Goal: Transaction & Acquisition: Purchase product/service

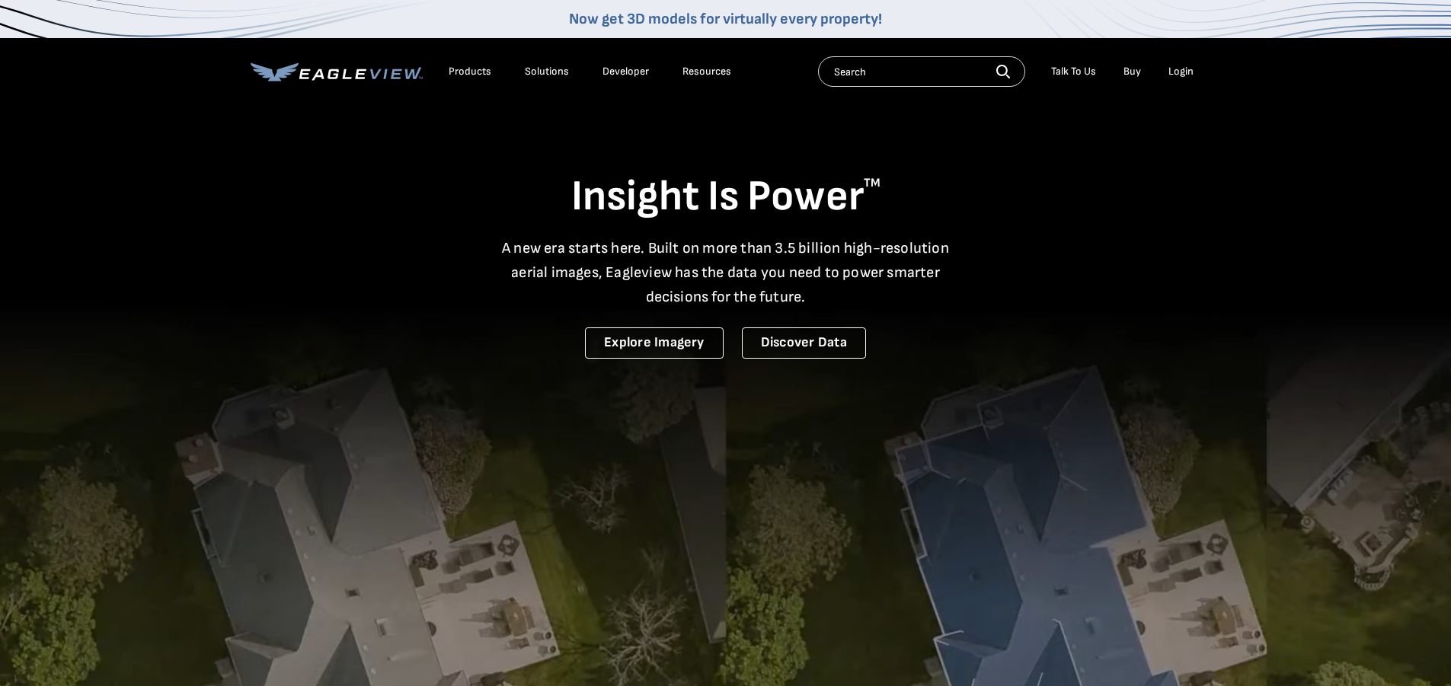
click at [1177, 69] on div "Login" at bounding box center [1180, 72] width 25 height 14
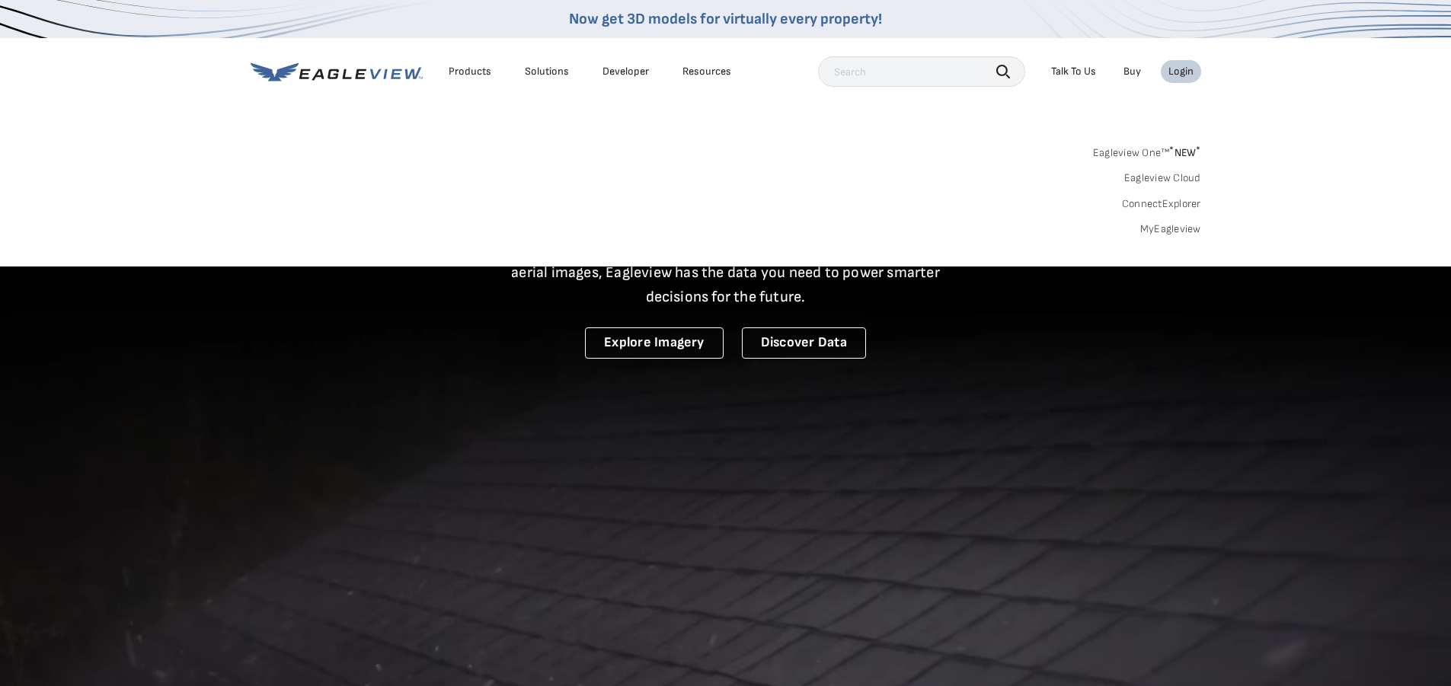
click at [1160, 230] on link "MyEagleview" at bounding box center [1170, 229] width 61 height 14
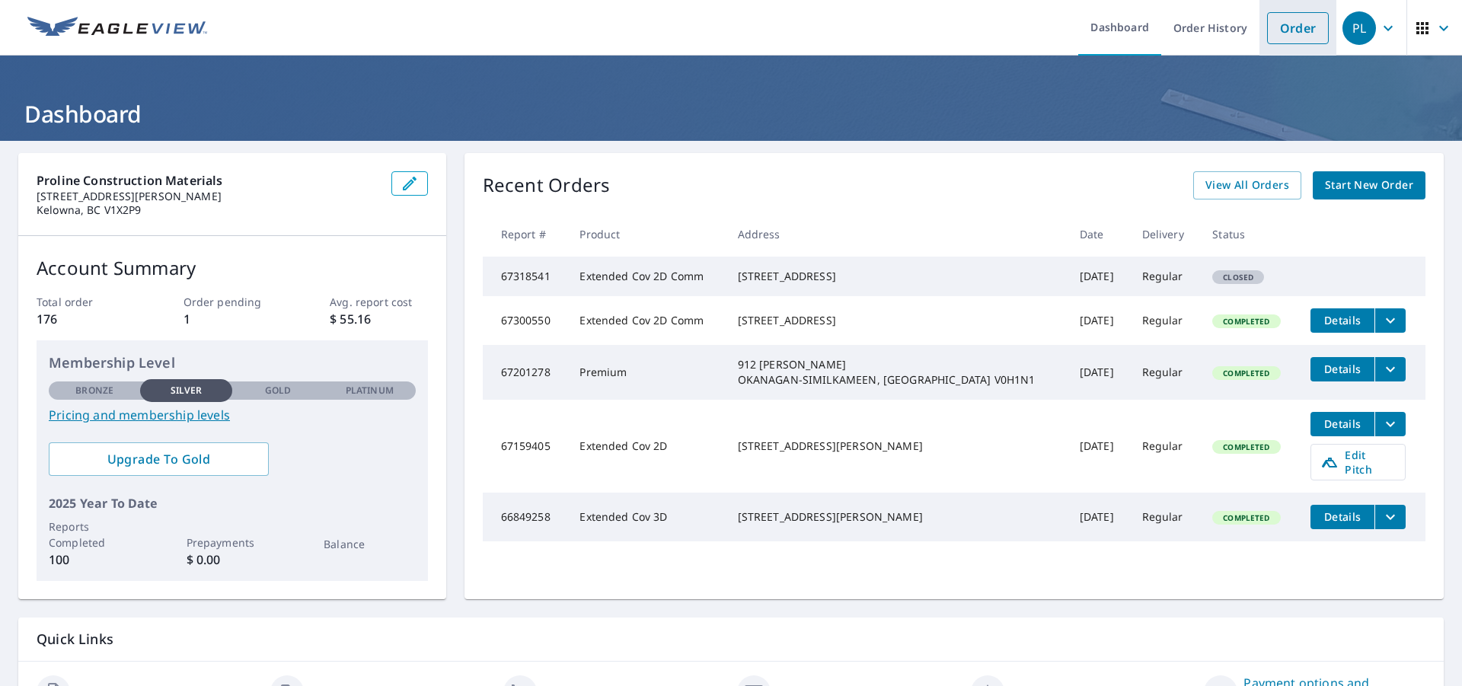
click at [1284, 37] on link "Order" at bounding box center [1298, 28] width 62 height 32
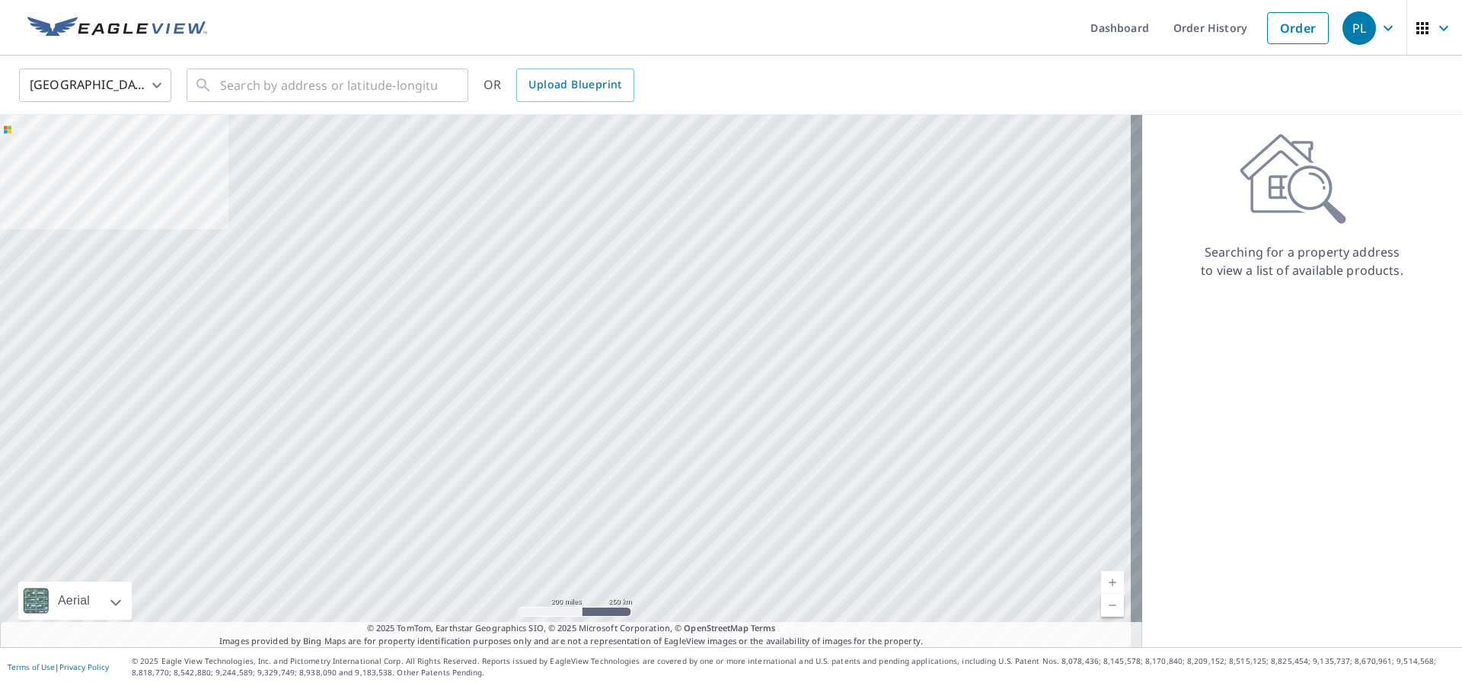
click at [150, 78] on body "PL PL Dashboard Order History Order PL United States US ​ ​ OR Upload Blueprint…" at bounding box center [731, 343] width 1462 height 686
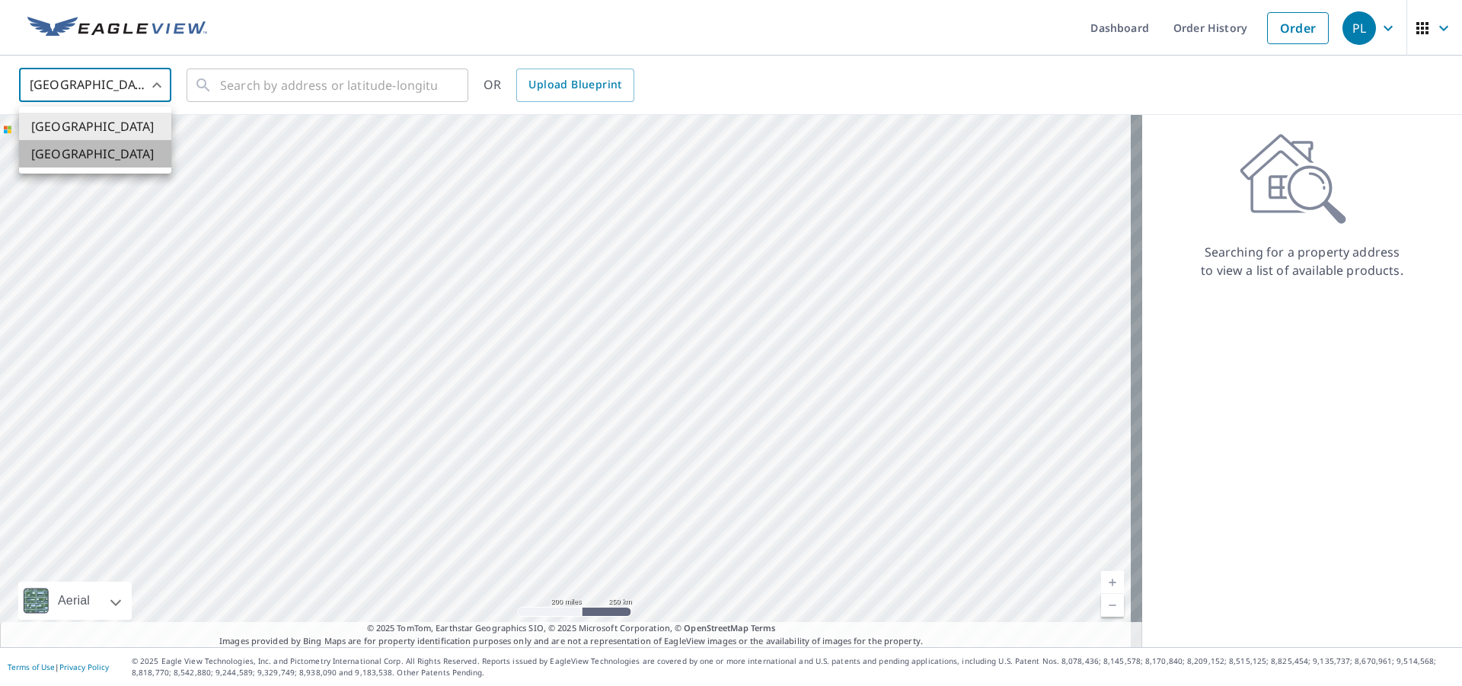
click at [119, 158] on li "[GEOGRAPHIC_DATA]" at bounding box center [95, 153] width 152 height 27
type input "CA"
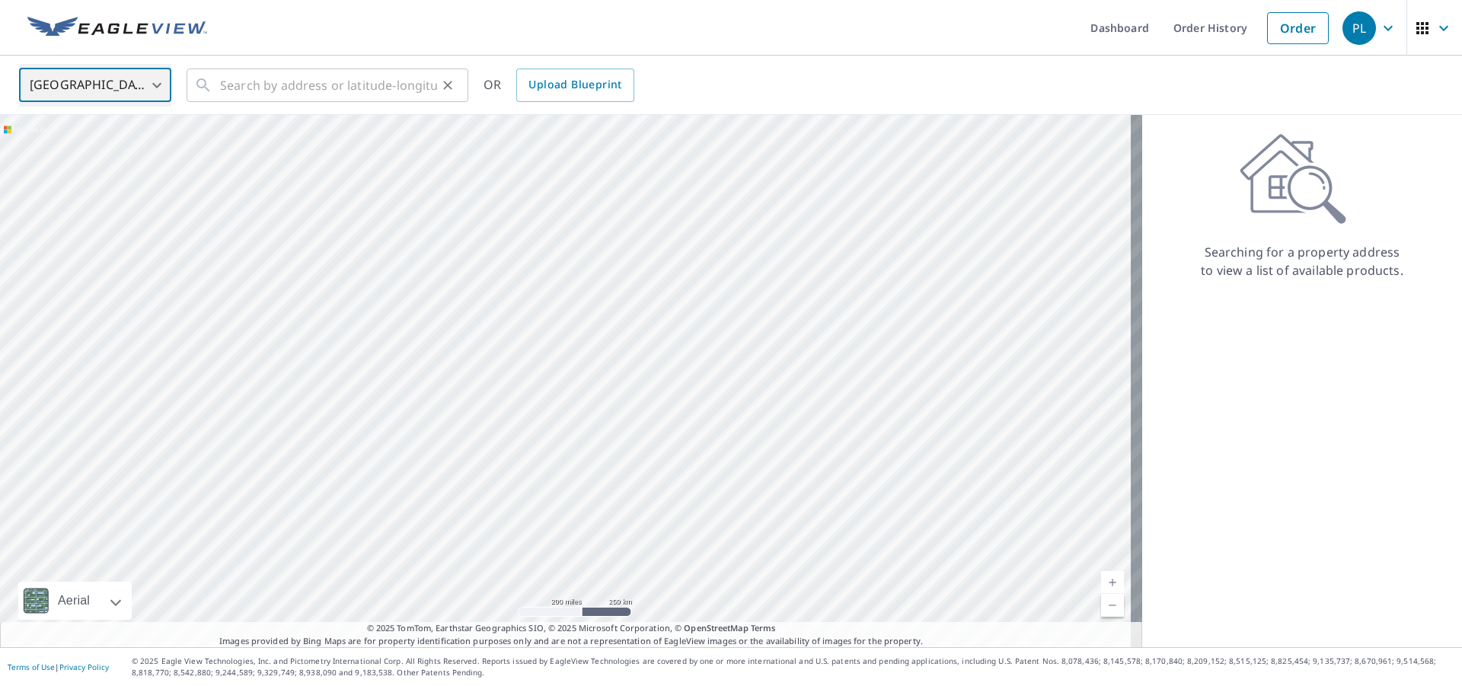
click at [209, 88] on icon at bounding box center [203, 85] width 18 height 18
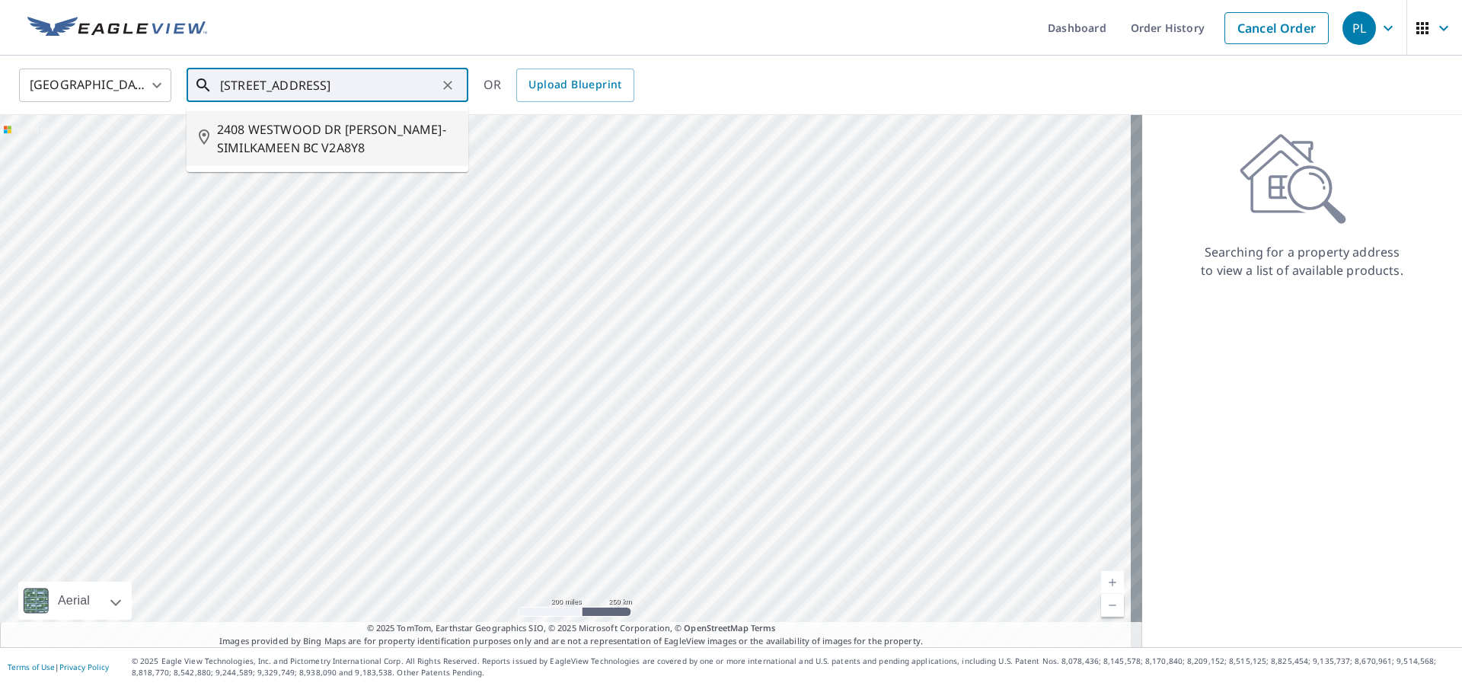
click at [266, 146] on span "2408 WESTWOOD DR OKANAGAN-SIMILKAMEEN BC V2A8Y8" at bounding box center [336, 138] width 239 height 37
type input "2408 WESTWOOD DR OKANAGAN-SIMILKAMEEN BC V2A8Y8"
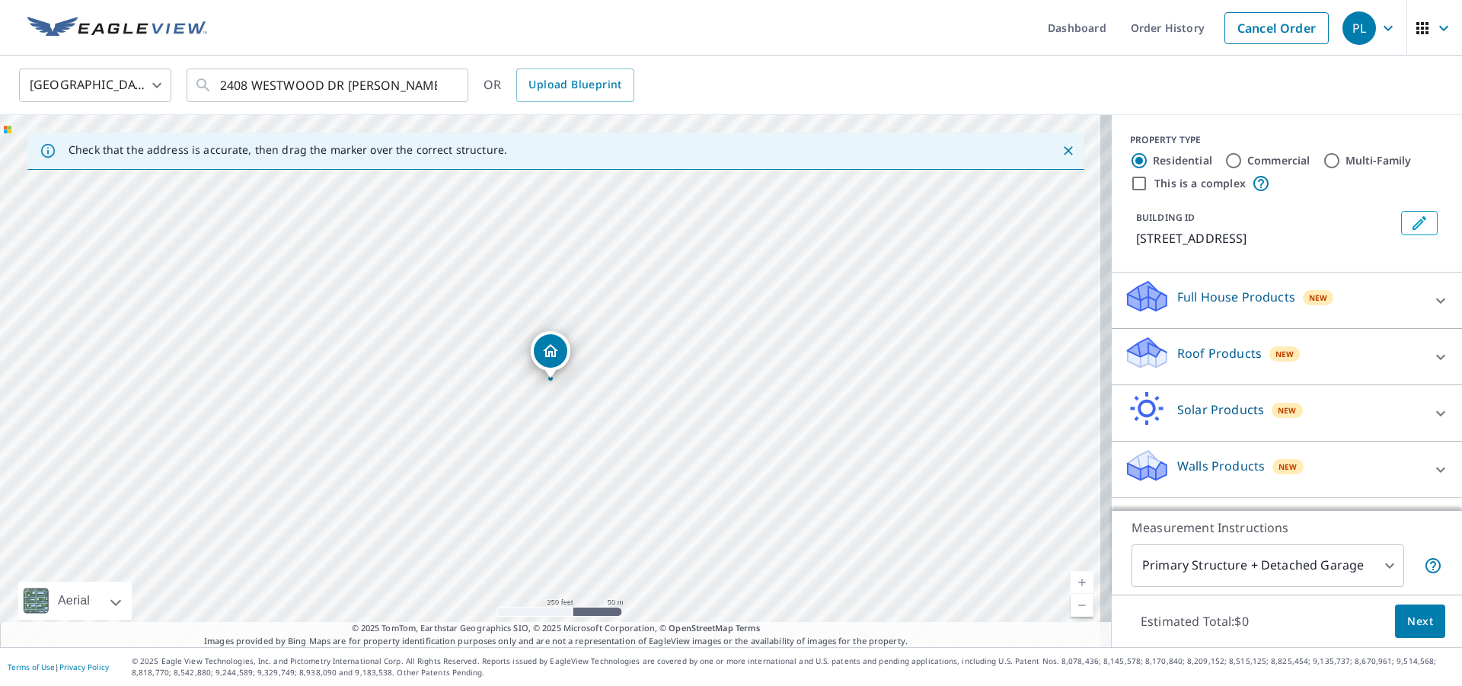
drag, startPoint x: 563, startPoint y: 360, endPoint x: 561, endPoint y: 346, distance: 13.9
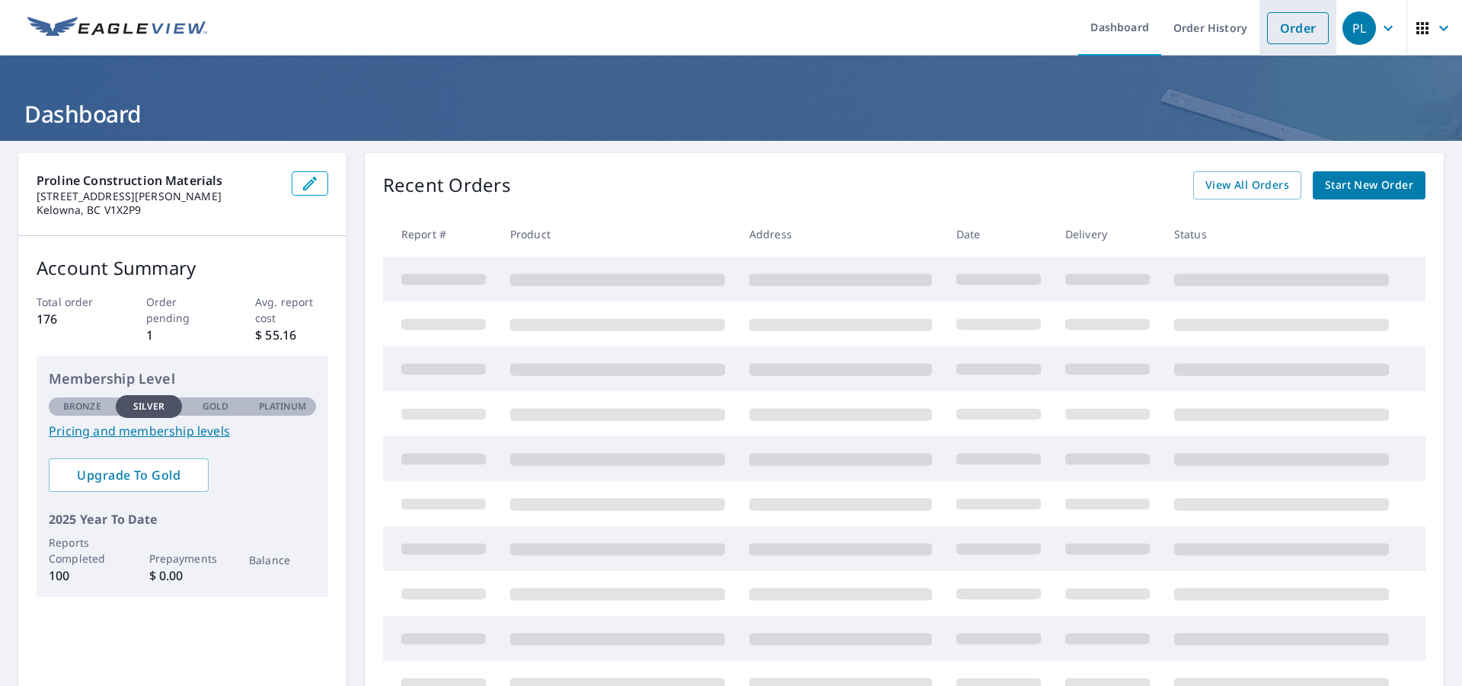
click at [1293, 27] on link "Order" at bounding box center [1298, 28] width 62 height 32
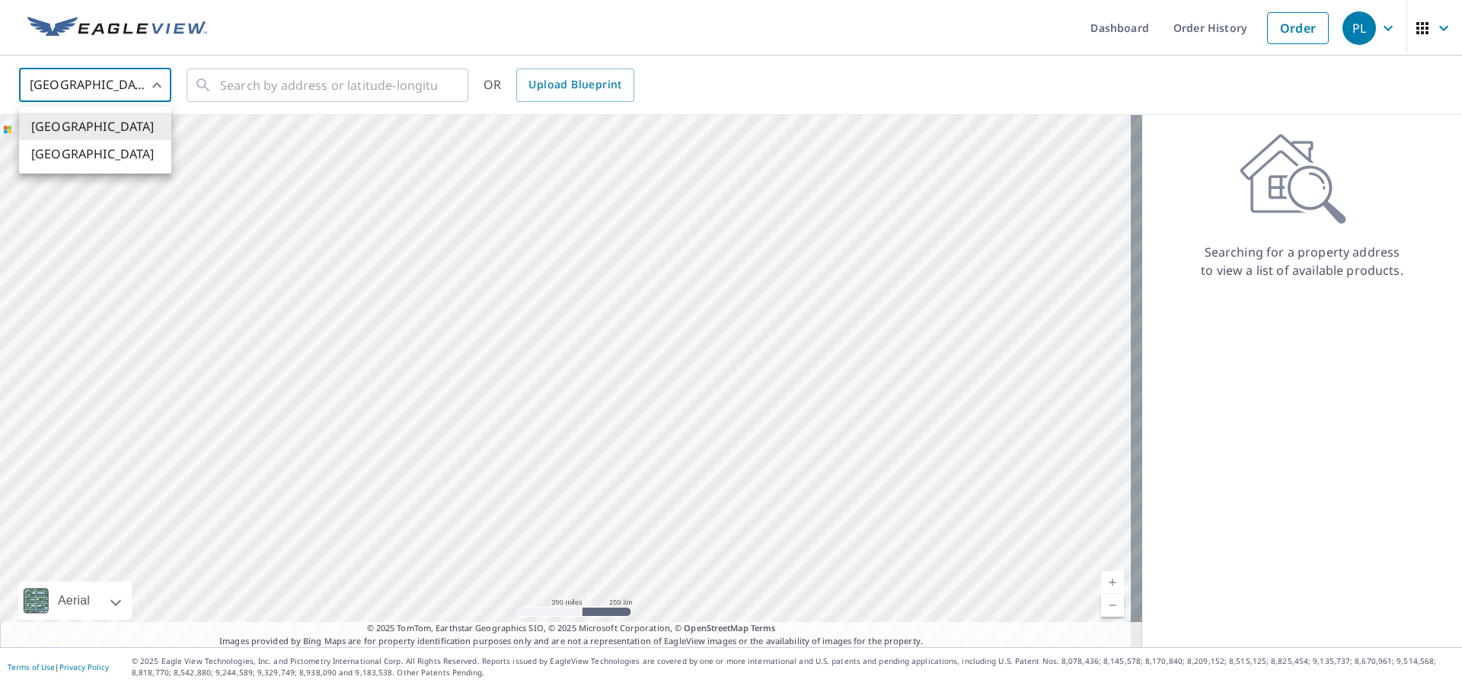
click at [53, 82] on body "PL PL Dashboard Order History Order PL United States US ​ ​ OR Upload Blueprint…" at bounding box center [731, 343] width 1462 height 686
click at [53, 154] on li "[GEOGRAPHIC_DATA]" at bounding box center [95, 153] width 152 height 27
type input "CA"
click at [264, 82] on input "text" at bounding box center [328, 85] width 217 height 43
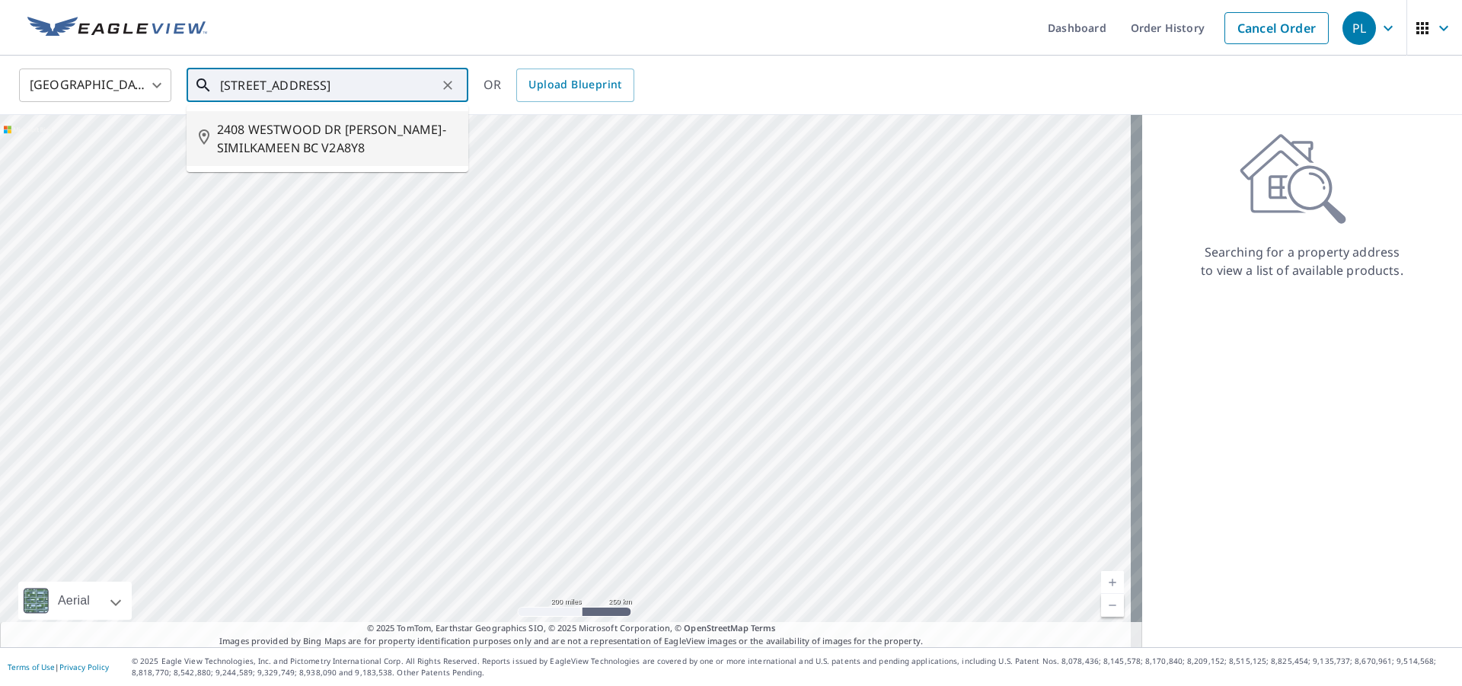
click at [283, 140] on span "2408 WESTWOOD DR OKANAGAN-SIMILKAMEEN BC V2A8Y8" at bounding box center [336, 138] width 239 height 37
type input "2408 WESTWOOD DR OKANAGAN-SIMILKAMEEN BC V2A8Y8"
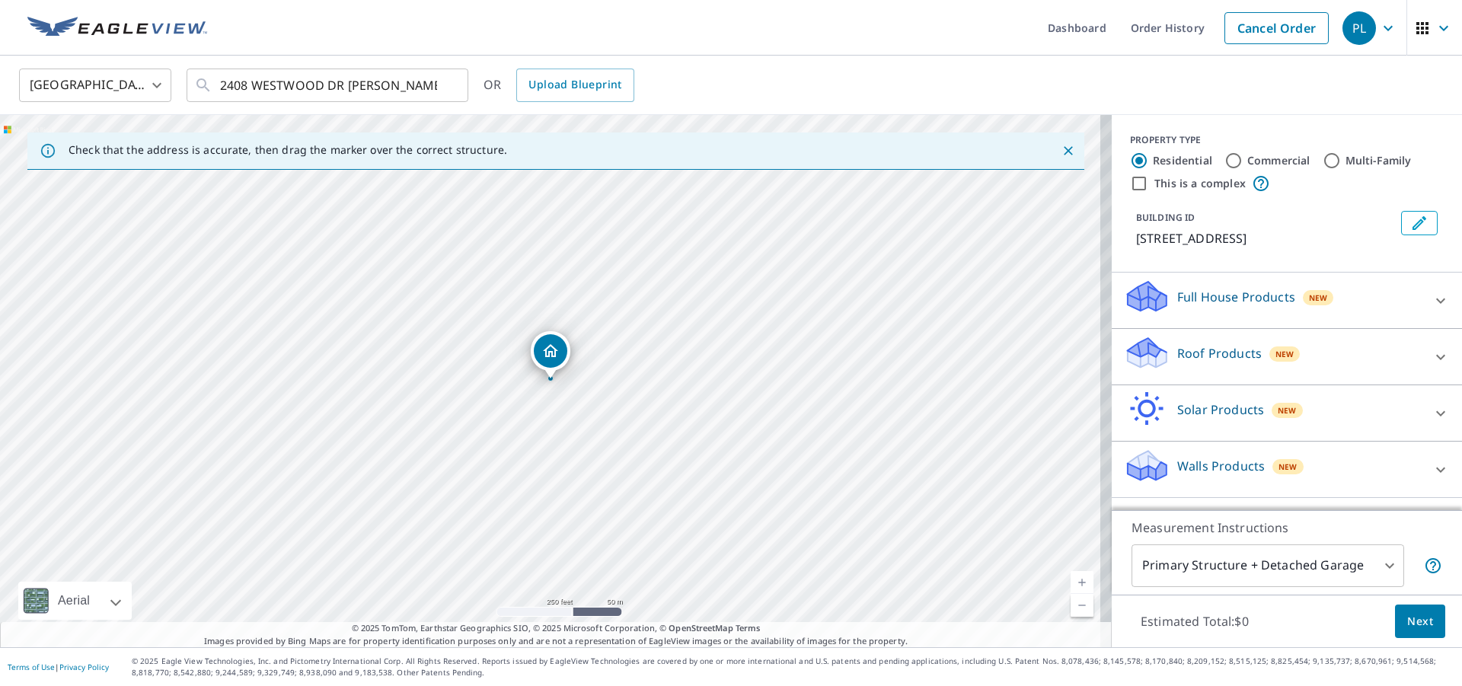
click at [1140, 357] on icon at bounding box center [1147, 347] width 39 height 19
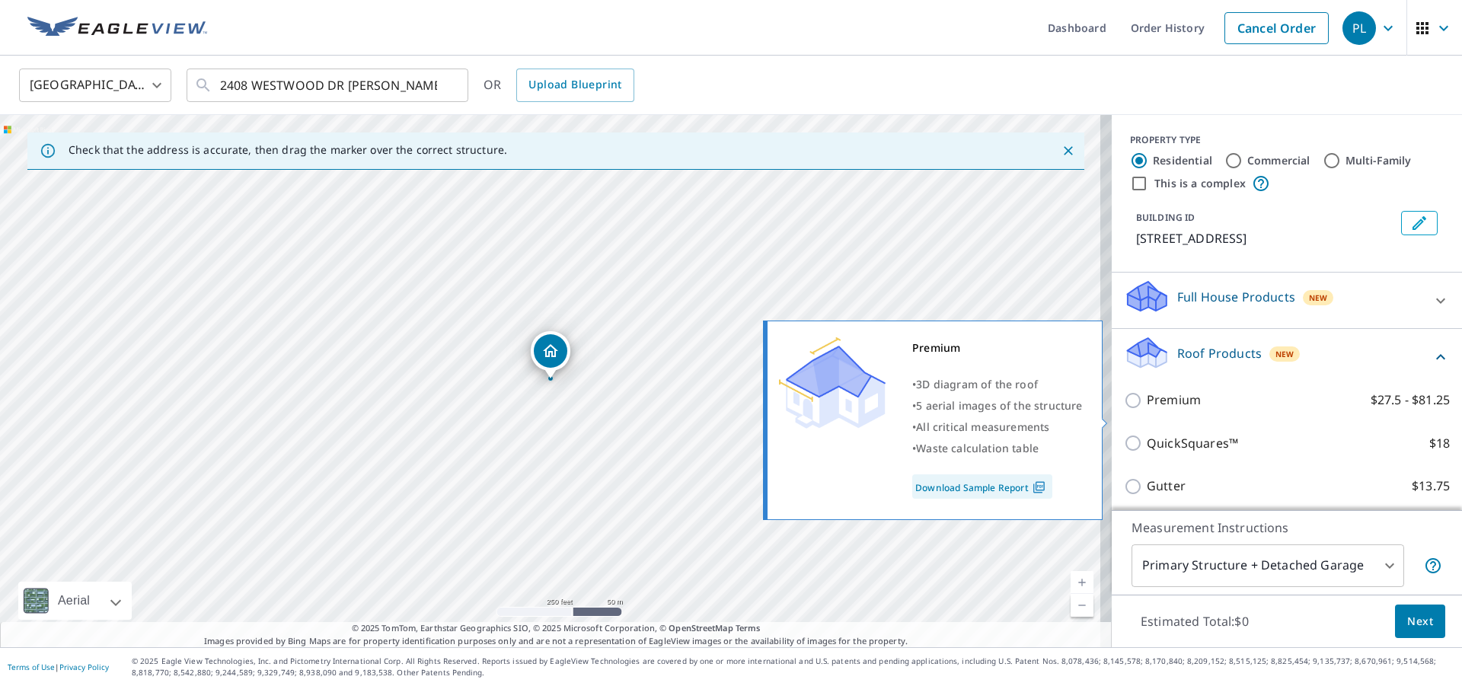
click at [1124, 410] on input "Premium $27.5 - $81.25" at bounding box center [1135, 401] width 23 height 18
checkbox input "true"
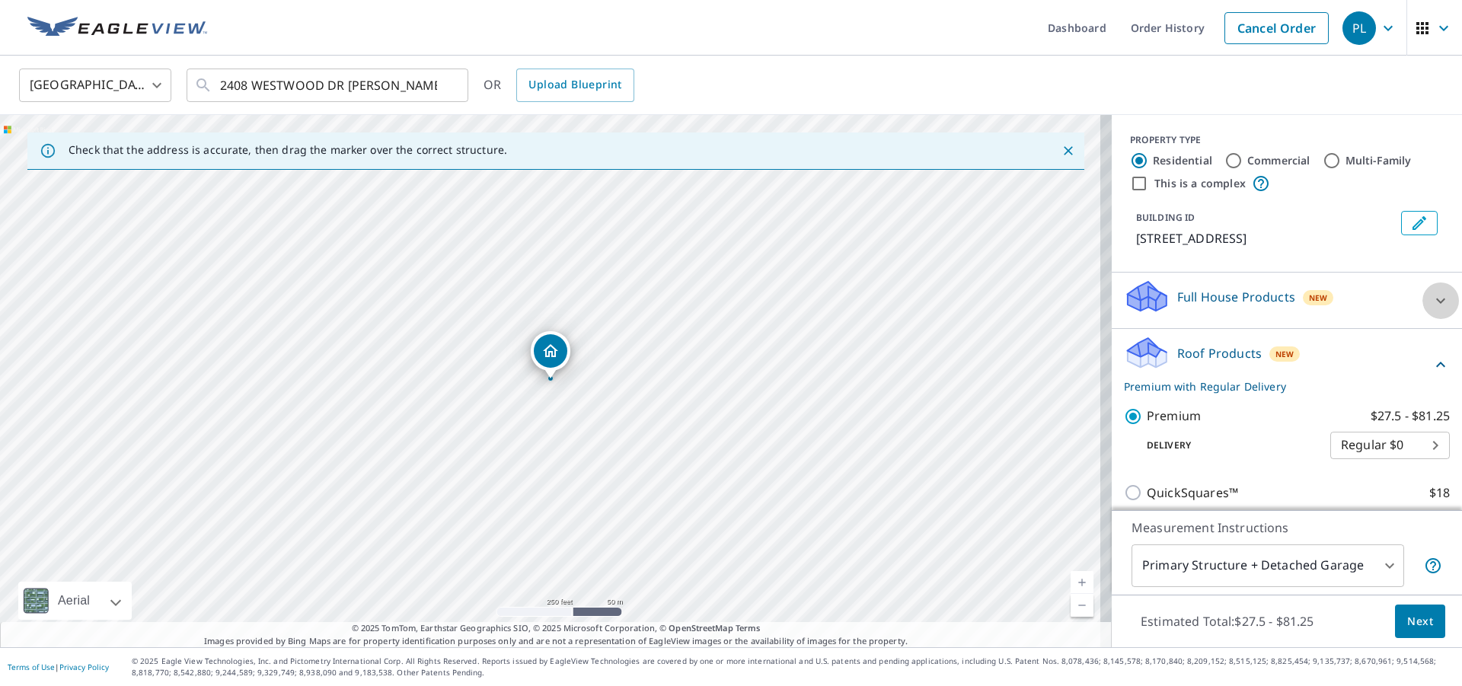
click at [1423, 319] on div at bounding box center [1441, 301] width 37 height 37
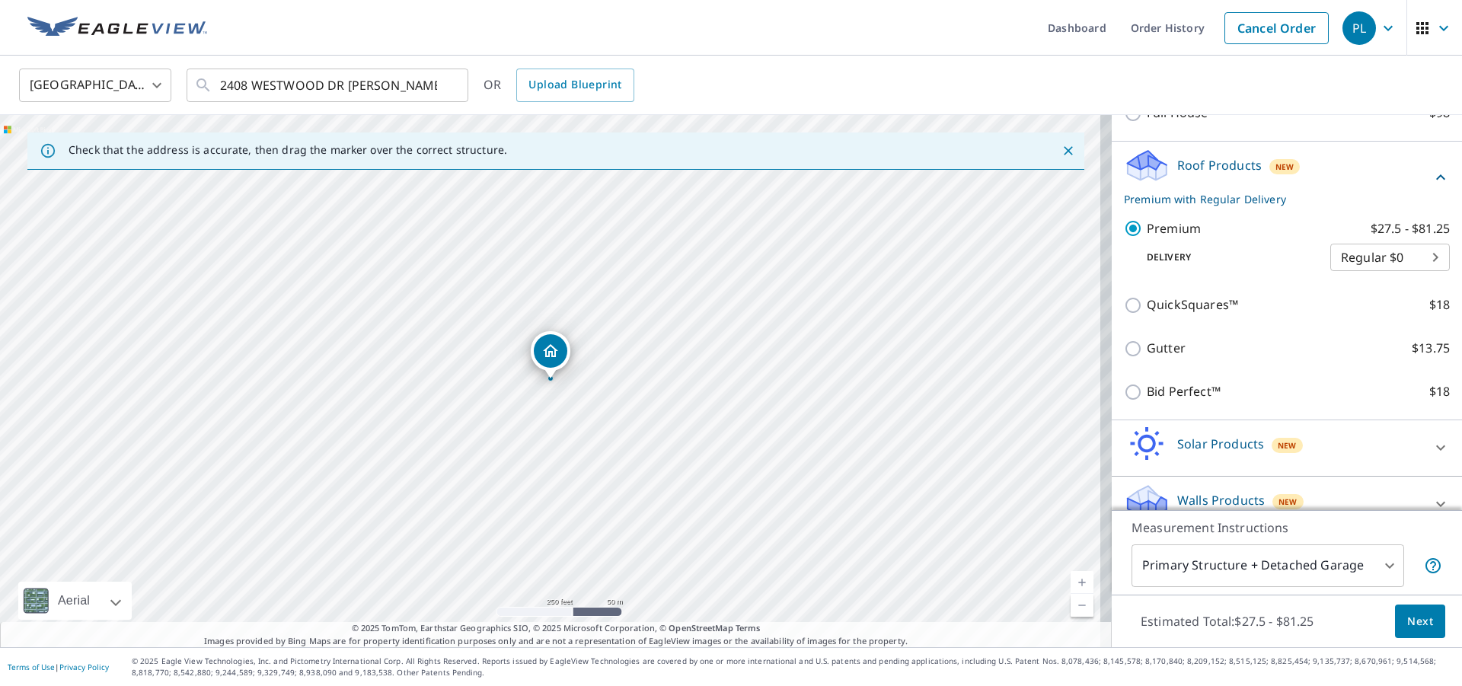
scroll to position [272, 0]
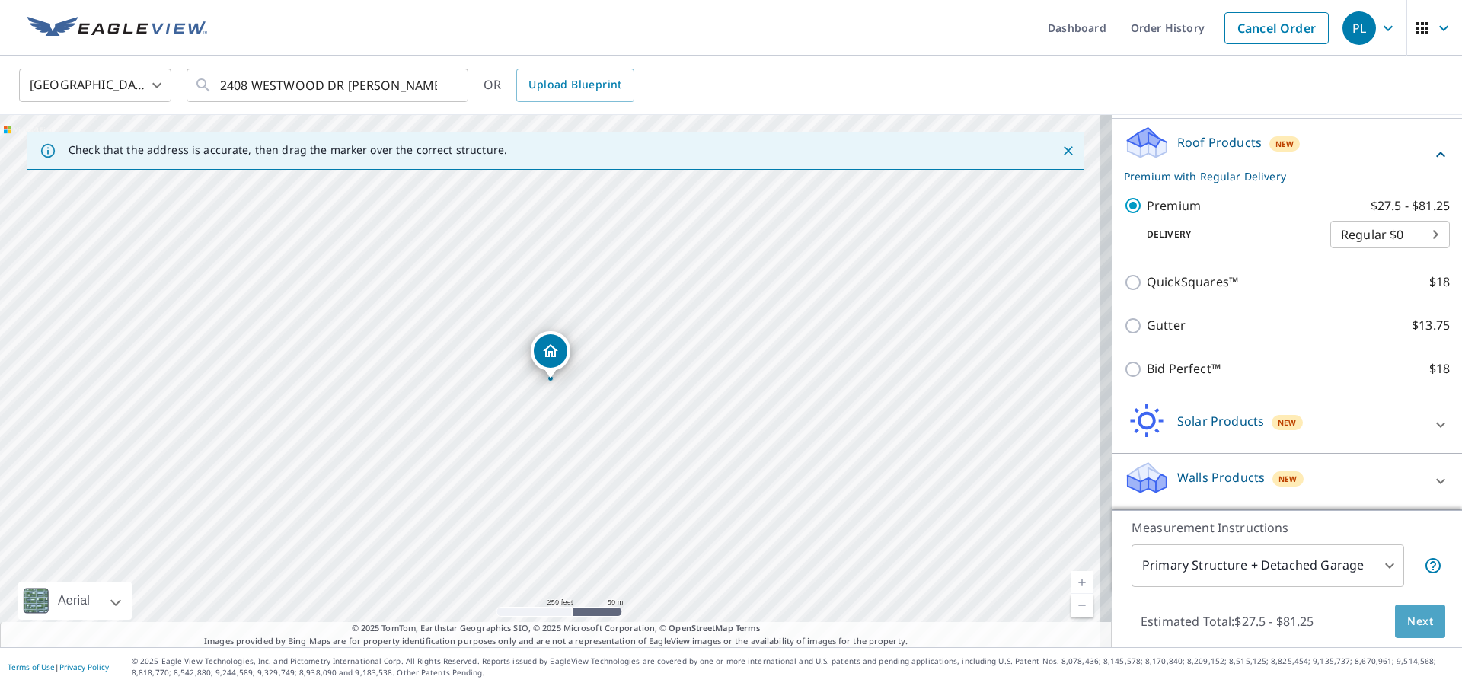
click at [1395, 628] on button "Next" at bounding box center [1420, 622] width 50 height 34
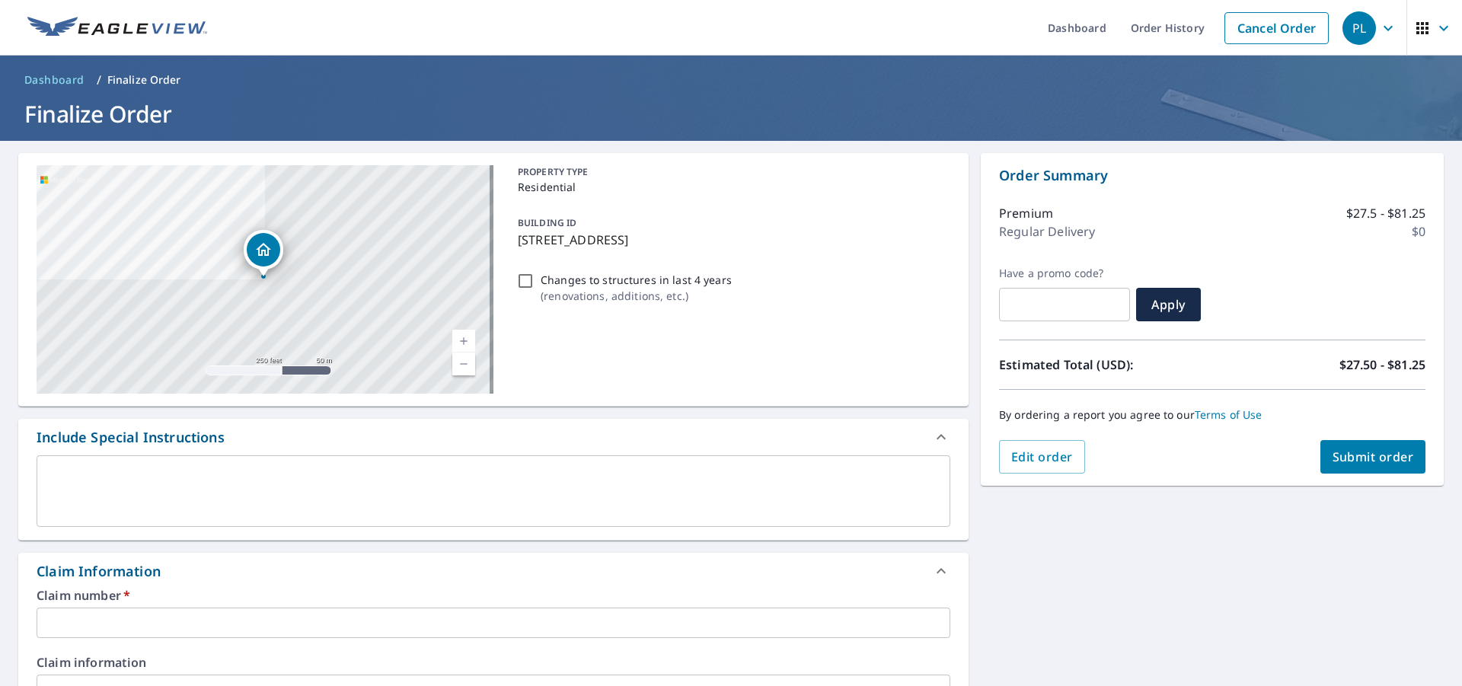
click at [149, 475] on textarea at bounding box center [493, 491] width 893 height 43
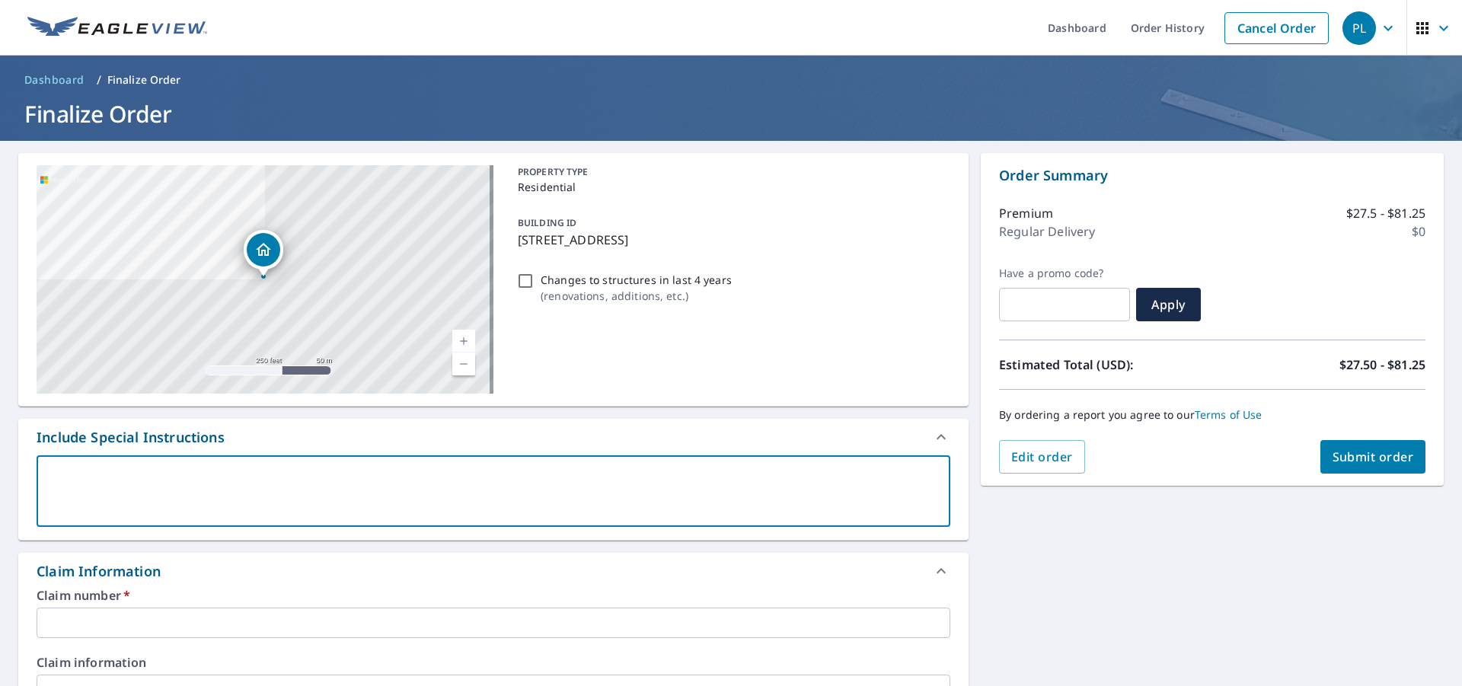
type textarea "B"
type textarea "x"
type textarea "Br"
type textarea "x"
type textarea "Bru"
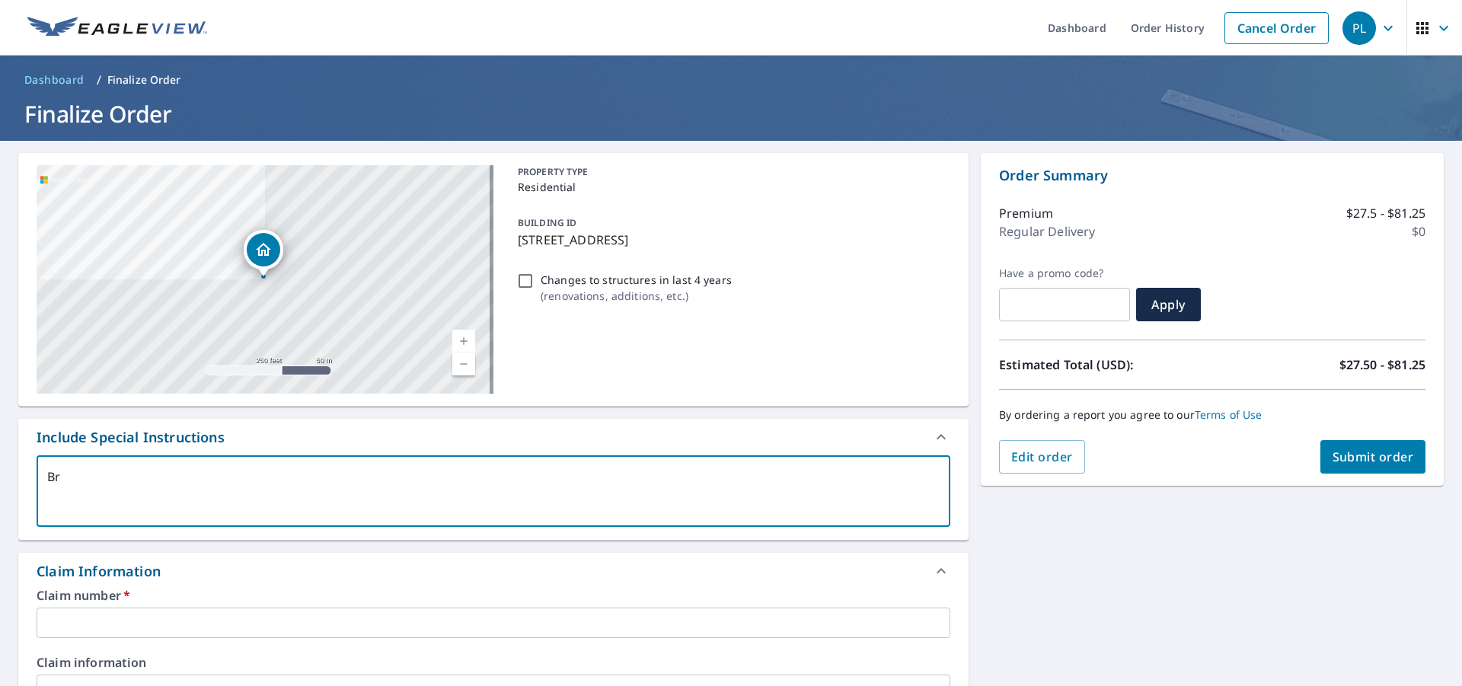
type textarea "x"
type textarea "Bruc"
type textarea "x"
type textarea "Bruce"
type textarea "x"
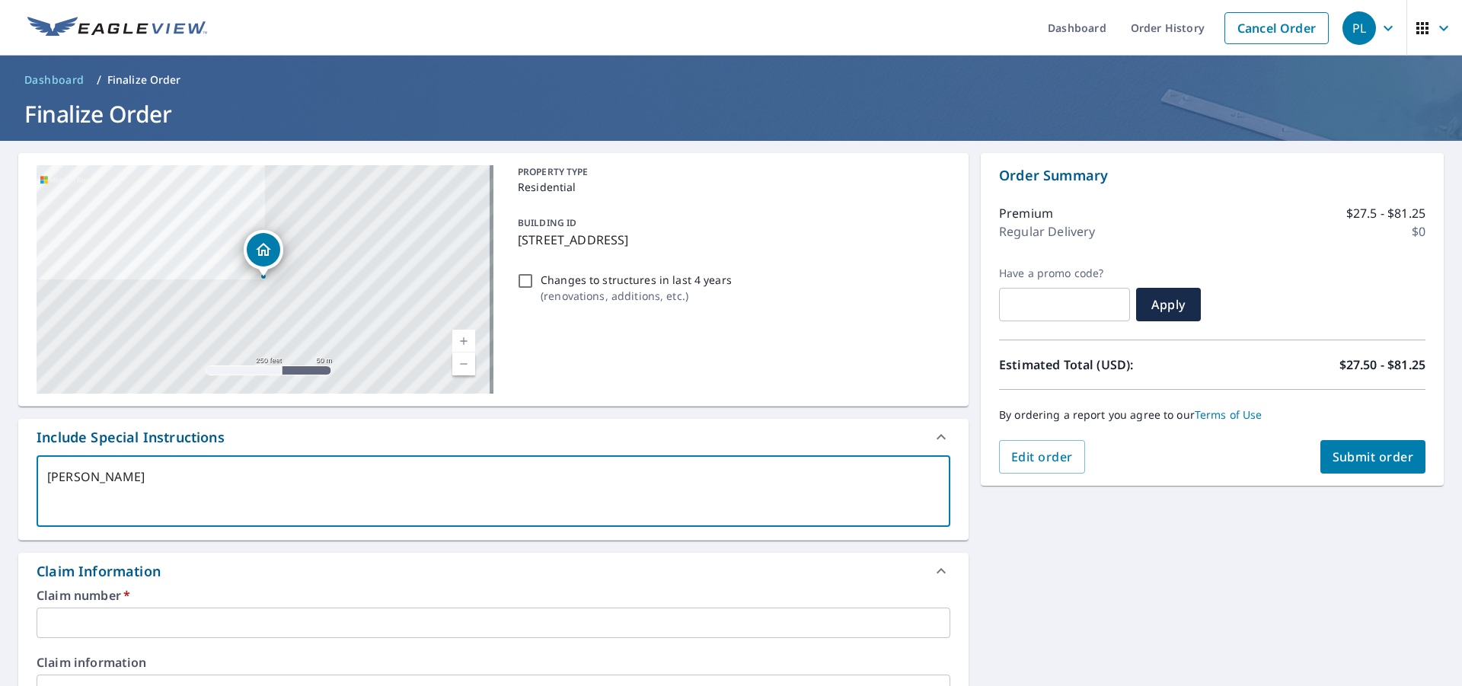
type textarea "Bruce"
type textarea "x"
type textarea "Bruce H"
type textarea "x"
type textarea "Bruce Ho"
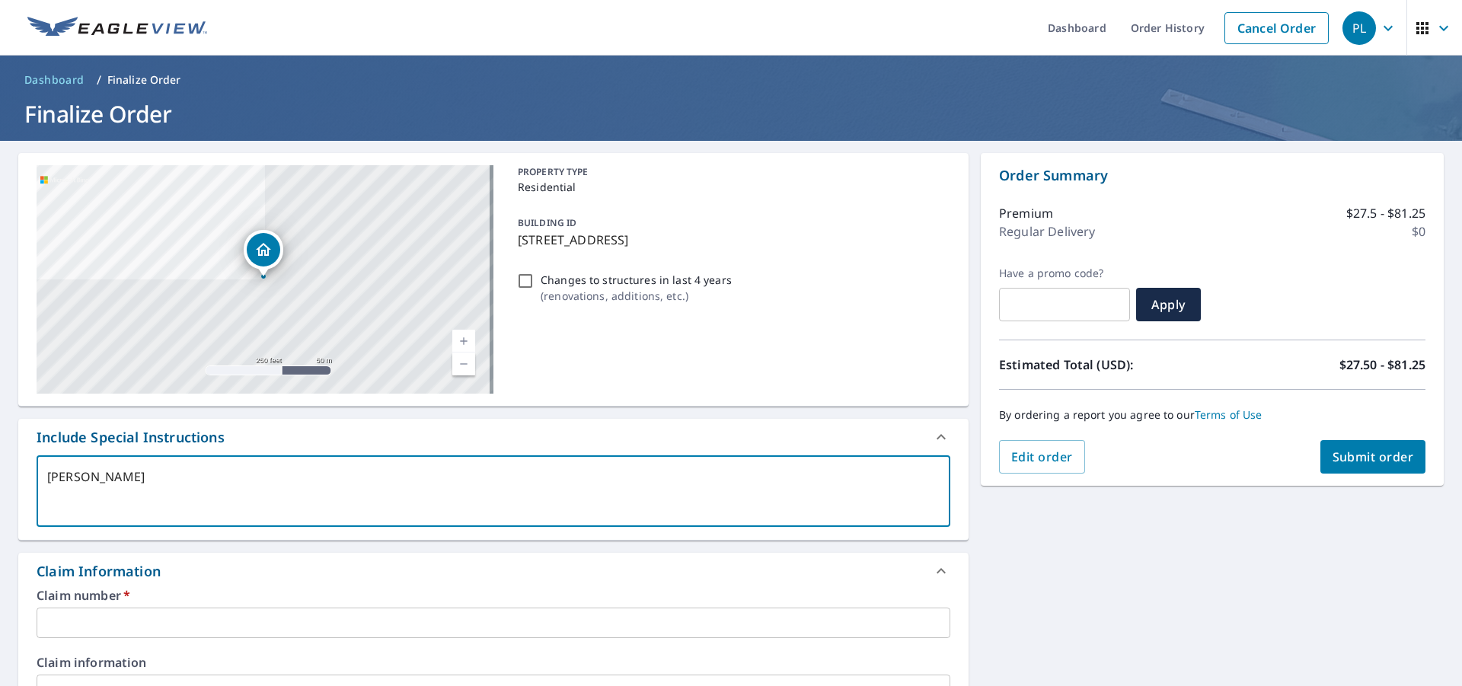
type textarea "x"
type textarea "Bruce Hom"
type textarea "x"
type textarea "Bruce Home"
type textarea "x"
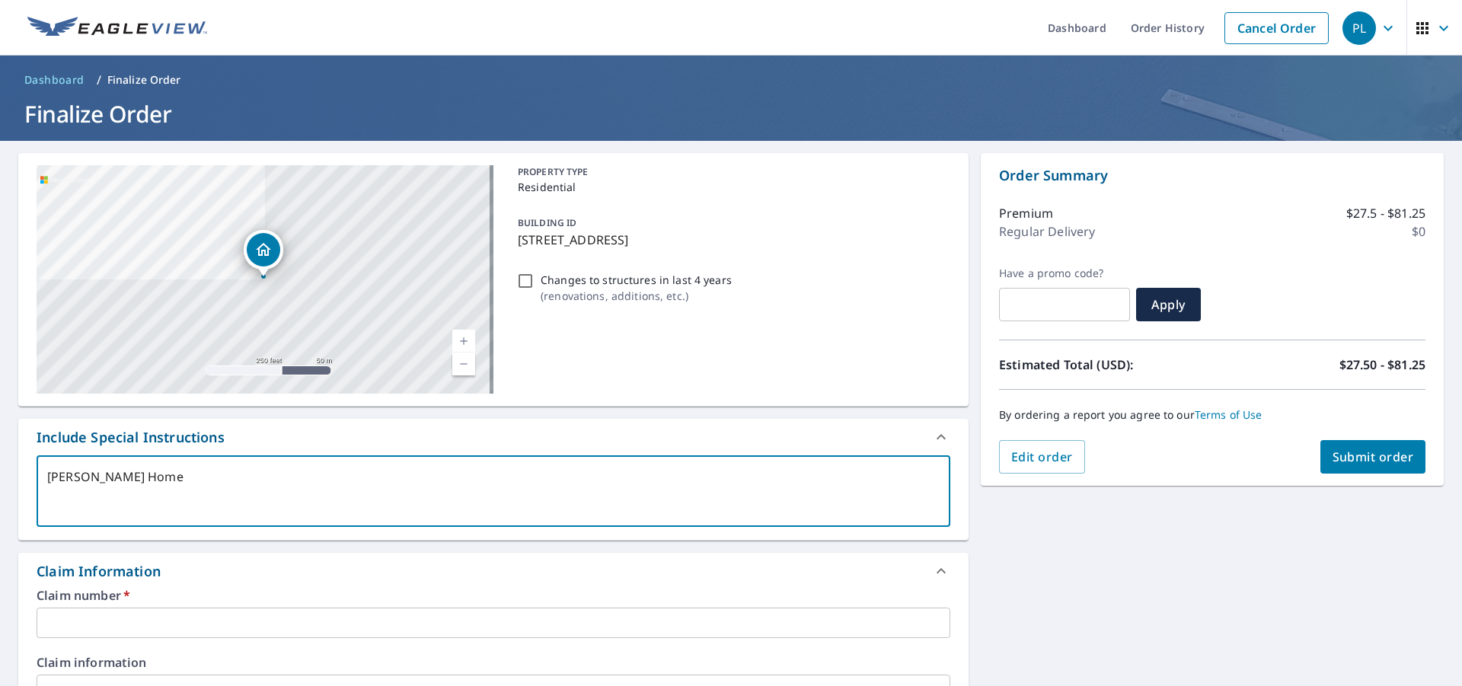
type textarea "Bruce Homet"
type textarea "x"
type textarea "Bruce Hometo"
type textarea "x"
type textarea "Bruce Hometow"
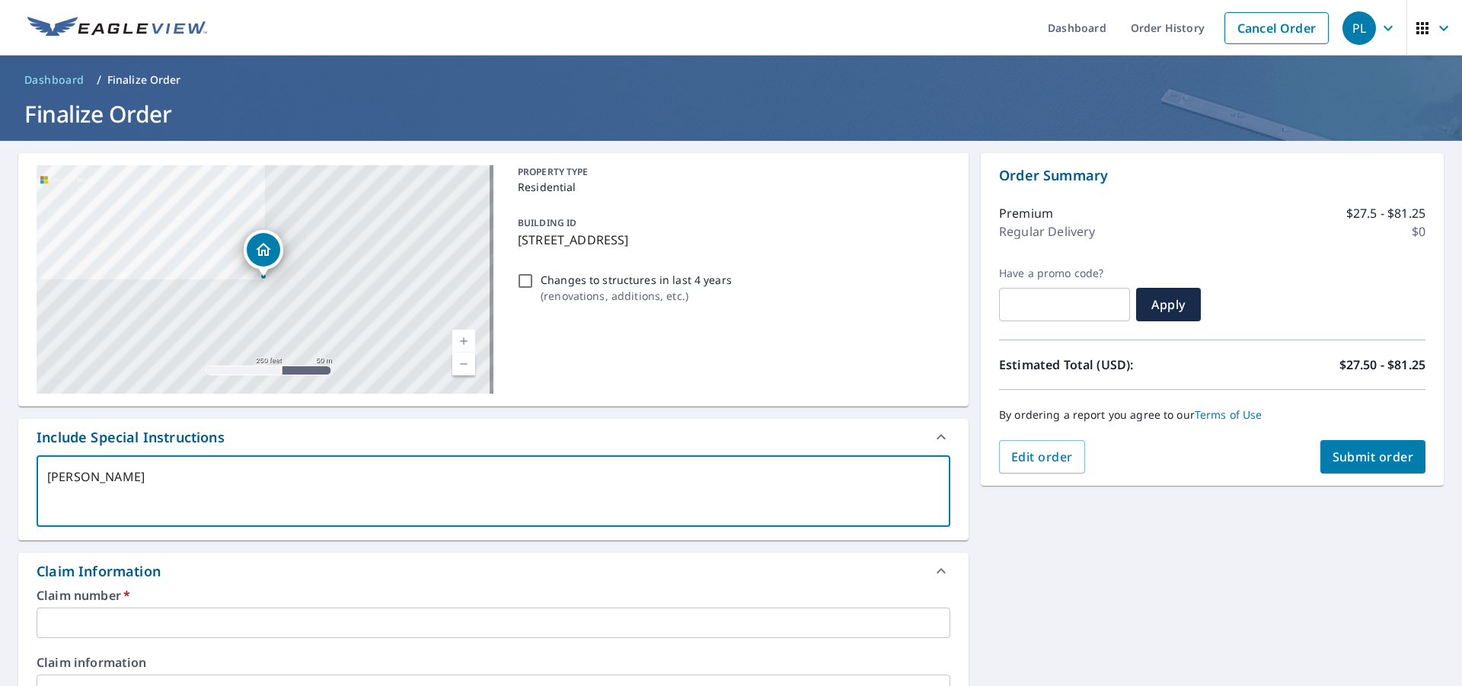
type textarea "x"
type textarea "Bruce Hometown"
type textarea "x"
type textarea "Bruce Hometown"
type textarea "x"
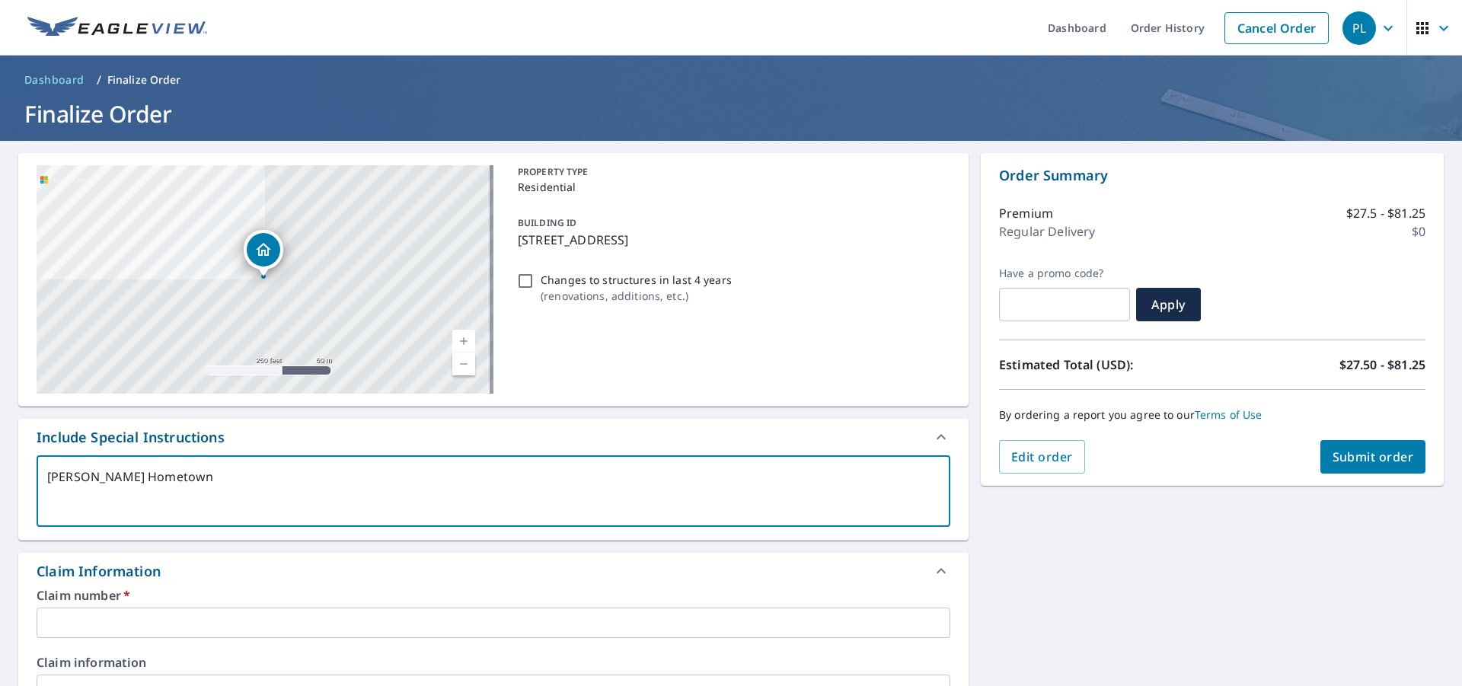
type textarea "Bruce Hometown 2"
type textarea "x"
type textarea "Bruce Hometown 24"
type textarea "x"
type textarea "Bruce Hometown 240"
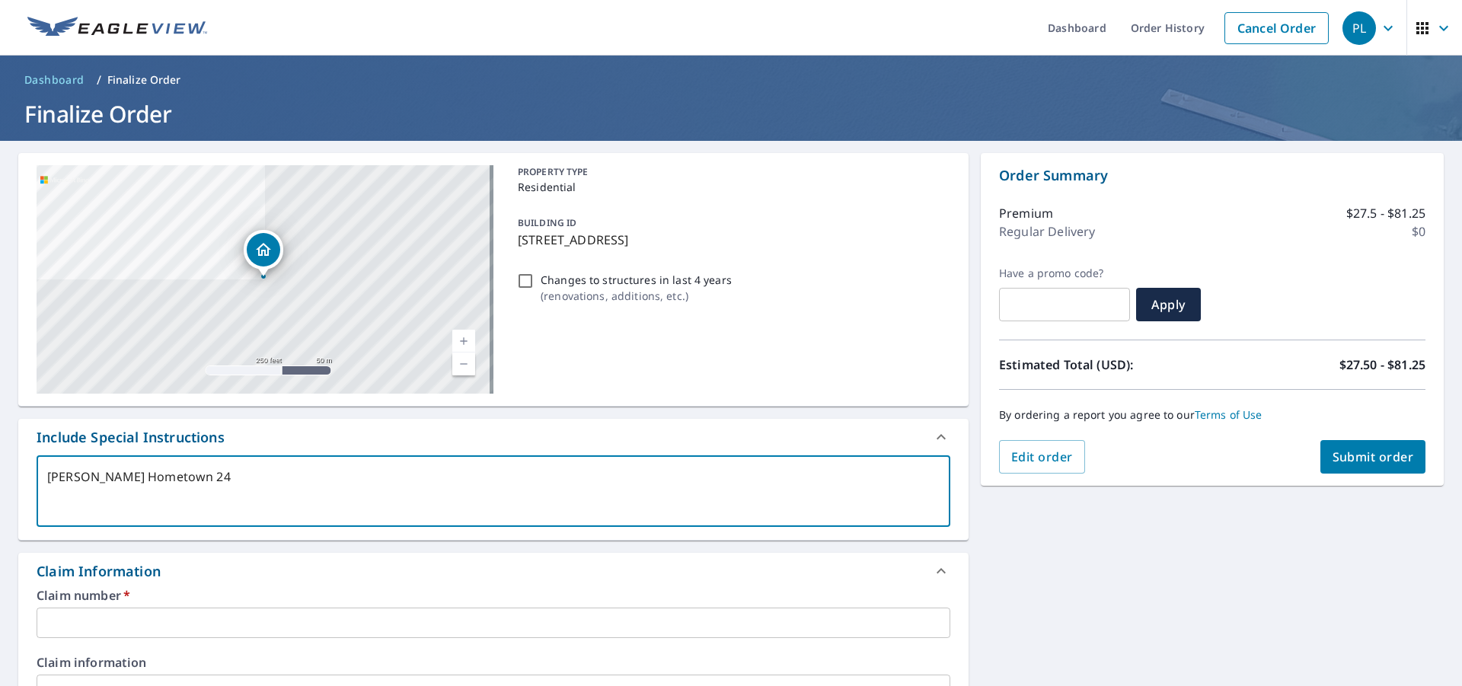
type textarea "x"
type textarea "Bruce Hometown 2408"
type textarea "x"
type textarea "Bruce Hometown 2408"
type textarea "x"
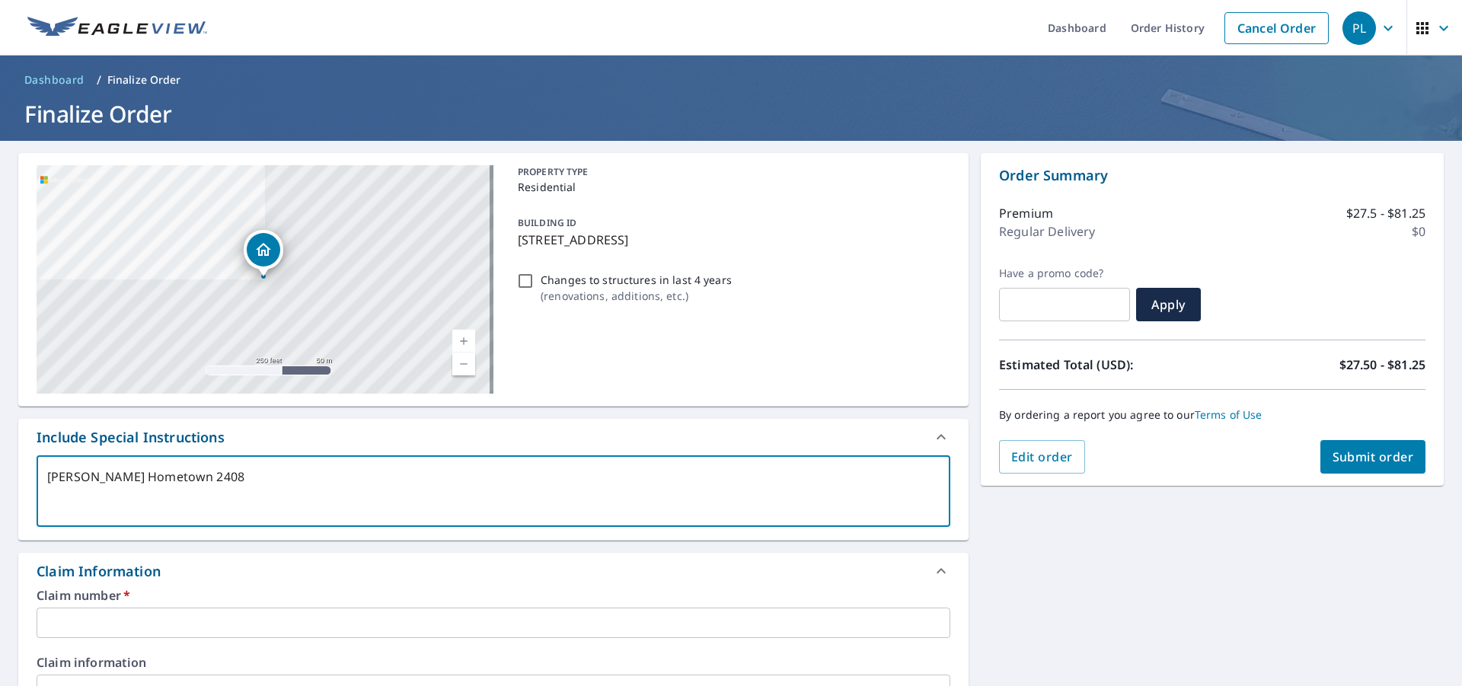
type textarea "Bruce Hometown 2408 e"
type textarea "x"
type textarea "Bruce Hometown 2408"
type textarea "x"
type textarea "Bruce Hometown 2408 w"
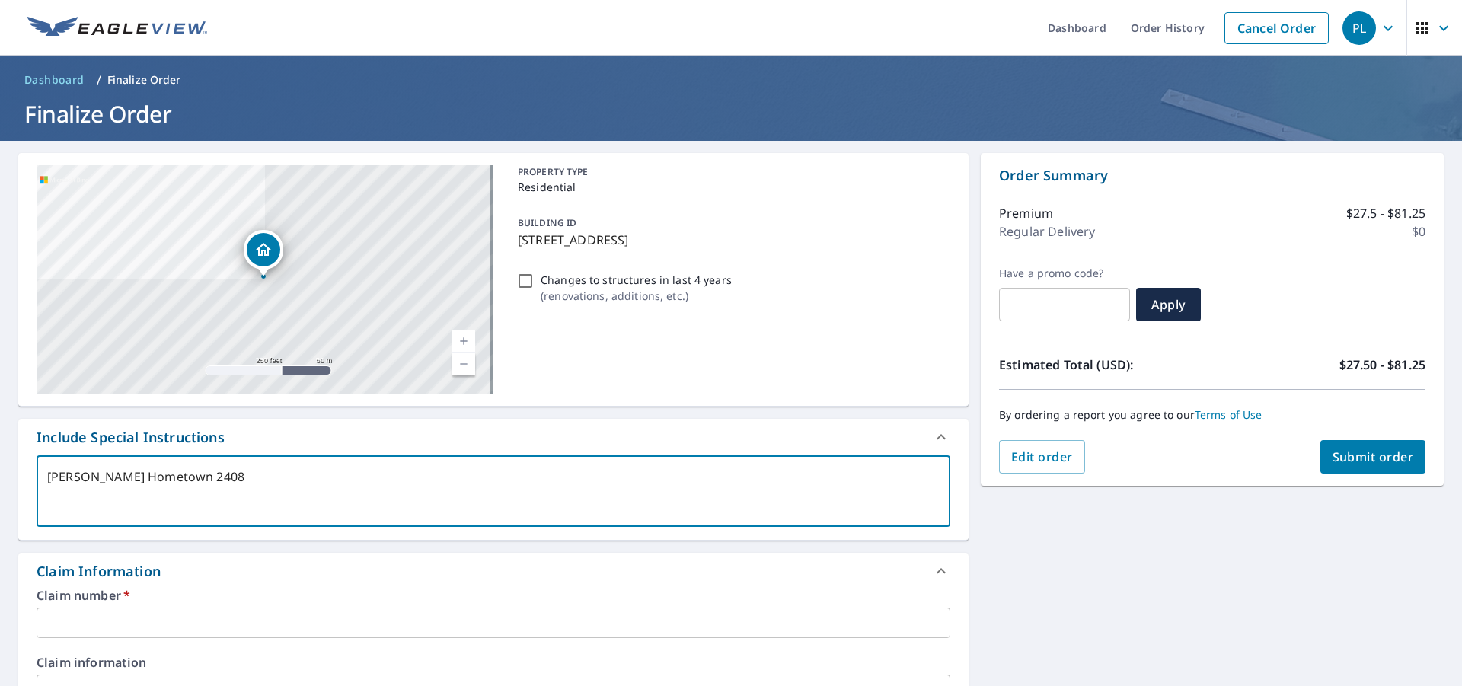
type textarea "x"
type textarea "Bruce Hometown 2408 we"
type textarea "x"
type textarea "Bruce Hometown 2408 wes"
type textarea "x"
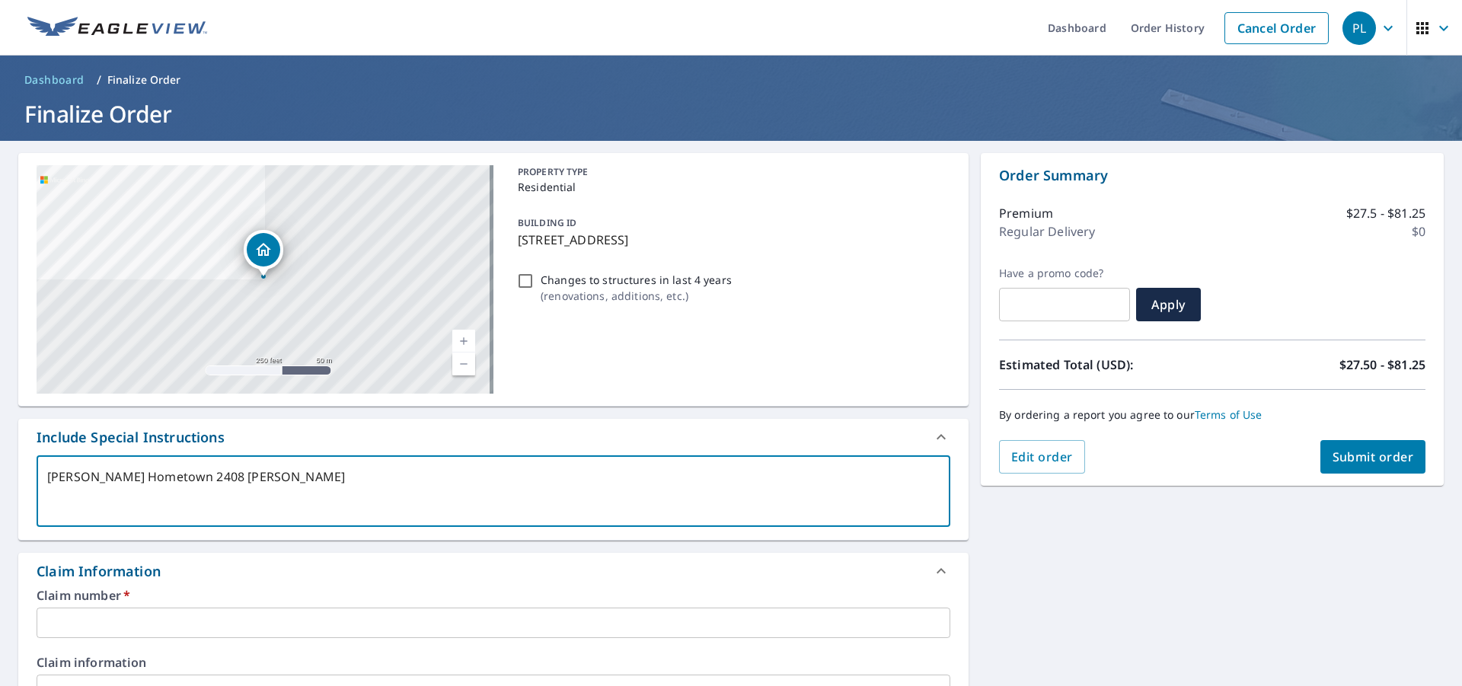
type textarea "Bruce Hometown 2408 west"
type textarea "x"
type textarea "Bruce Hometown 2408 westw"
type textarea "x"
type textarea "Bruce Hometown 2408 westwo"
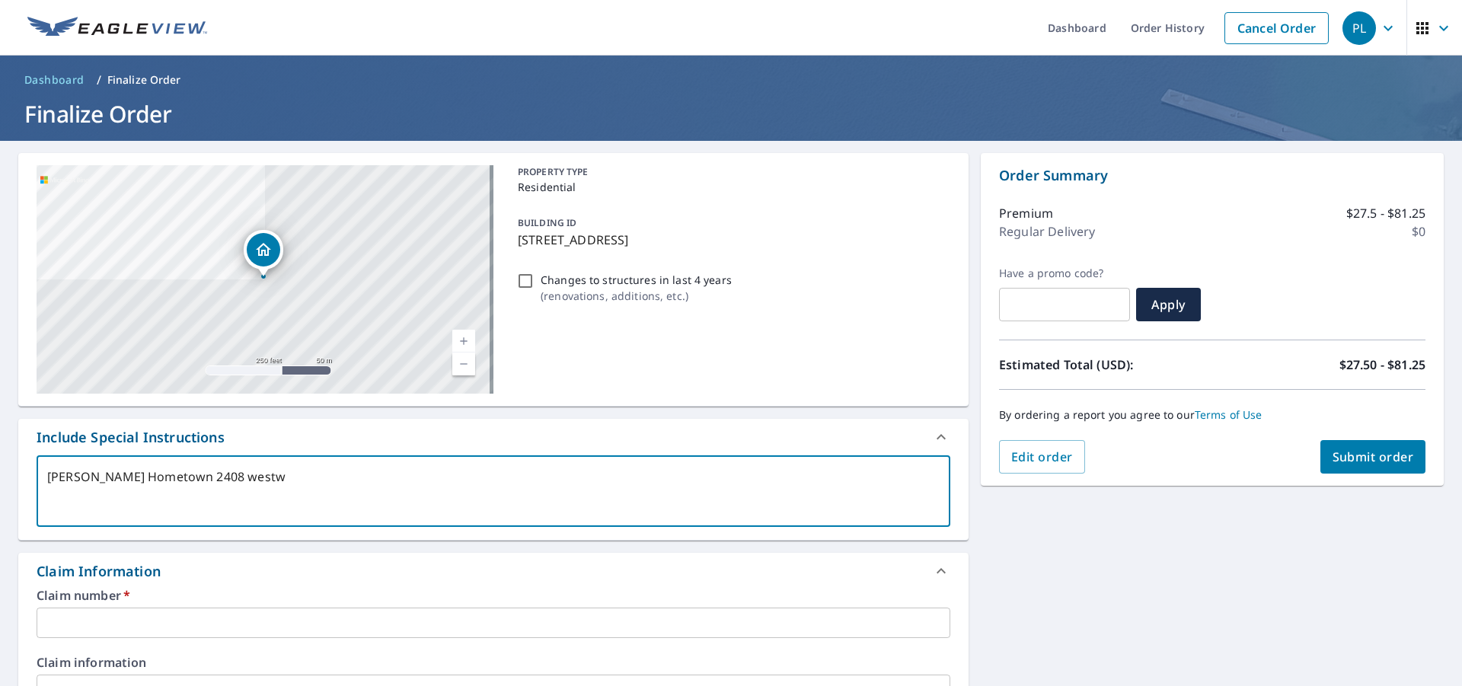
type textarea "x"
type textarea "Bruce Hometown 2408 westwoo"
type textarea "x"
type textarea "Bruce Hometown 2408 westwood"
type textarea "x"
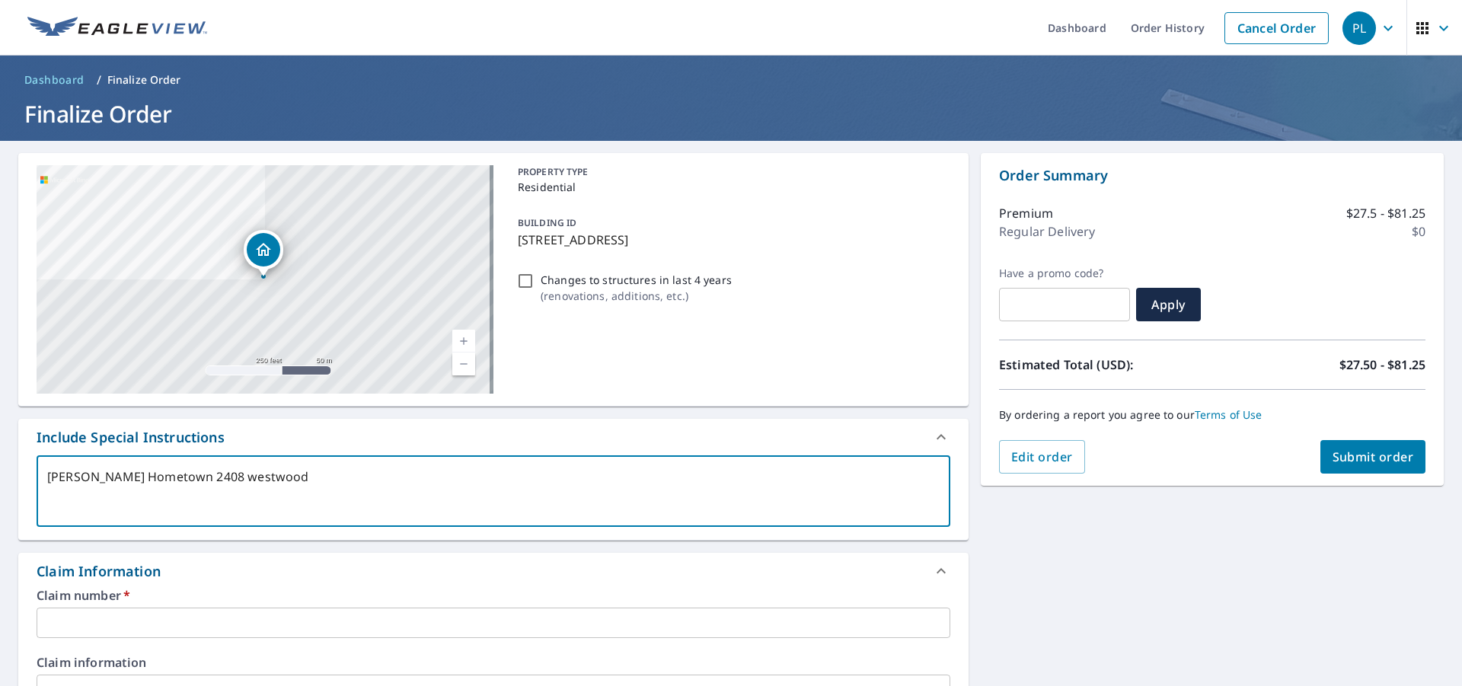
type textarea "Bruce Hometown 2408 westwood"
type textarea "x"
type textarea "Bruce Hometown 2408 westwood d"
type textarea "x"
type textarea "Bruce Hometown 2408 westwood dr"
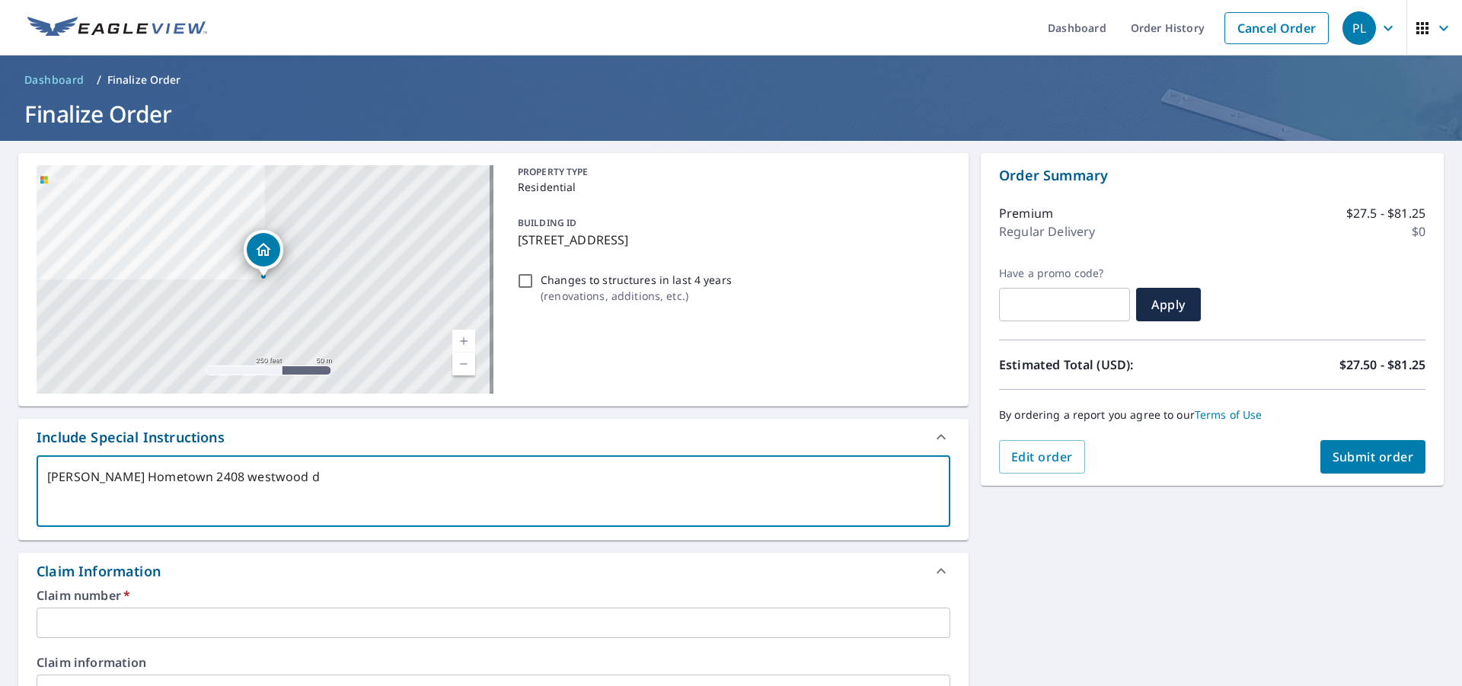
type textarea "x"
type textarea "Bruce Hometown 2408 westwood dri"
type textarea "x"
type textarea "Bruce Hometown 2408 westwood driv"
type textarea "x"
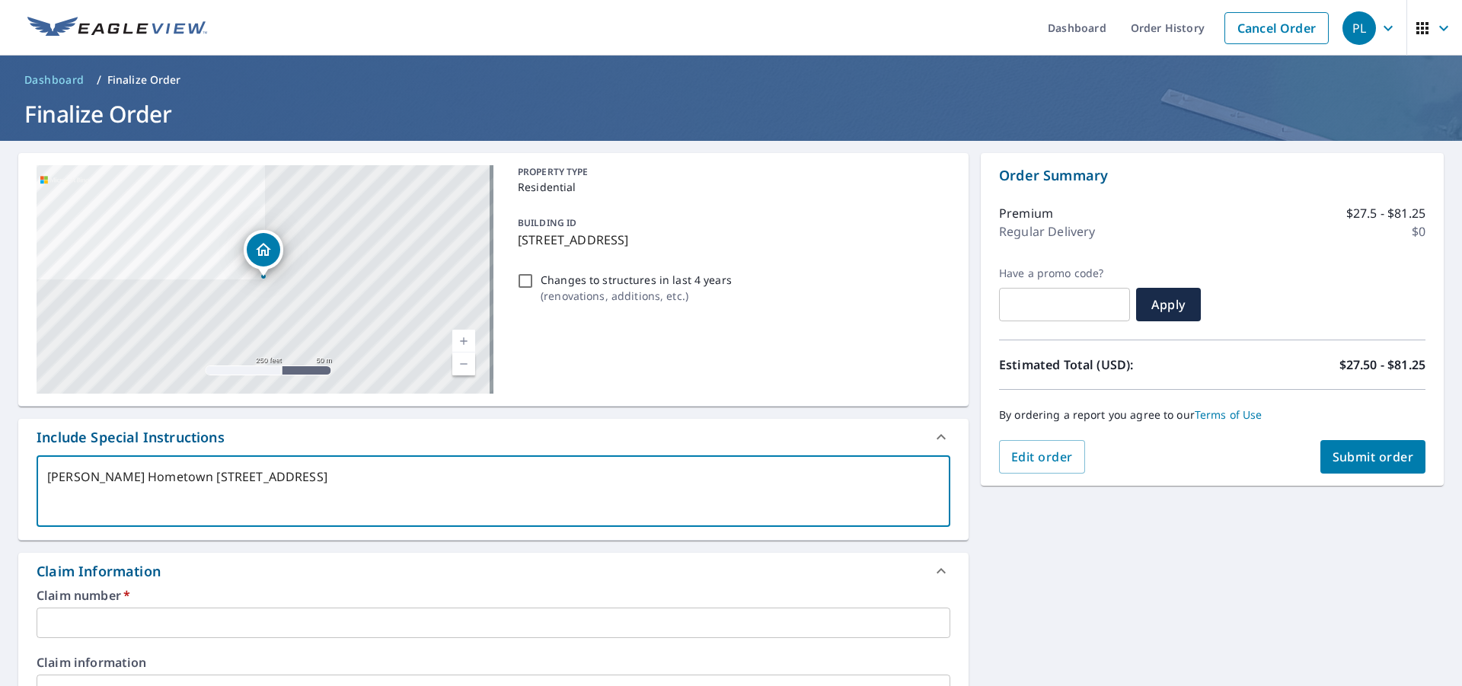
type textarea "Bruce Hometown 2408 westwood drive"
type textarea "x"
type textarea "Bruce Hometown 2408 westwood drive"
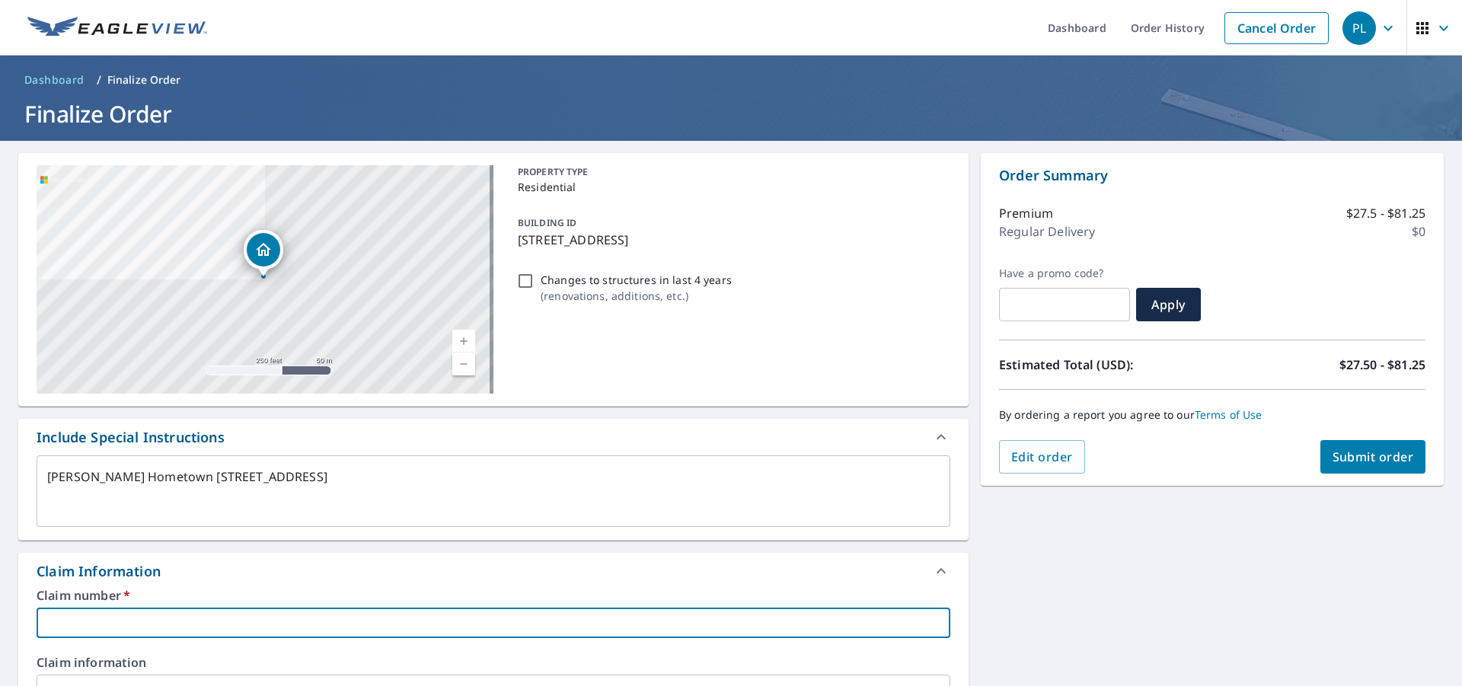
click at [68, 626] on input "text" at bounding box center [494, 623] width 914 height 30
type textarea "x"
type input "b"
type textarea "x"
type input "br"
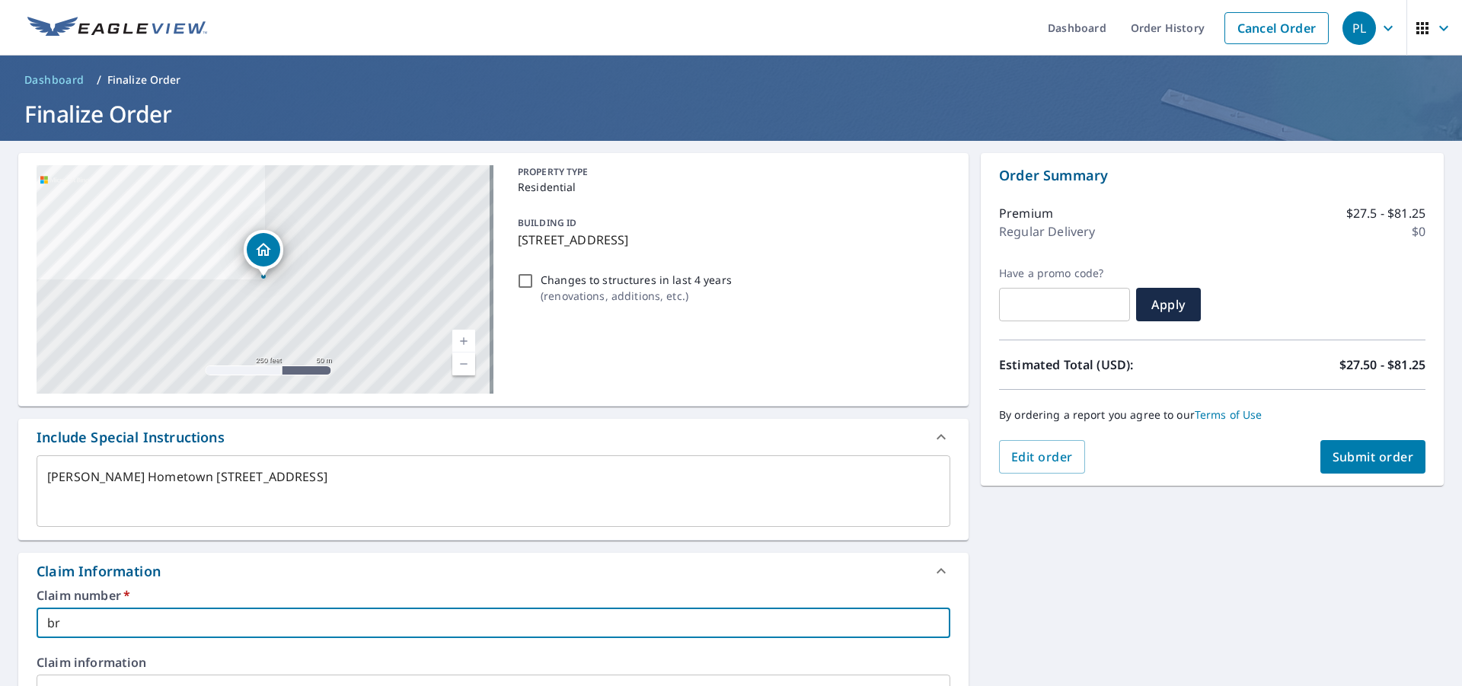
type textarea "x"
type input "bru"
type textarea "x"
type input "bruc"
type textarea "x"
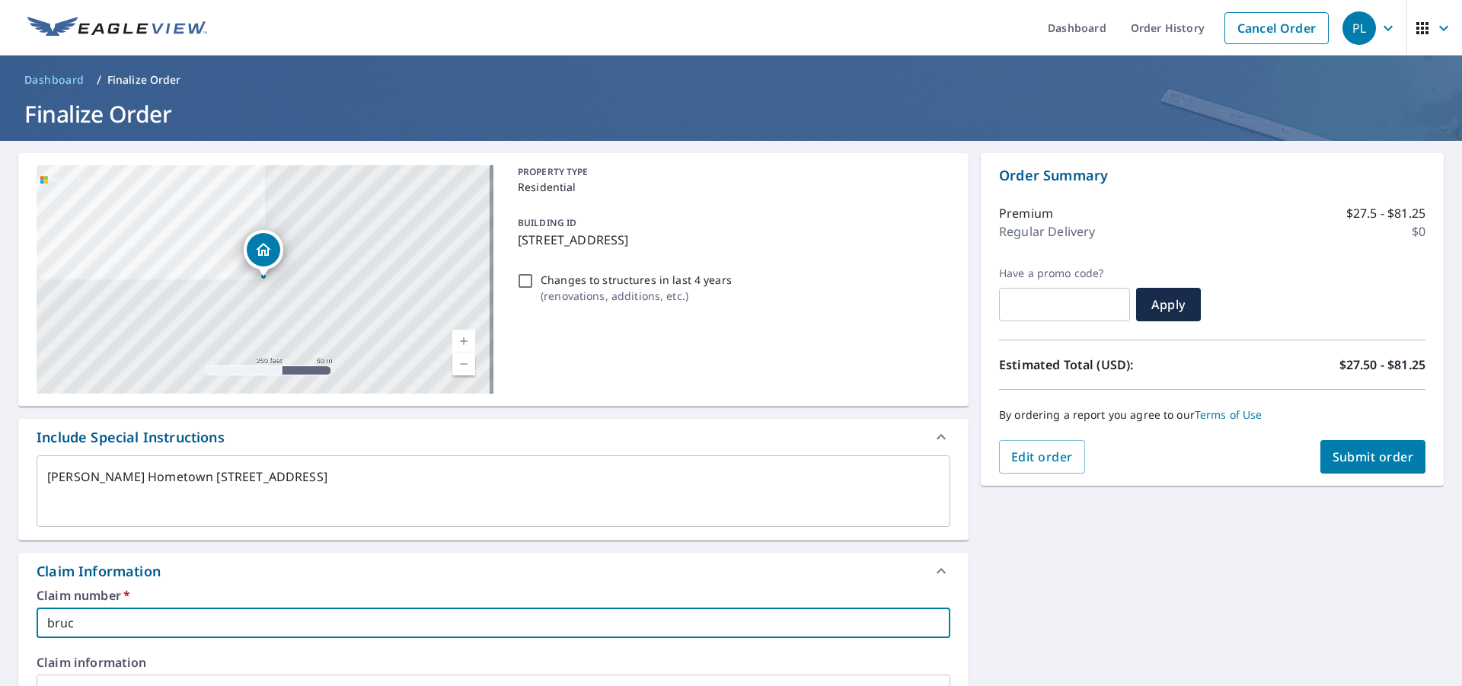
type input "bruce"
type textarea "x"
type input "bruce"
type textarea "x"
type input "bruce h"
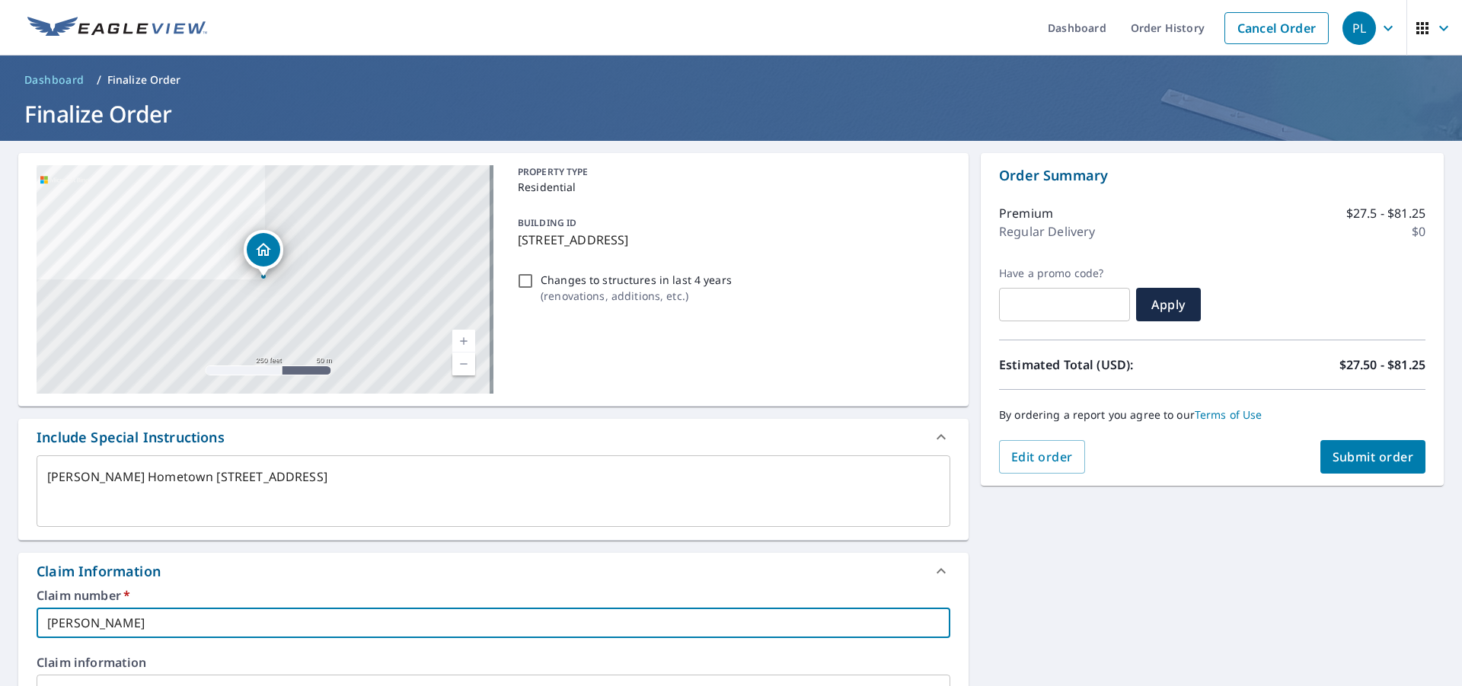
type textarea "x"
type input "bruce ho"
type textarea "x"
type input "bruce hom"
type textarea "x"
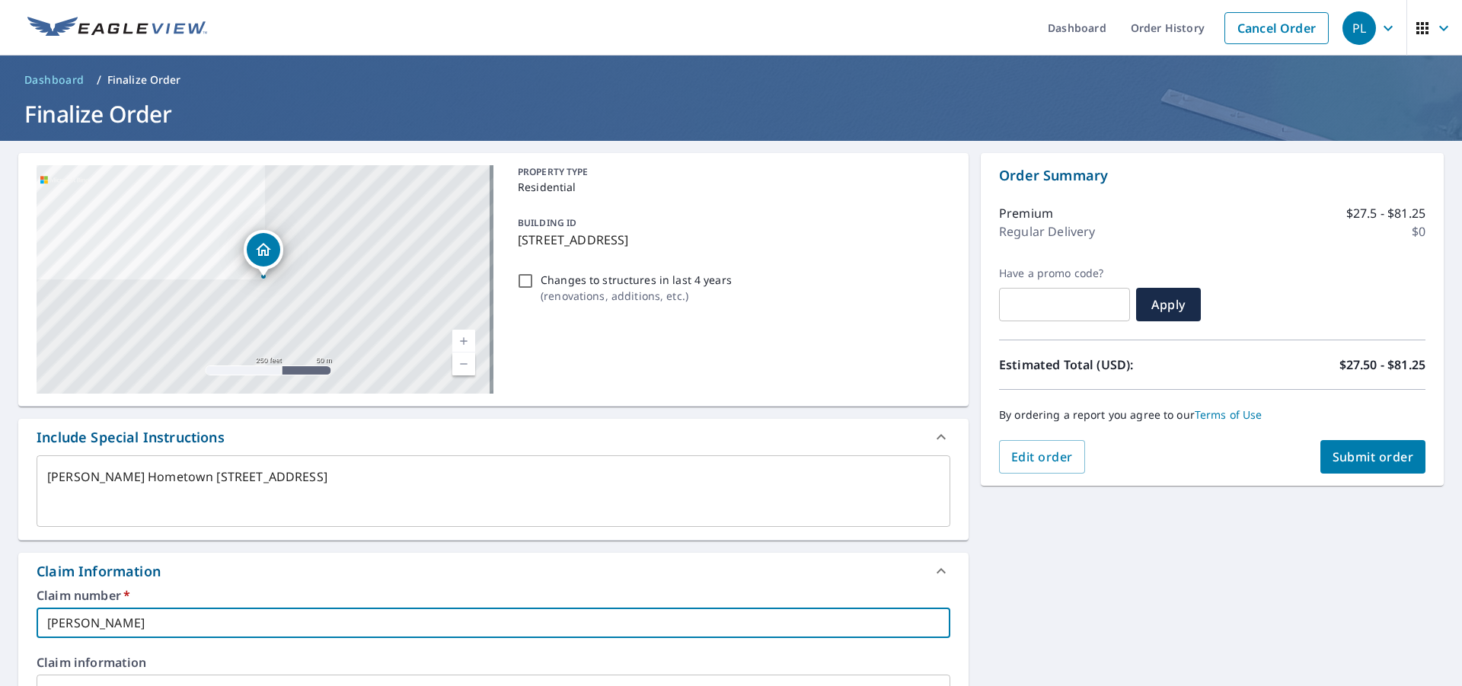
type input "bruce home"
type textarea "x"
type input "bruce homet"
type textarea "x"
type input "bruce hometo"
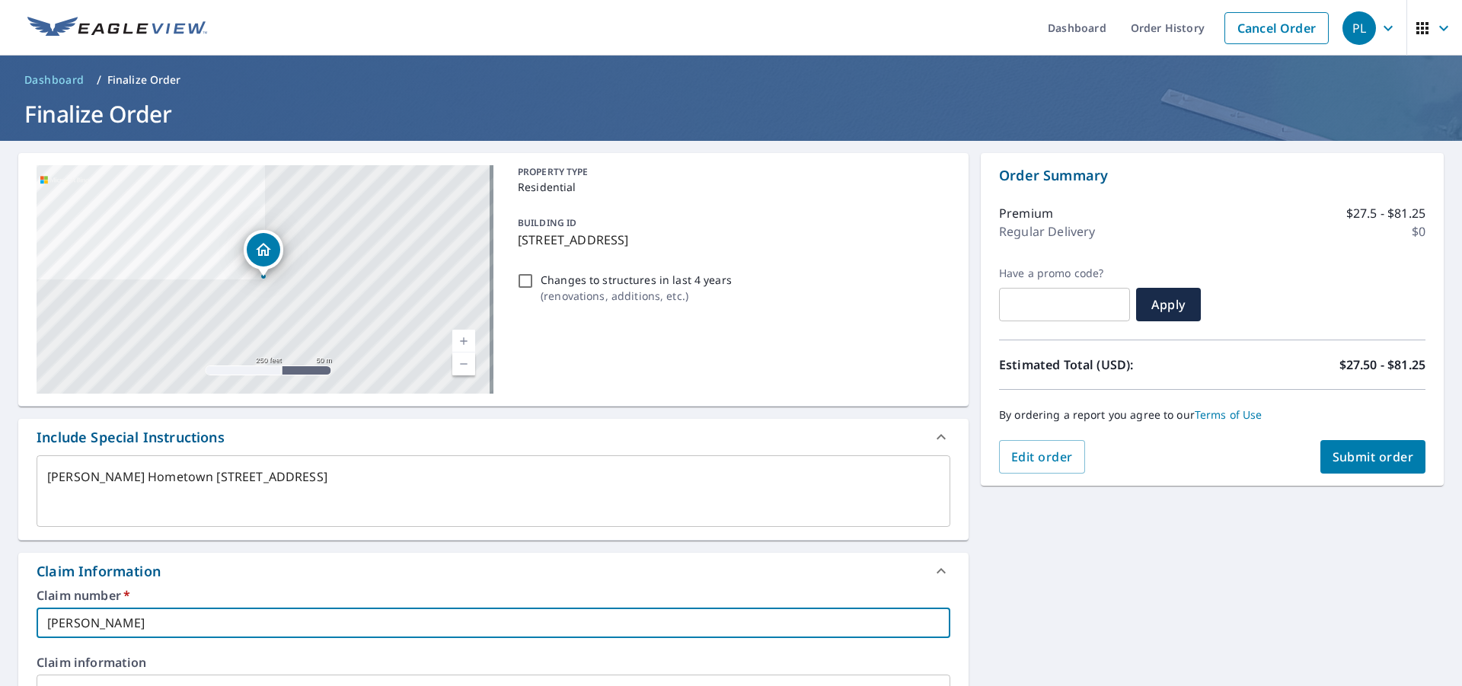
type textarea "x"
type input "bruce hometow"
type textarea "x"
type input "bruce hometown"
type textarea "x"
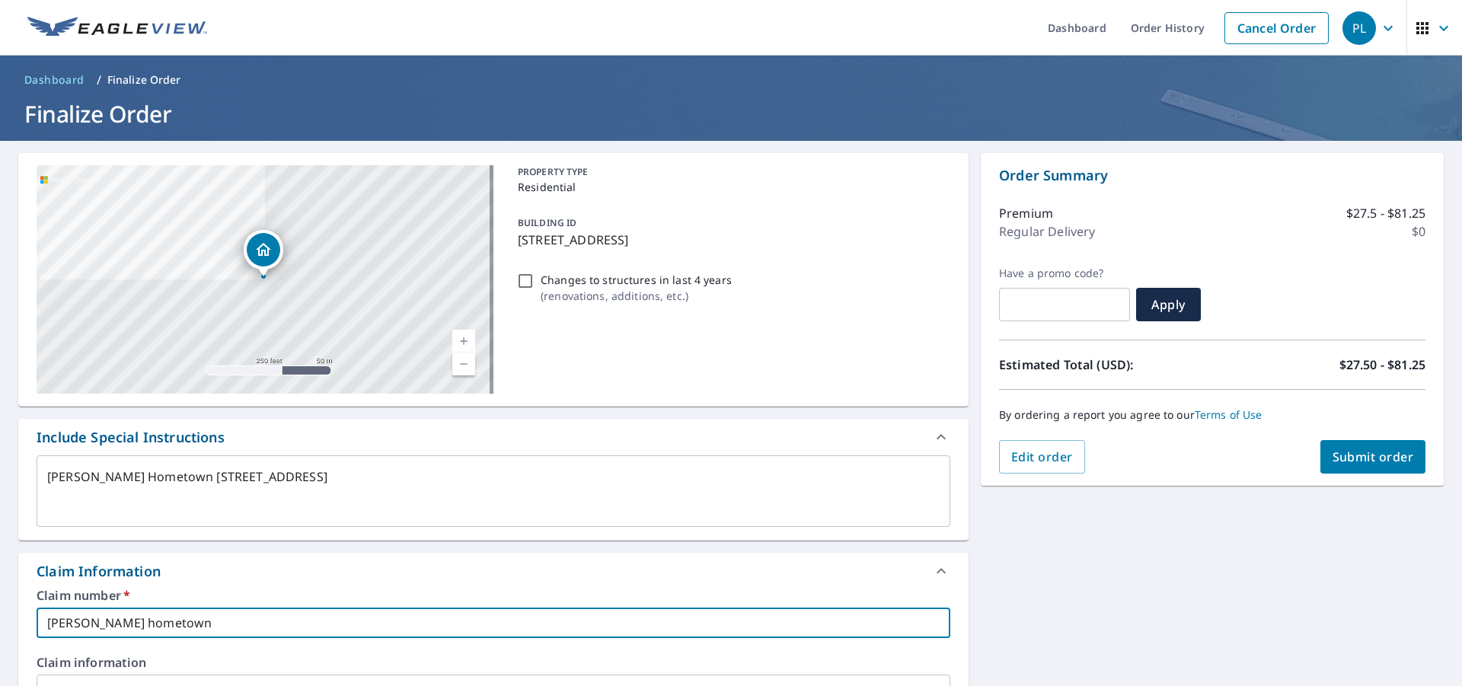
type input "bruce hometown"
type textarea "x"
type input "bruce hometown 2"
type textarea "x"
type input "bruce hometown 24"
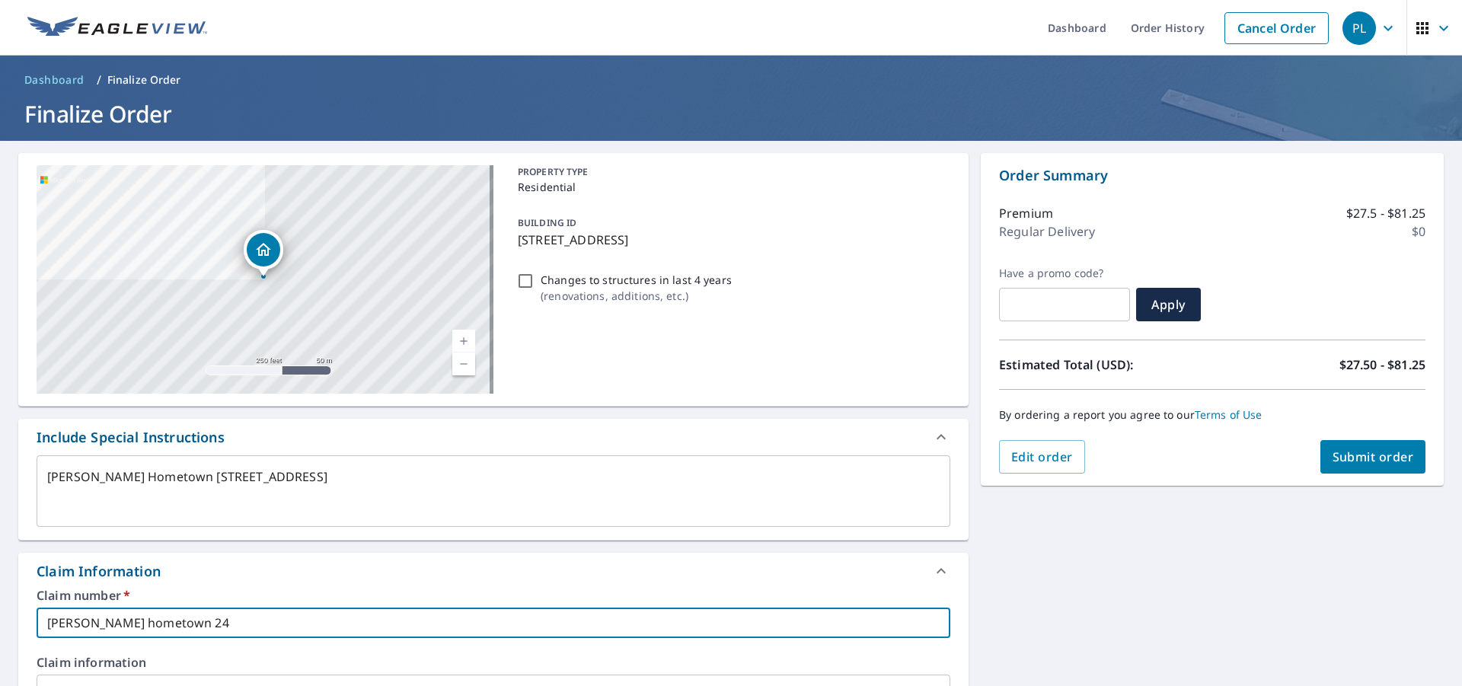
type textarea "x"
type input "bruce hometown 240"
type textarea "x"
type input "bruce hometown 2408"
type textarea "x"
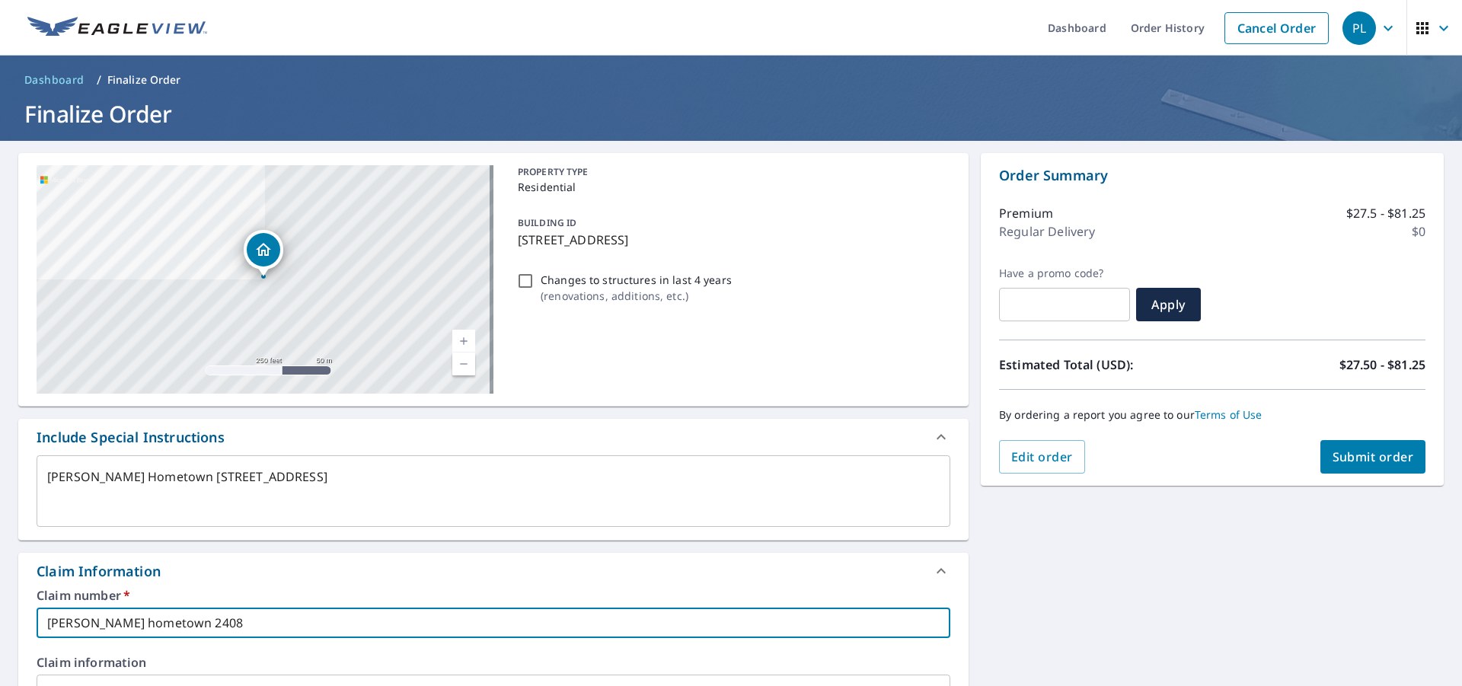
type input "bruce hometown 2408"
type textarea "x"
type input "bruce hometown 2408 w"
type textarea "x"
type input "bruce hometown 2408 we"
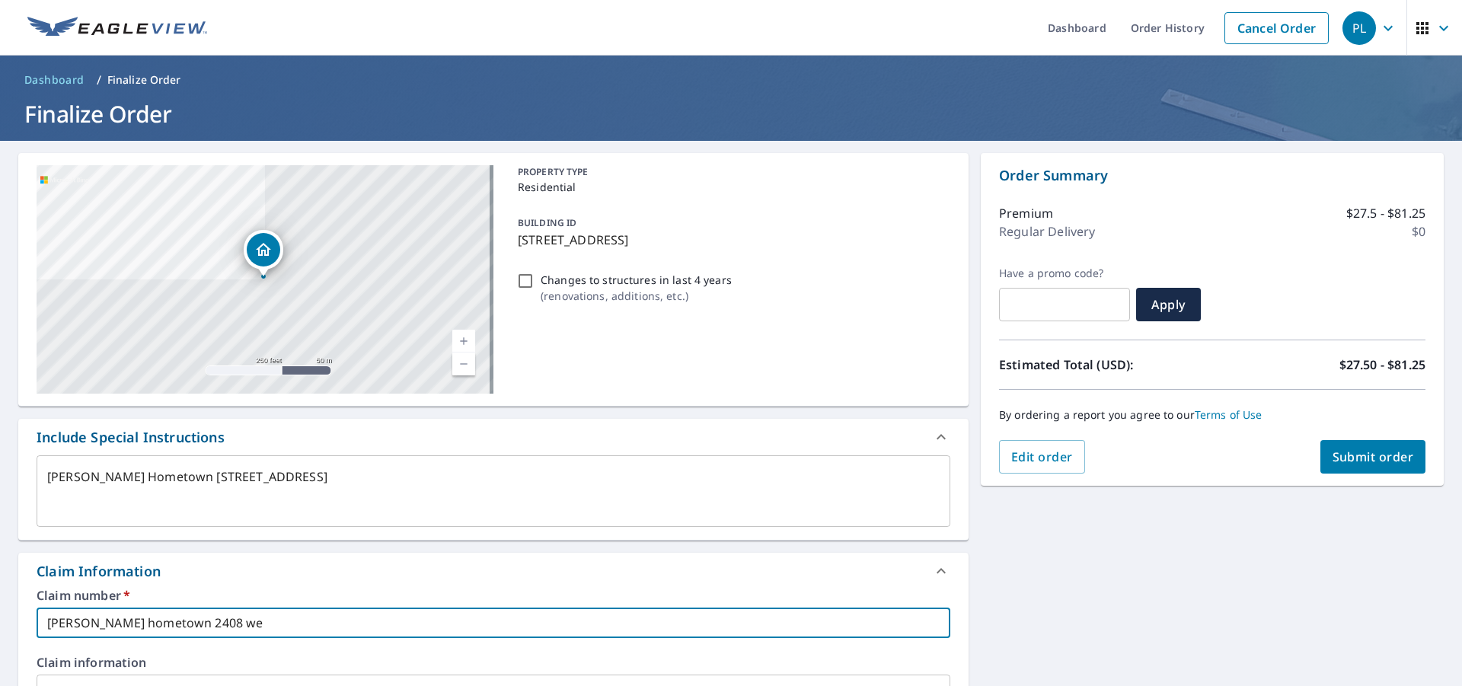
type textarea "x"
type input "bruce hometown 2408 wes"
type textarea "x"
type input "bruce hometown 2408 west"
type textarea "x"
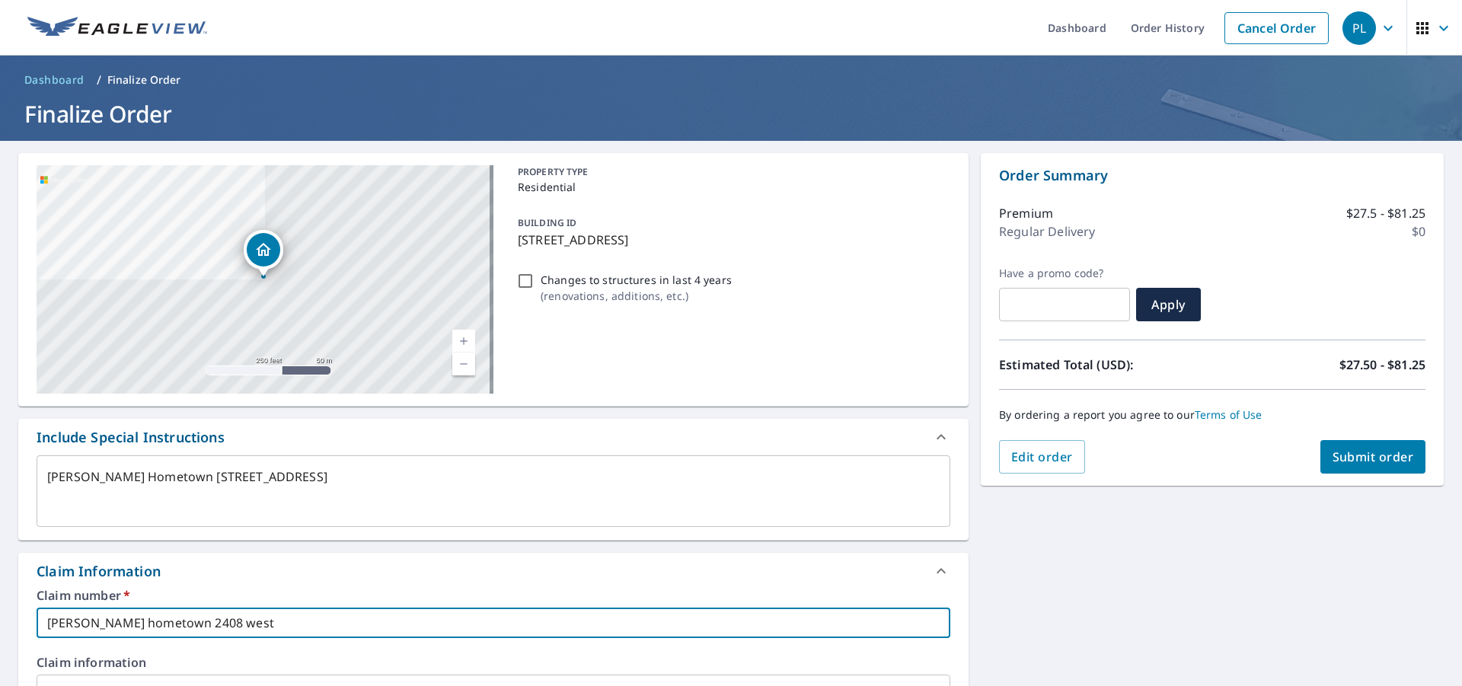
type input "bruce hometown 2408 westw"
type textarea "x"
type input "bruce hometown 2408 westwo"
type textarea "x"
type input "bruce hometown 2408 westwoo"
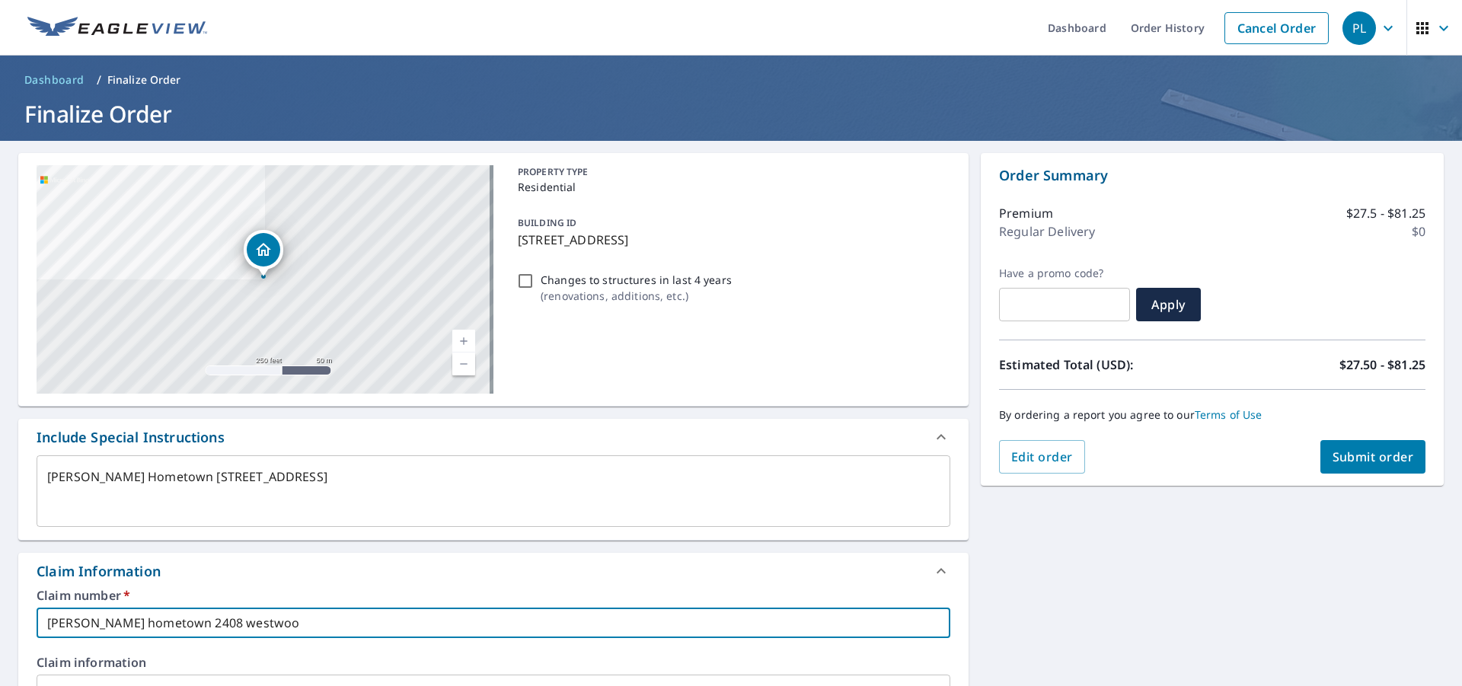
type textarea "x"
type input "bruce hometown 2408 westwood"
type textarea "x"
type input "bruce hometown 2408 westwood"
type textarea "x"
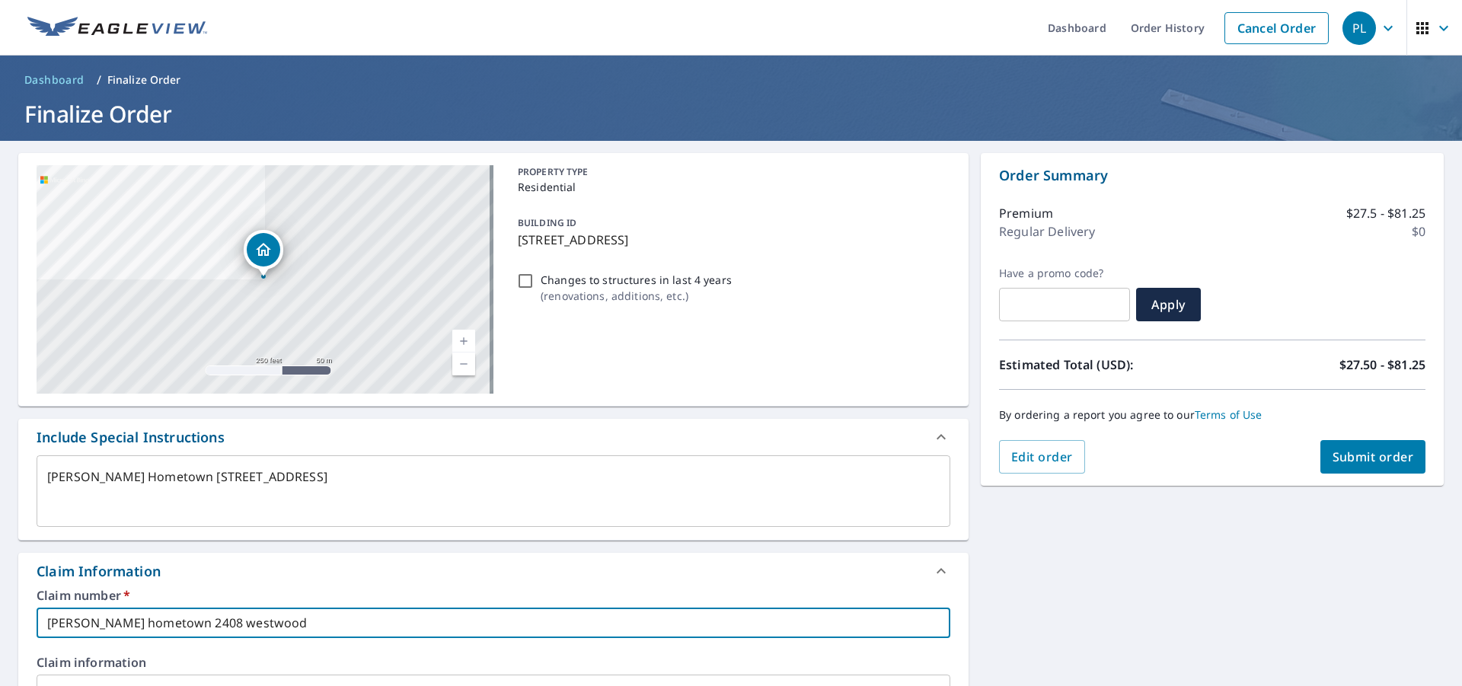
type input "bruce hometown 2408 westwood d"
type textarea "x"
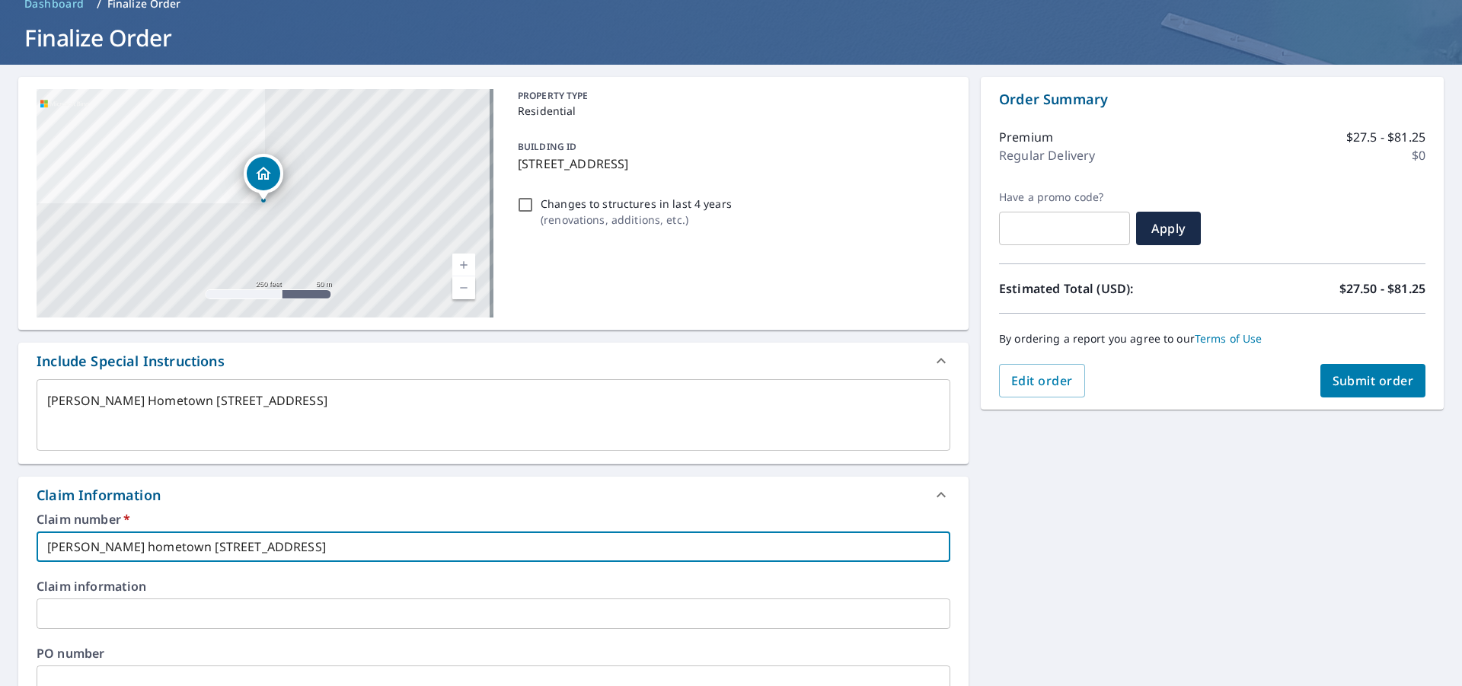
type input "bruce hometown 2408 westwood dr"
click at [58, 625] on input "text" at bounding box center [494, 614] width 914 height 30
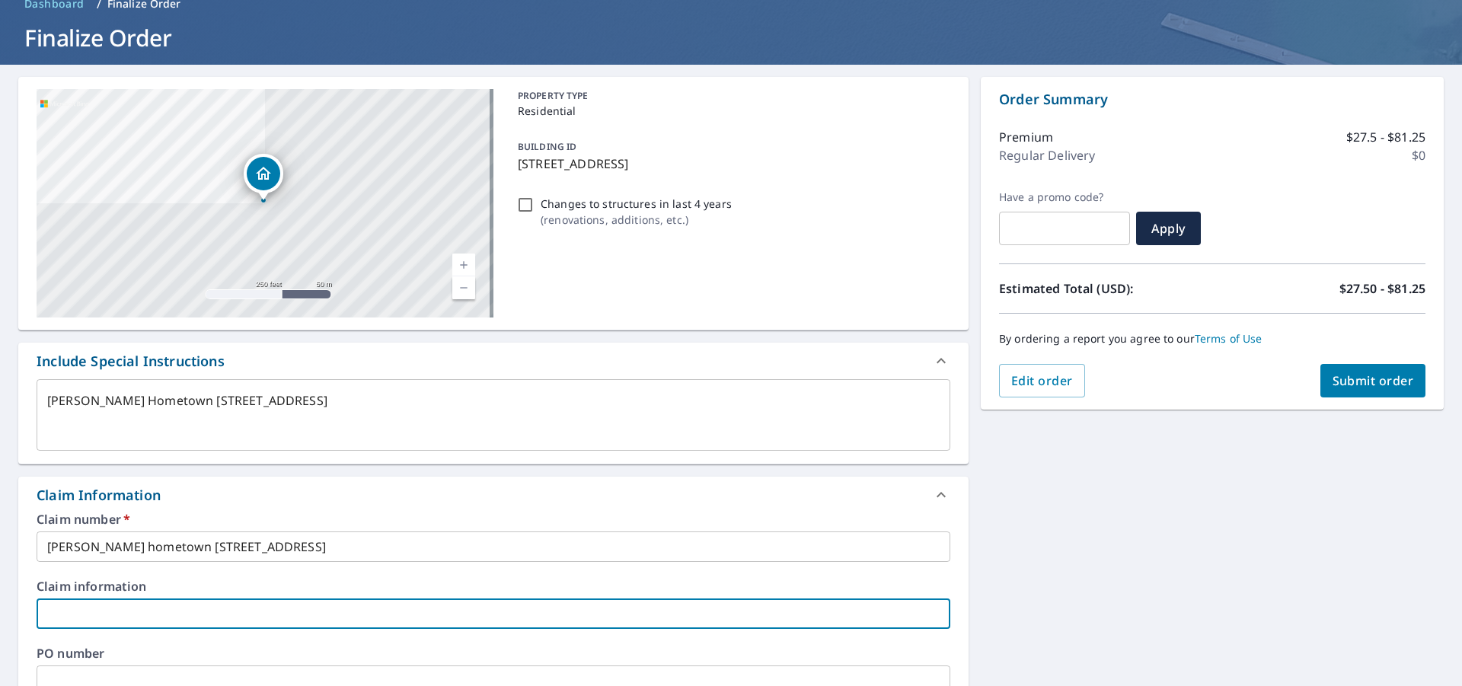
type input "Bruce @ Hometown"
drag, startPoint x: 177, startPoint y: 625, endPoint x: 168, endPoint y: 622, distance: 9.6
click at [174, 625] on input "Bruce @ Hometown" at bounding box center [494, 614] width 914 height 30
type textarea "x"
type input "Bruce @ Hometown 2"
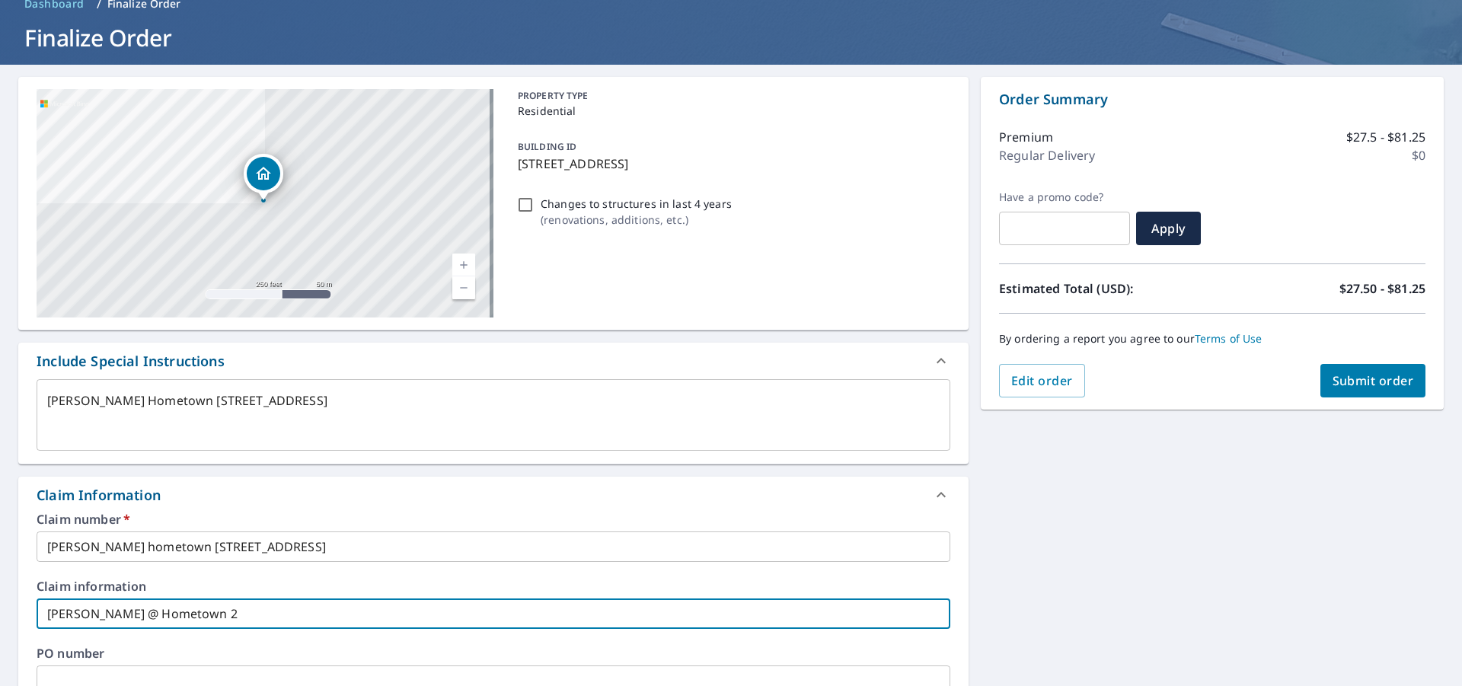
type textarea "x"
type input "Bruce @ Hometown 24"
type textarea "x"
type input "Bruce @ Hometown 240"
type textarea "x"
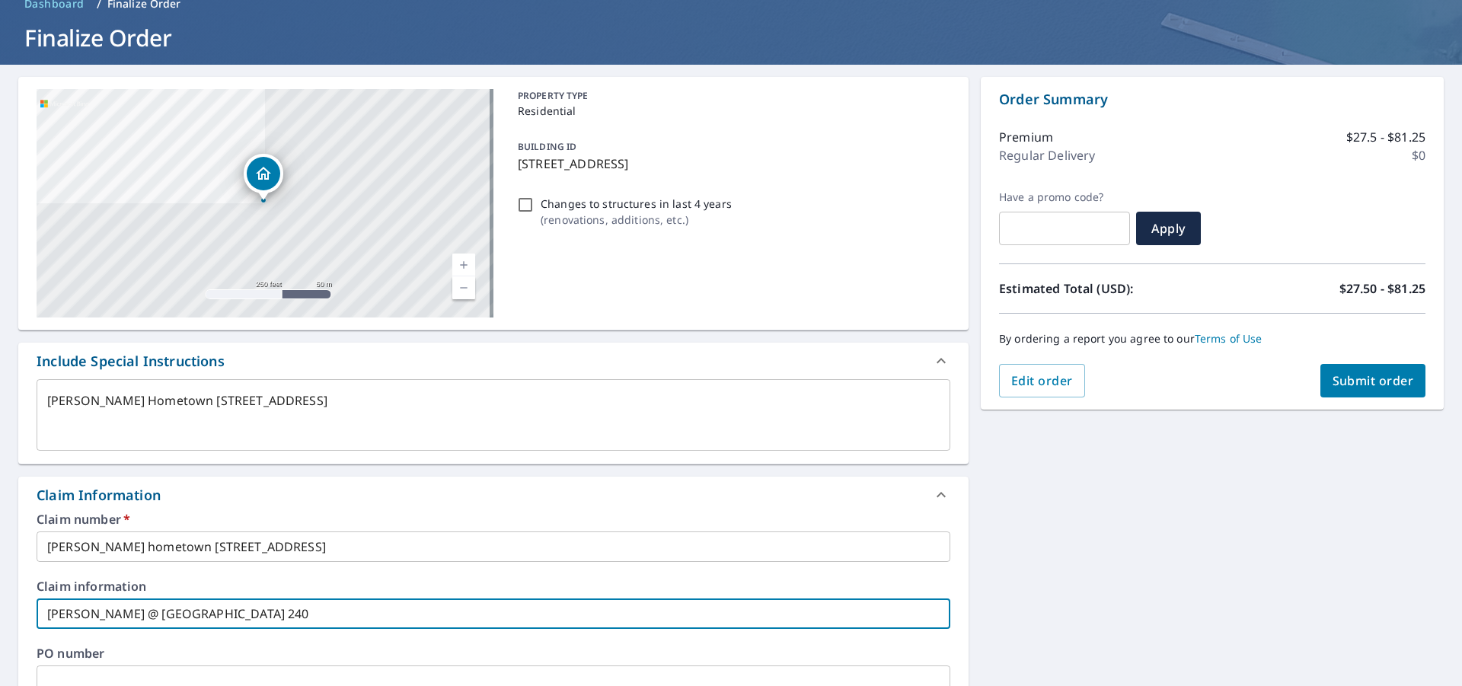
type input "Bruce @ Hometown 2408"
type textarea "x"
type input "Bruce @ Hometown 2408"
type textarea "x"
type input "Bruce @ Hometown 2408 w"
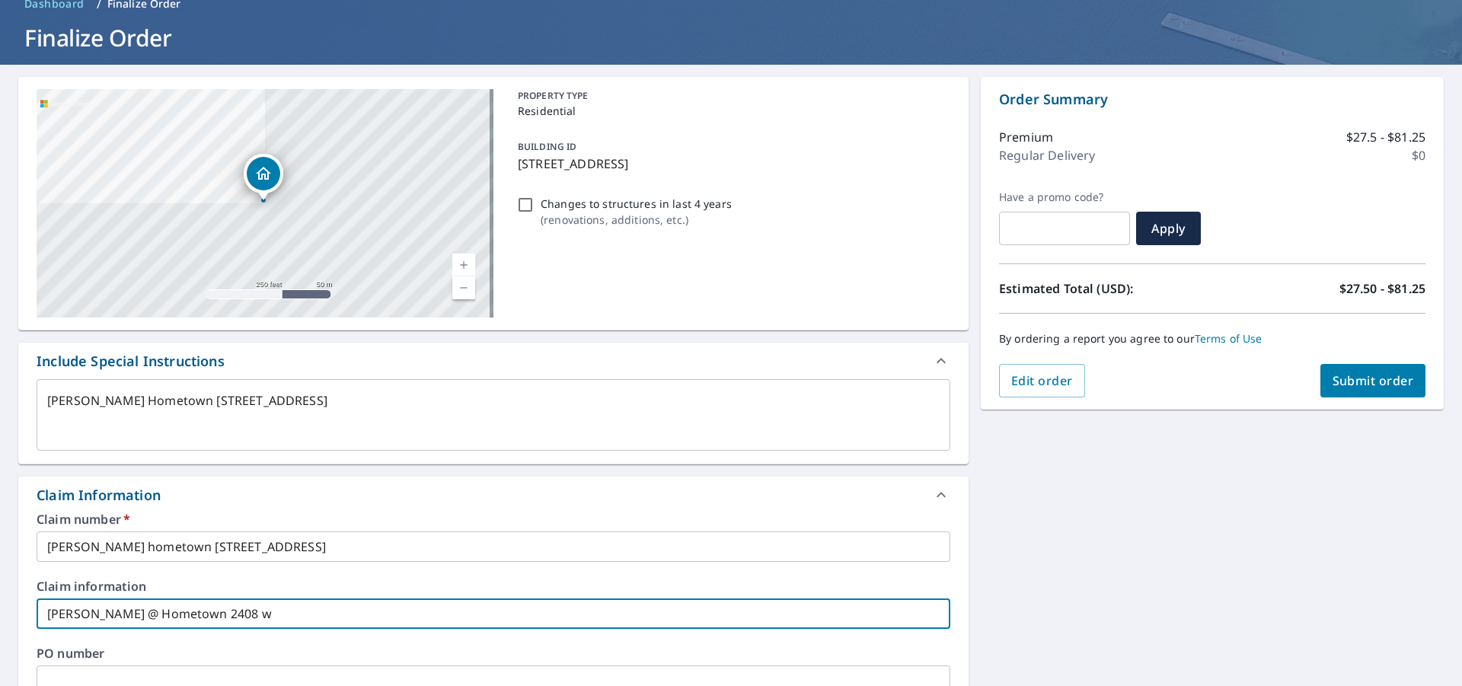
type textarea "x"
type input "Bruce @ Hometown 2408 we"
type textarea "x"
type input "Bruce @ Hometown 2408 wes"
type textarea "x"
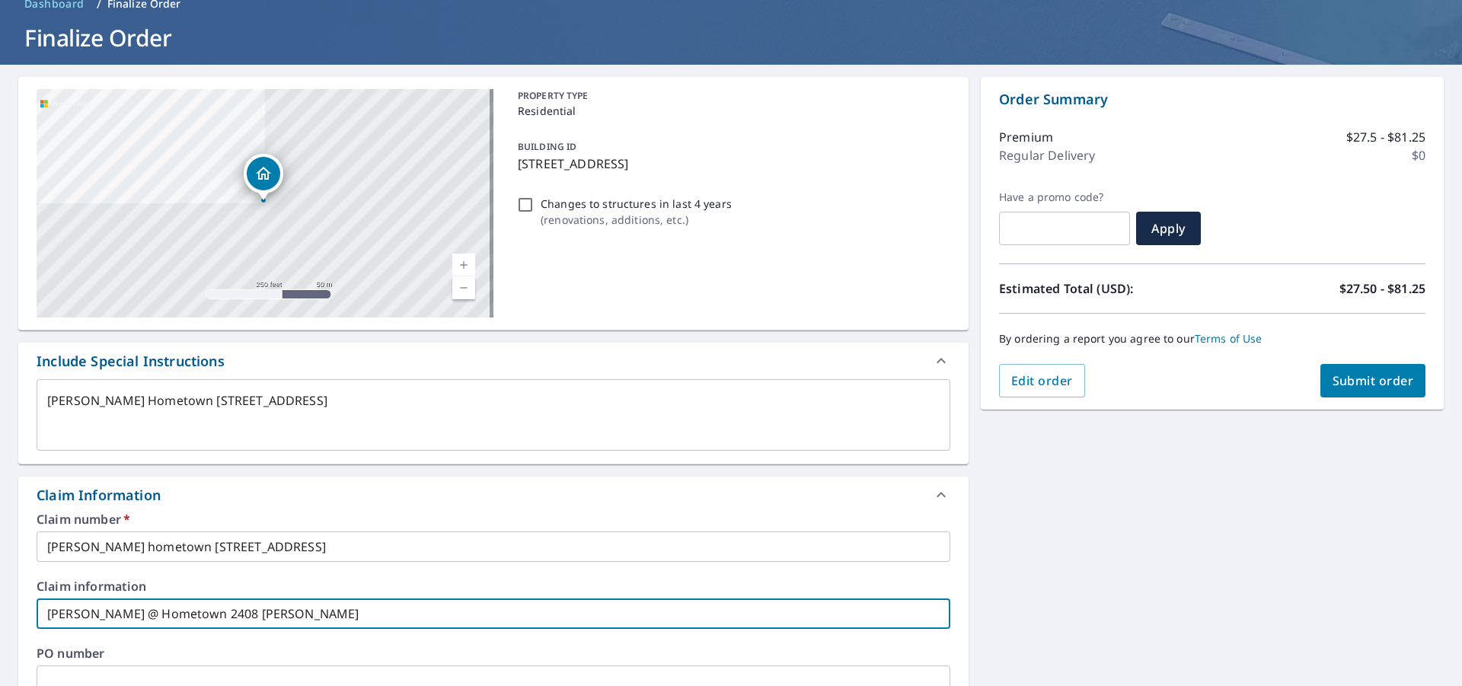
type input "Bruce @ Hometown 2408 west"
type textarea "x"
type input "Bruce @ Hometown 2408 westw"
type textarea "x"
type input "Bruce @ Hometown 2408 westwo"
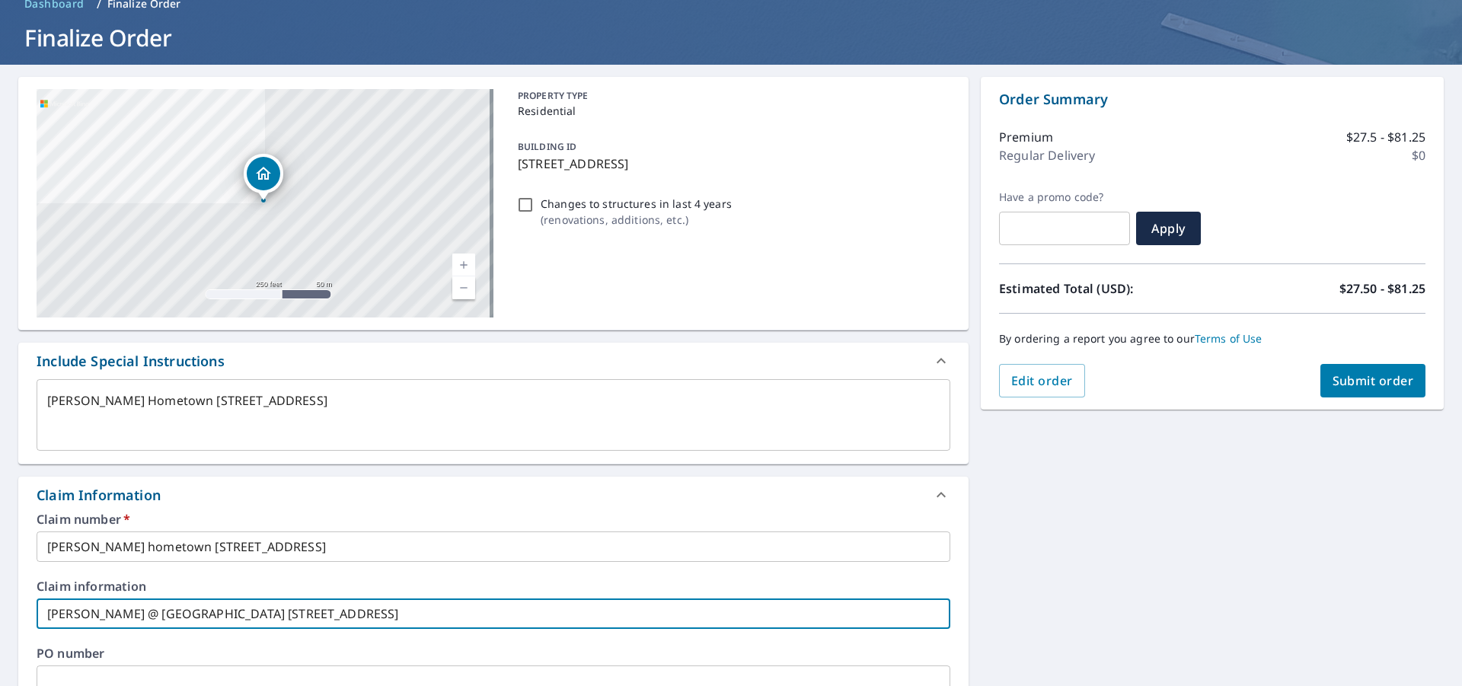
type textarea "x"
type input "Bruce @ Hometown 2408 westwoo"
type textarea "x"
type input "Bruce @ Hometown 2408 westwood"
type textarea "x"
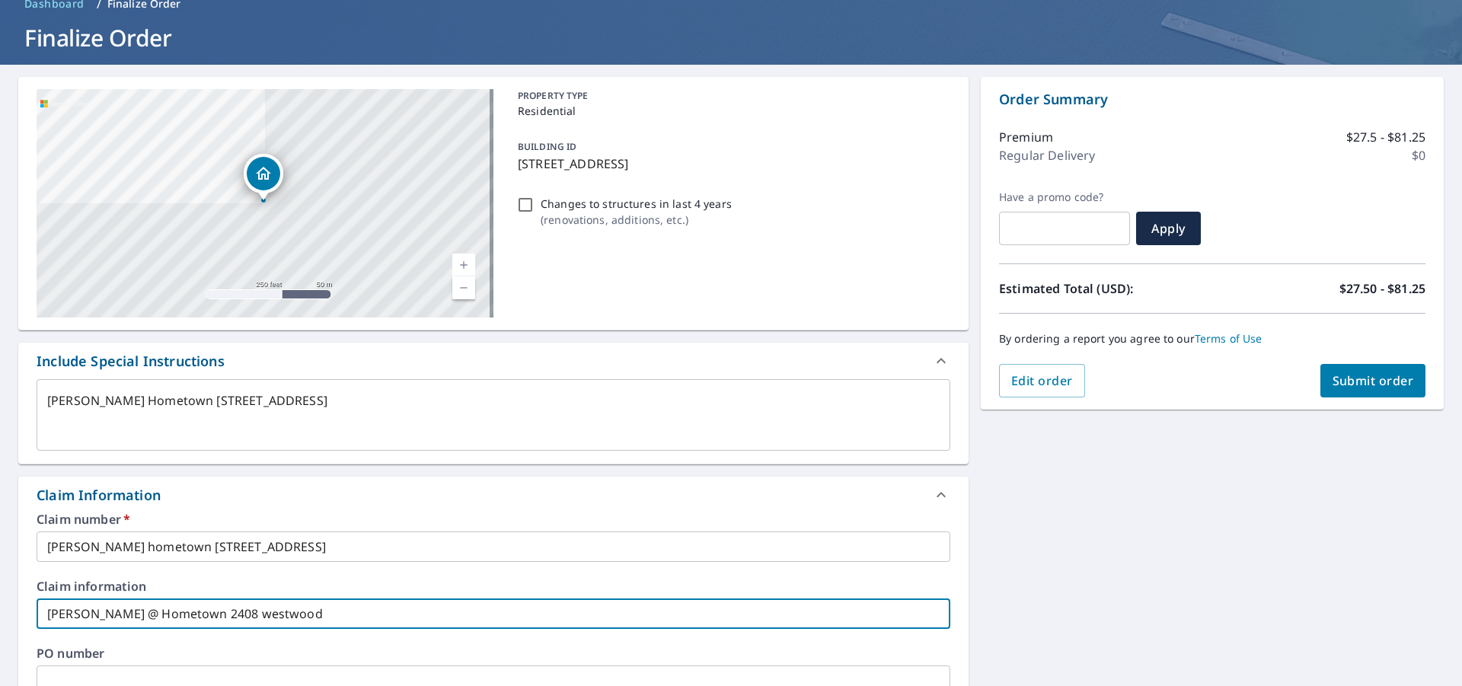
type input "Bruce @ Hometown 2408 westwood"
type textarea "x"
type input "Bruce @ Hometown 2408 westwood d"
type textarea "x"
type input "Bruce @ Hometown 2408 westwood dr"
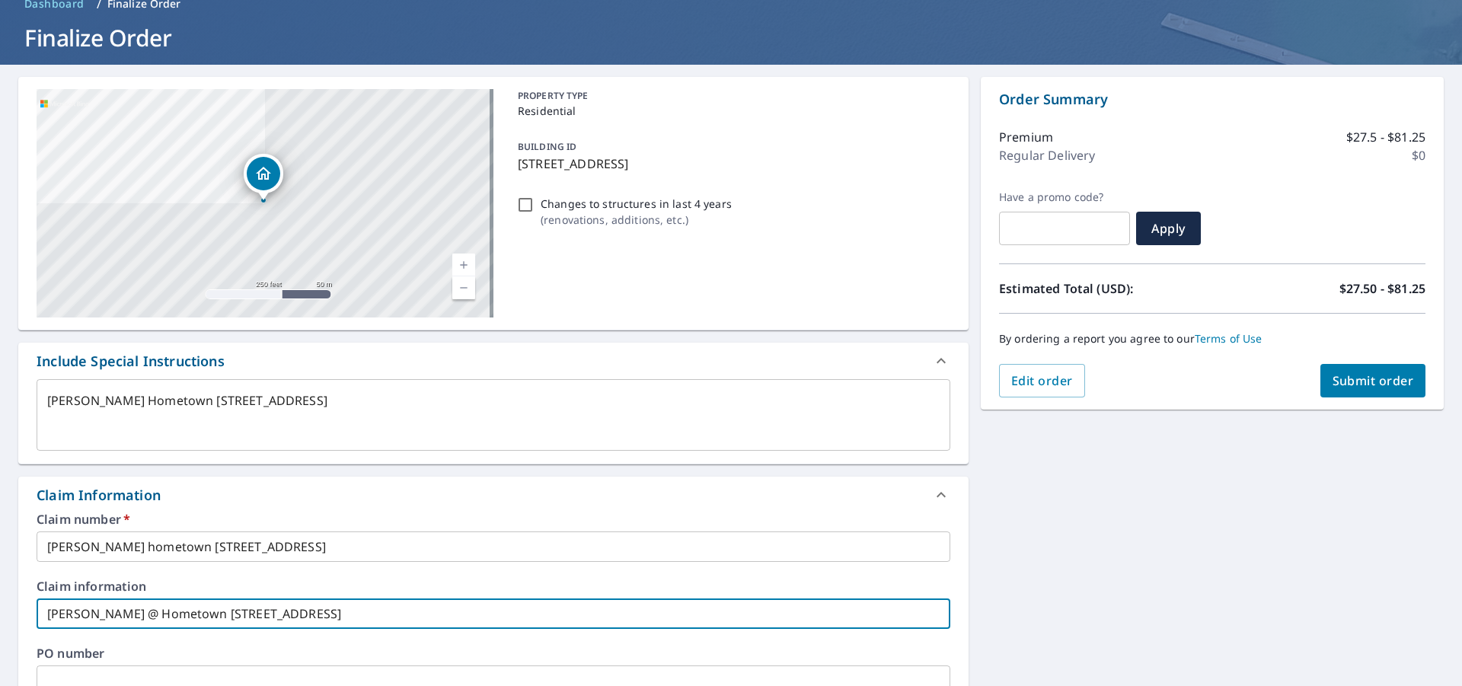
type textarea "x"
type input "Bruce @ Hometown 2408 westwood dri"
type textarea "x"
type input "Bruce @ Hometown 2408 westwood driv"
type textarea "x"
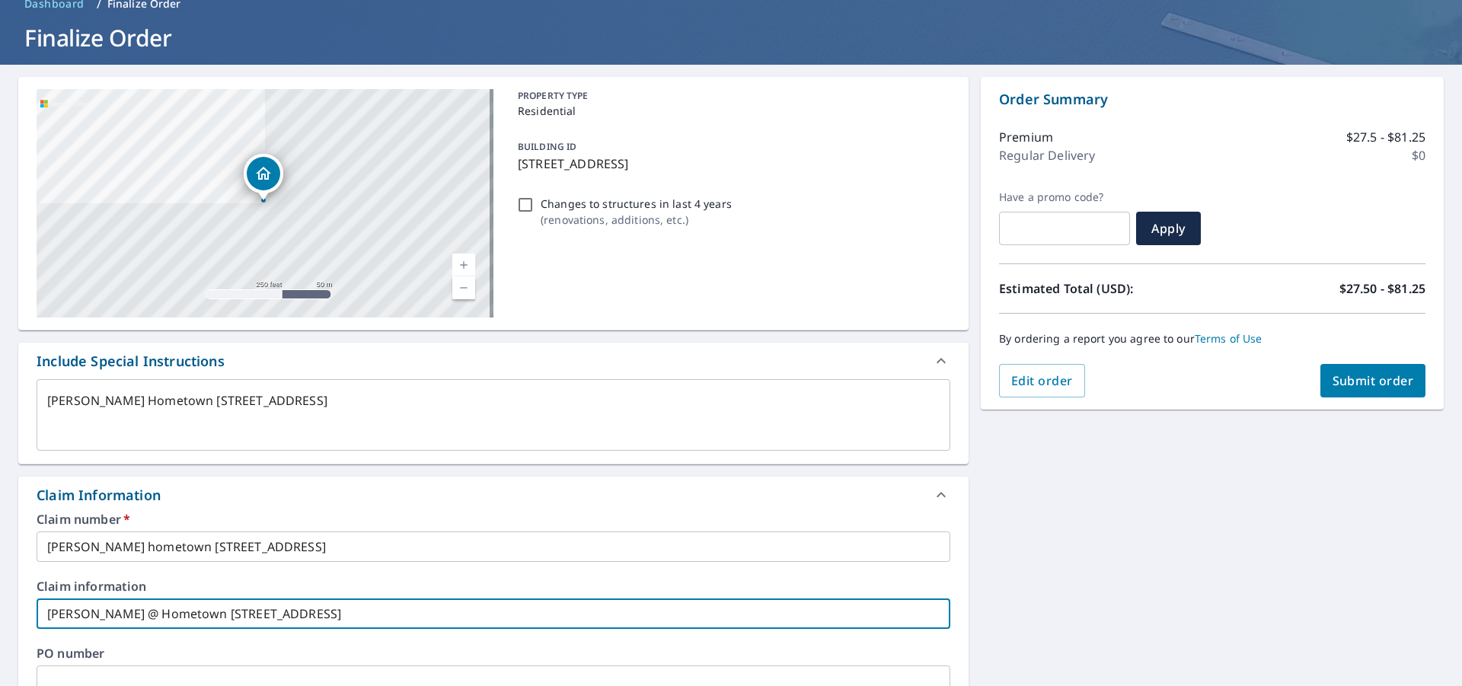
scroll to position [229, 0]
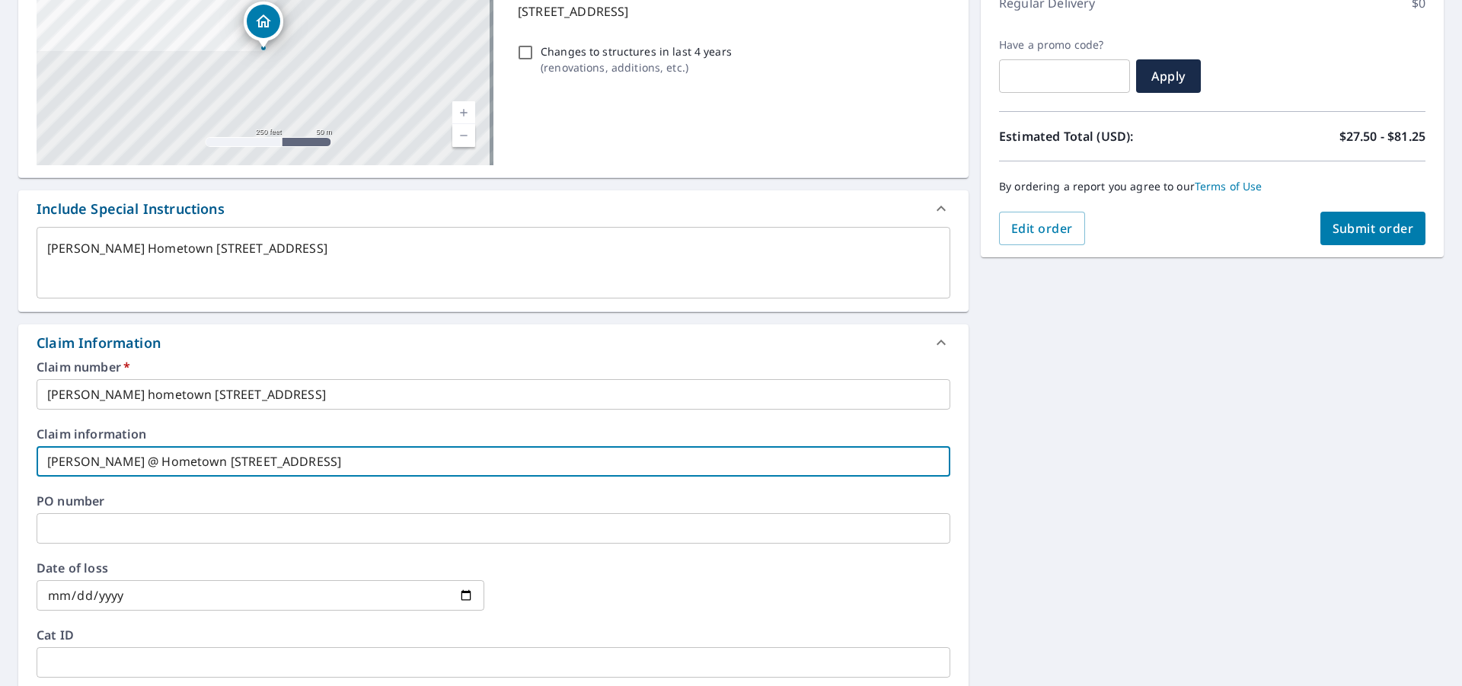
type input "Bruce @ Hometown 2408 westwood drive"
click at [89, 519] on input "text" at bounding box center [494, 528] width 914 height 30
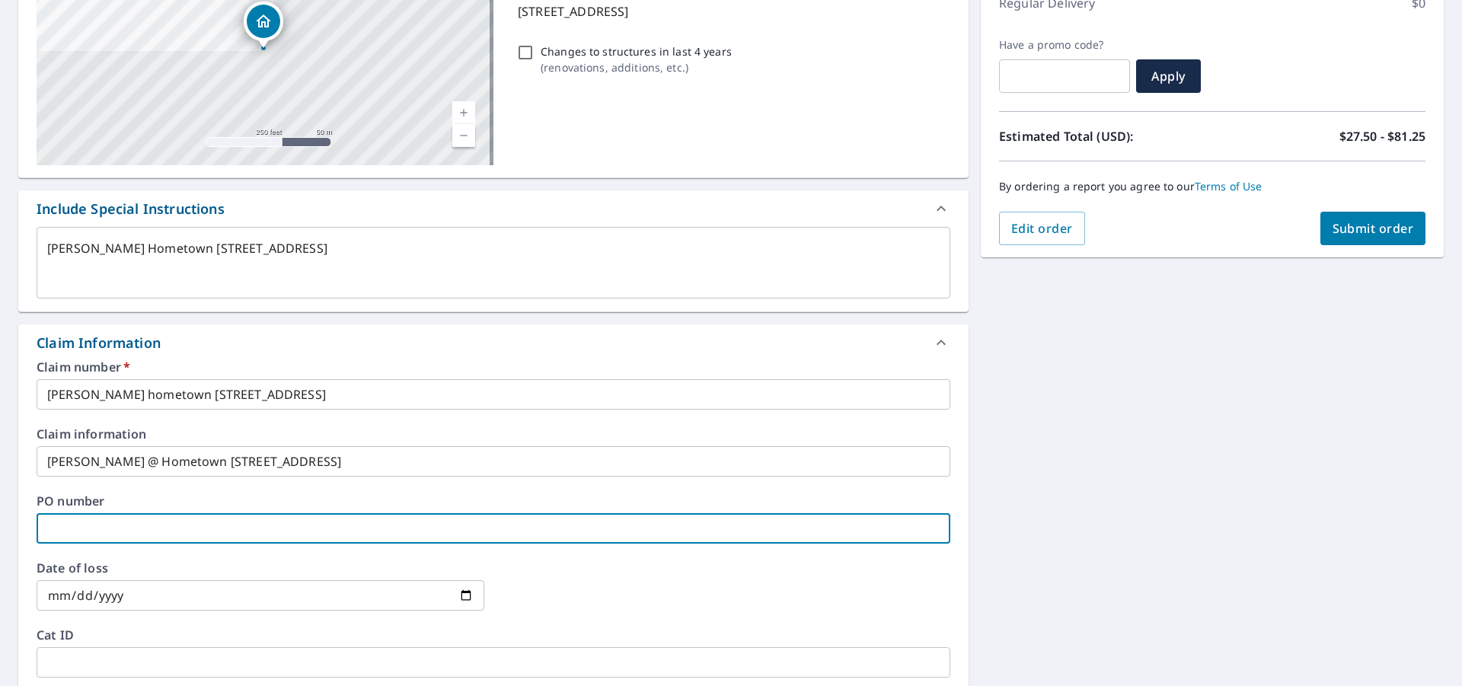
type textarea "x"
type input "b"
type textarea "x"
type input "br"
type textarea "x"
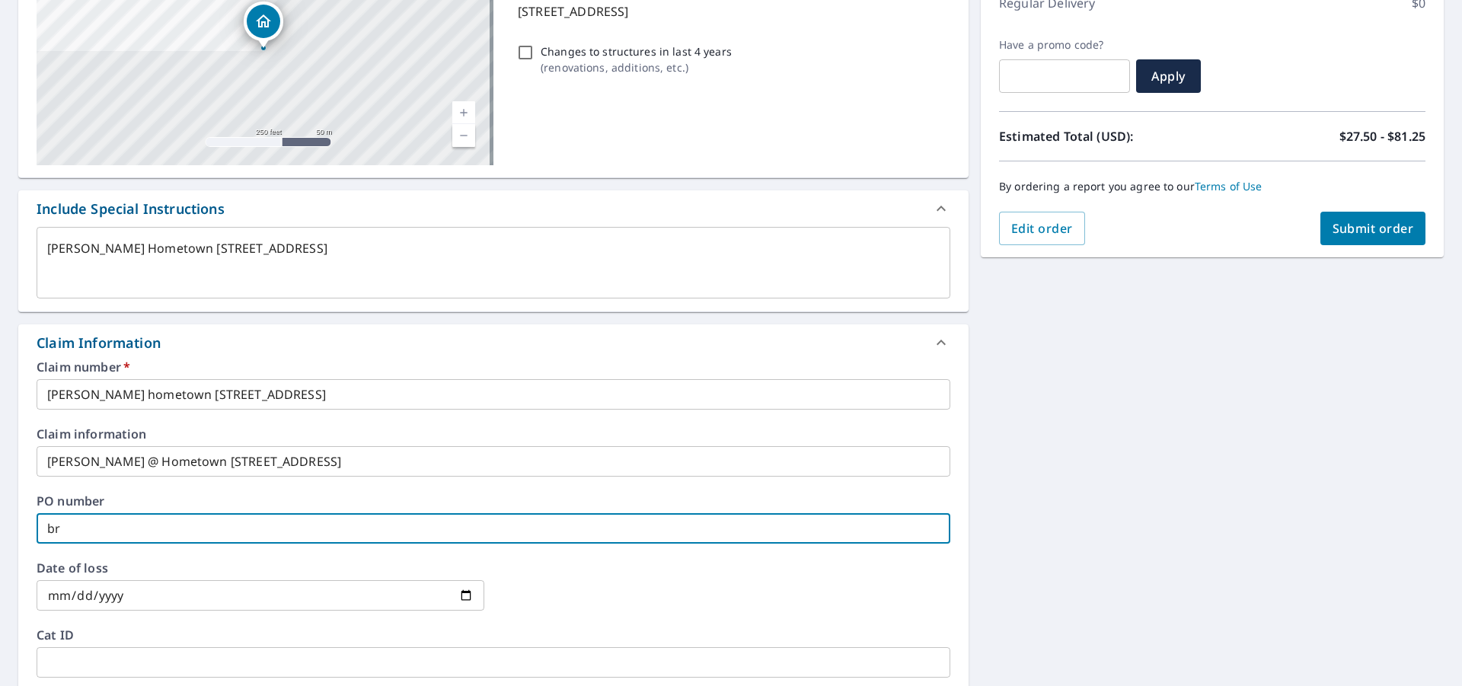
type input "bru"
type textarea "x"
type input "bruc"
type textarea "x"
type input "bruce"
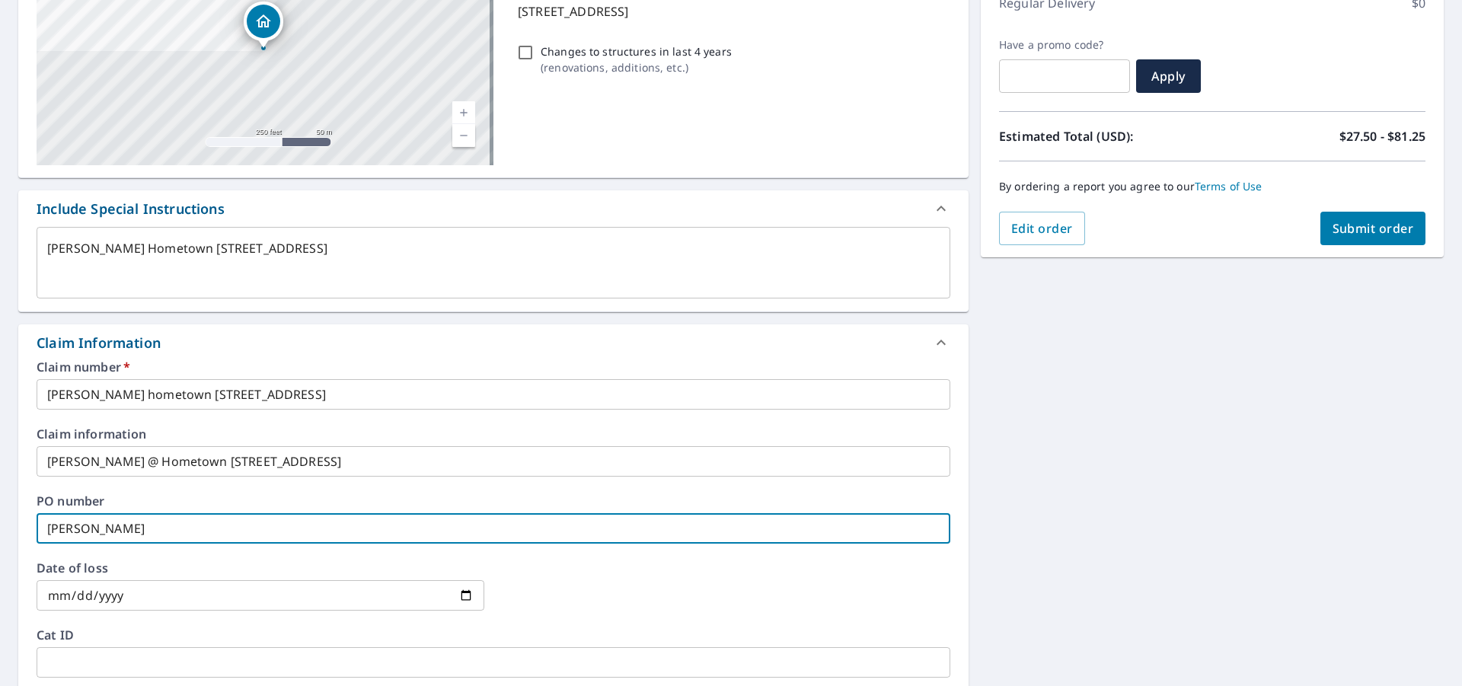
type textarea "x"
type input "bruce"
type textarea "x"
type input "bruce 2"
type textarea "x"
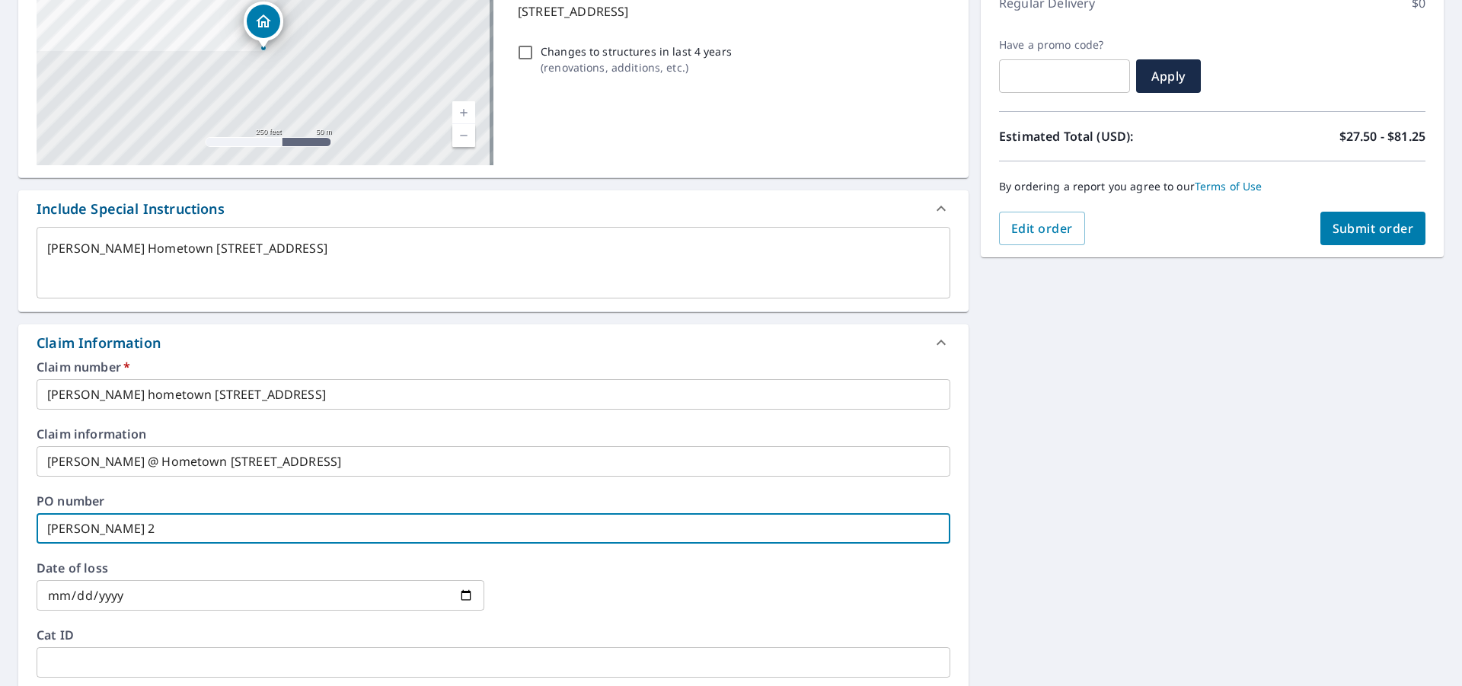
type input "bruce 24"
type textarea "x"
type input "bruce 240"
type textarea "x"
type input "bruce 2408"
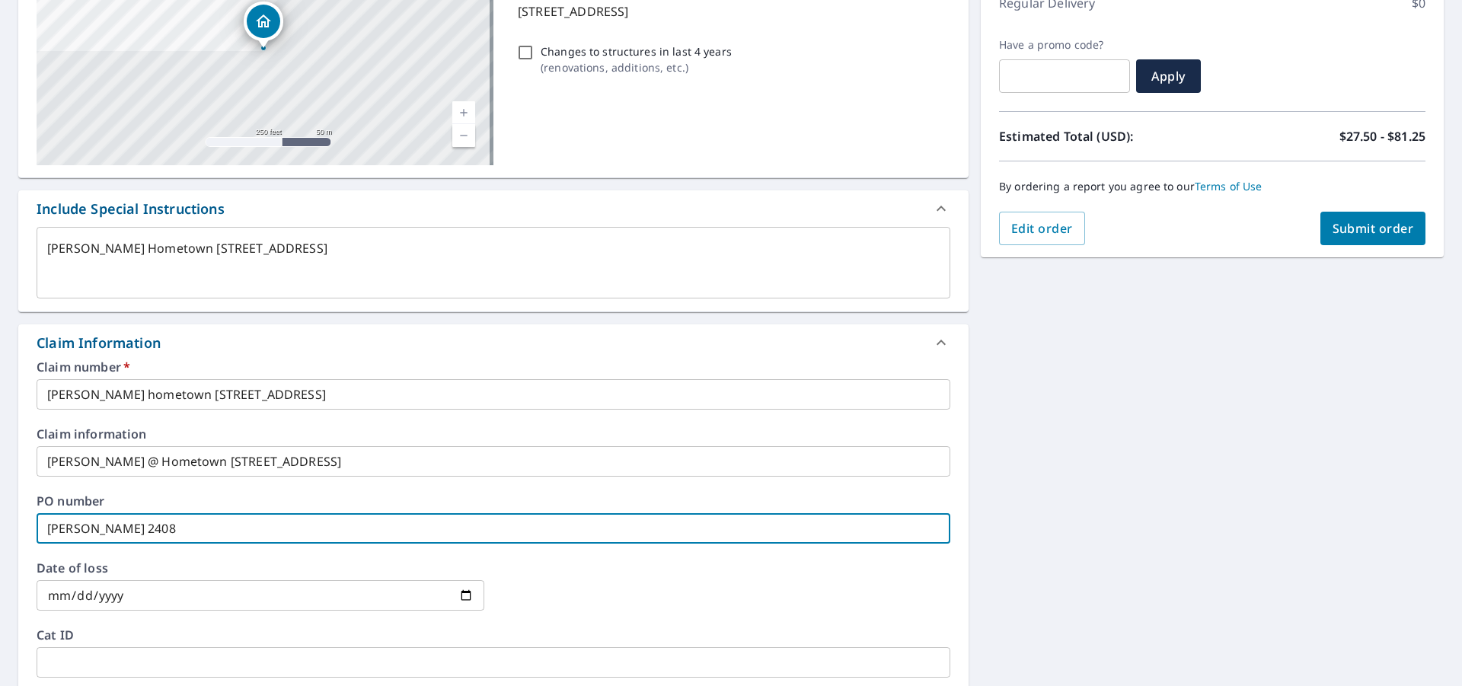
type textarea "x"
click at [78, 592] on input "date" at bounding box center [261, 595] width 448 height 30
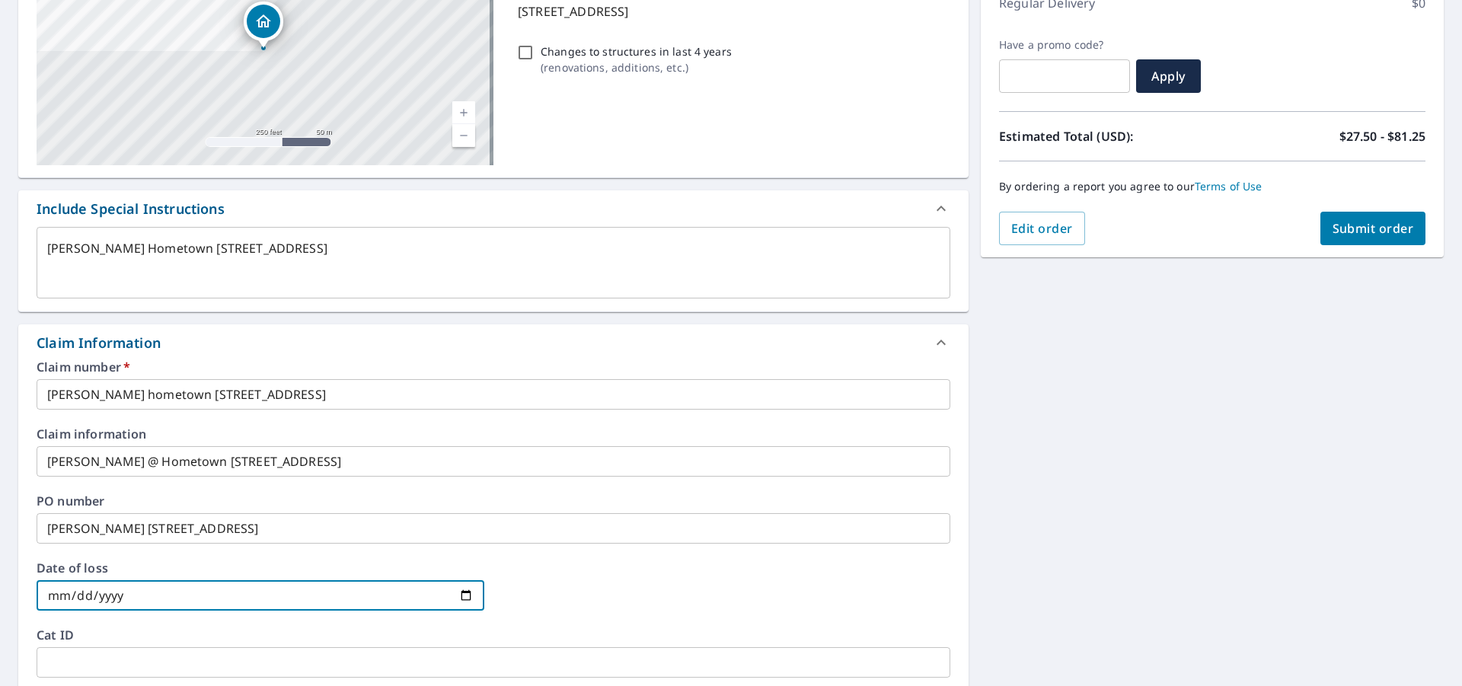
click at [115, 660] on input "text" at bounding box center [494, 662] width 914 height 30
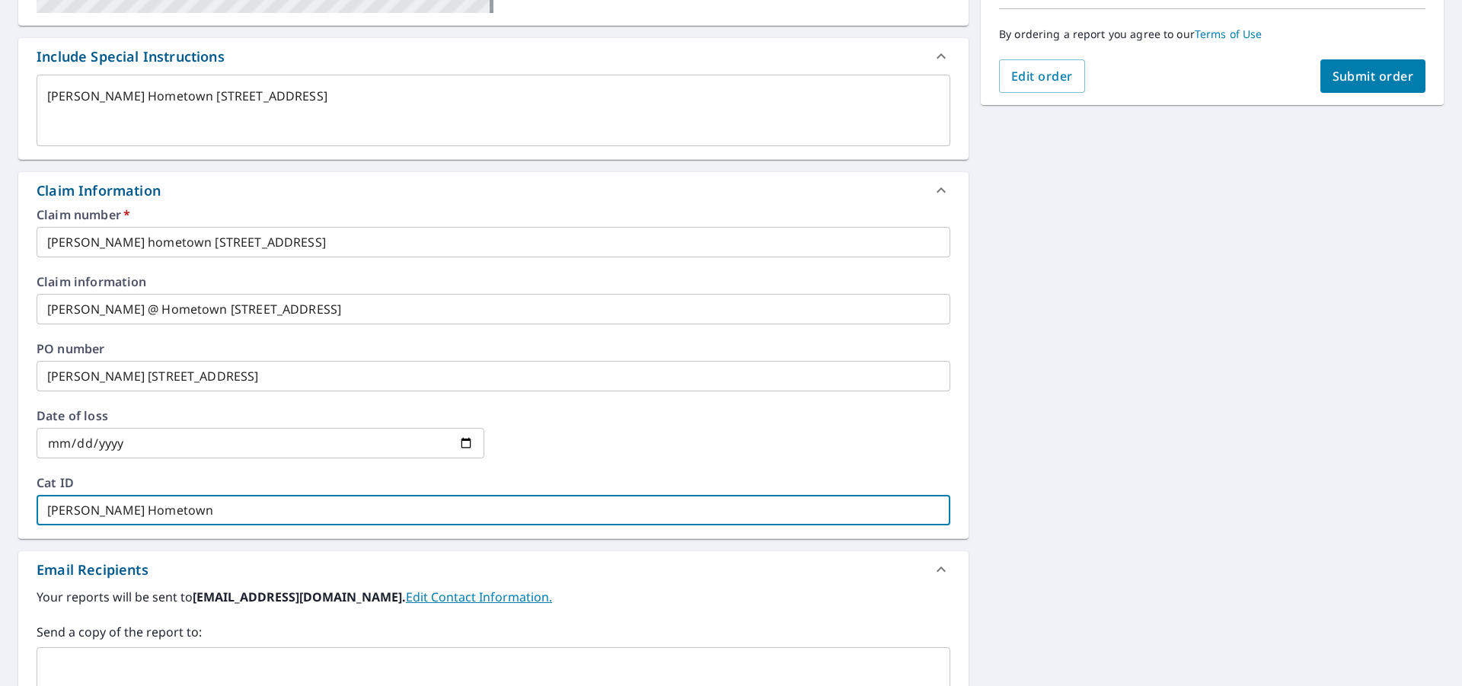
scroll to position [457, 0]
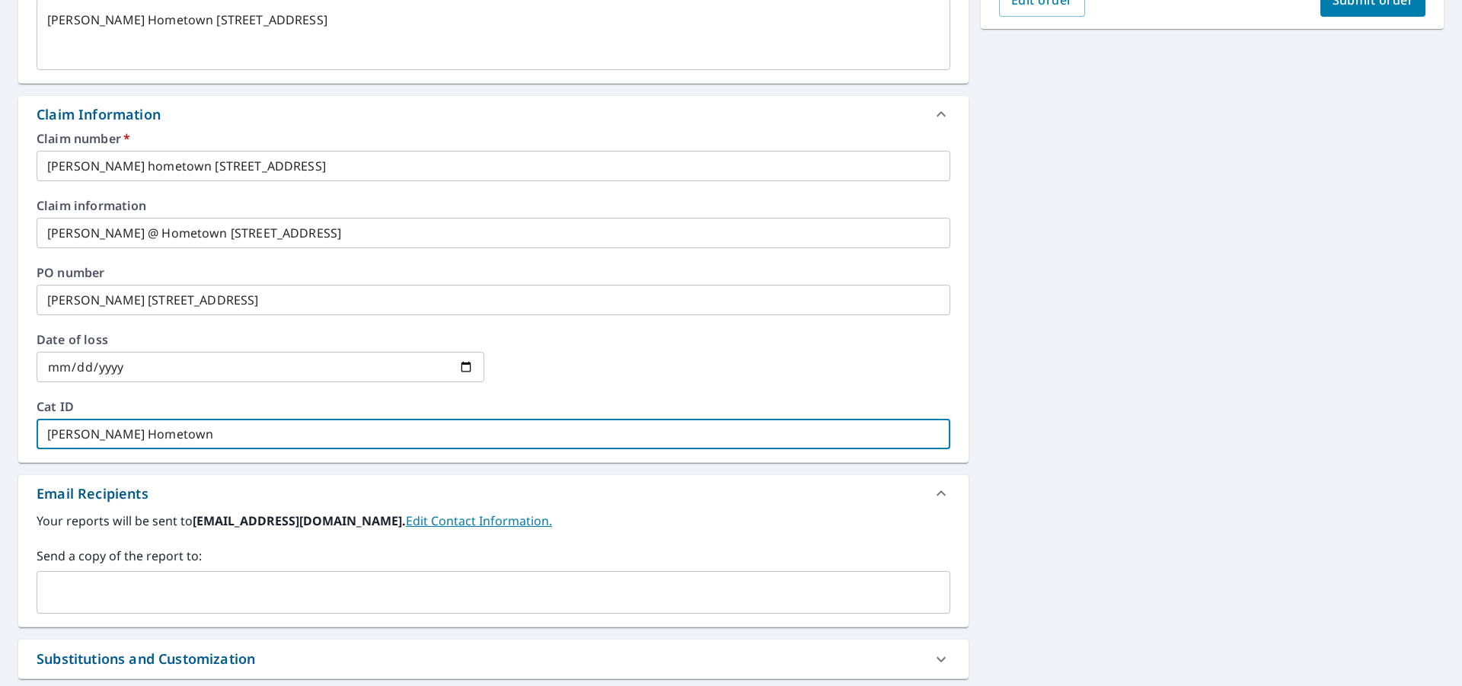
click at [113, 590] on input "text" at bounding box center [481, 592] width 877 height 29
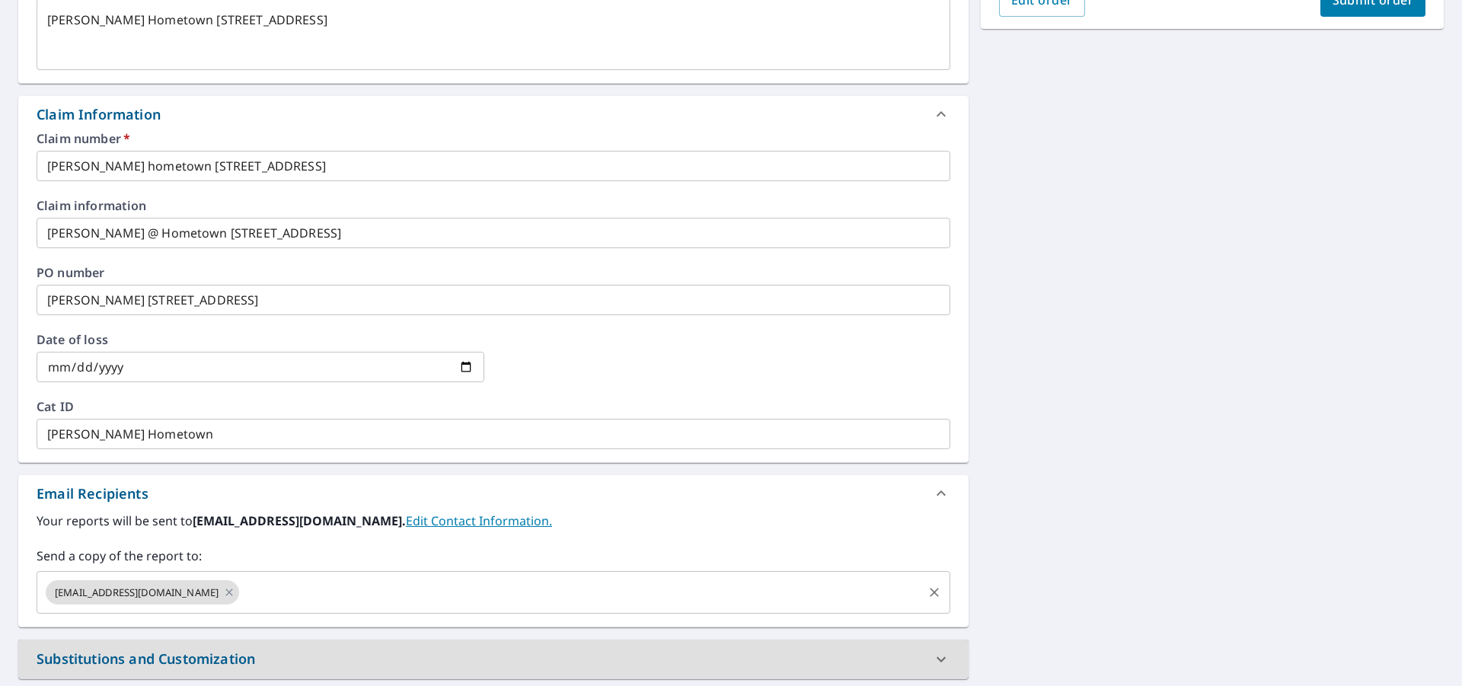
click at [254, 587] on input "text" at bounding box center [580, 592] width 679 height 29
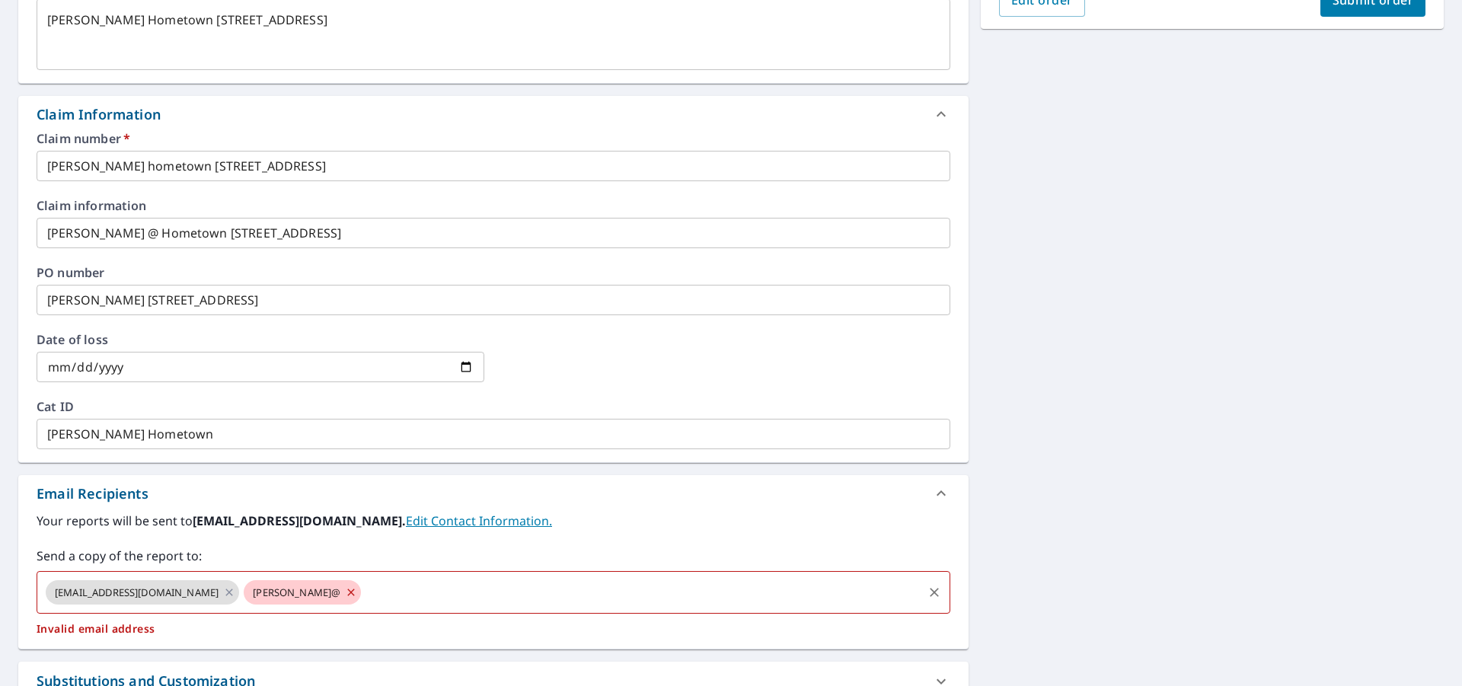
click at [345, 593] on icon at bounding box center [351, 592] width 12 height 17
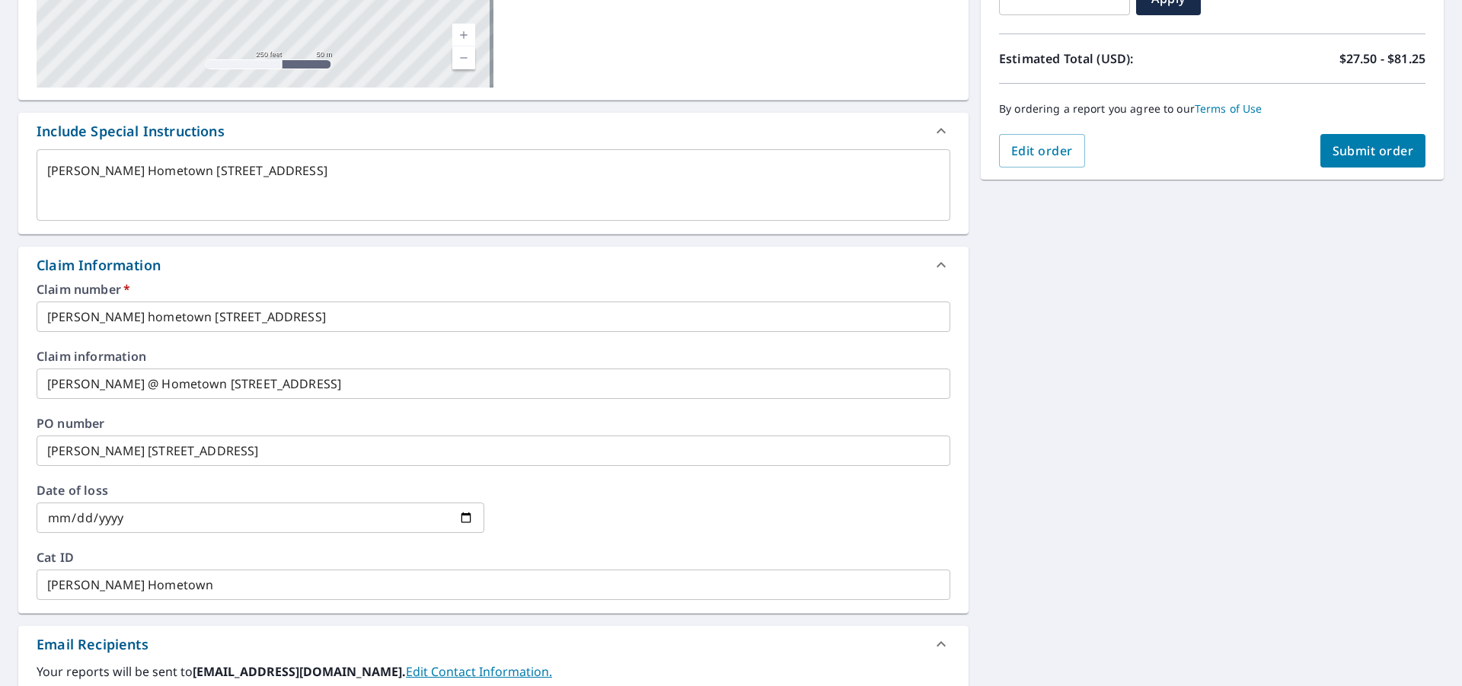
scroll to position [0, 0]
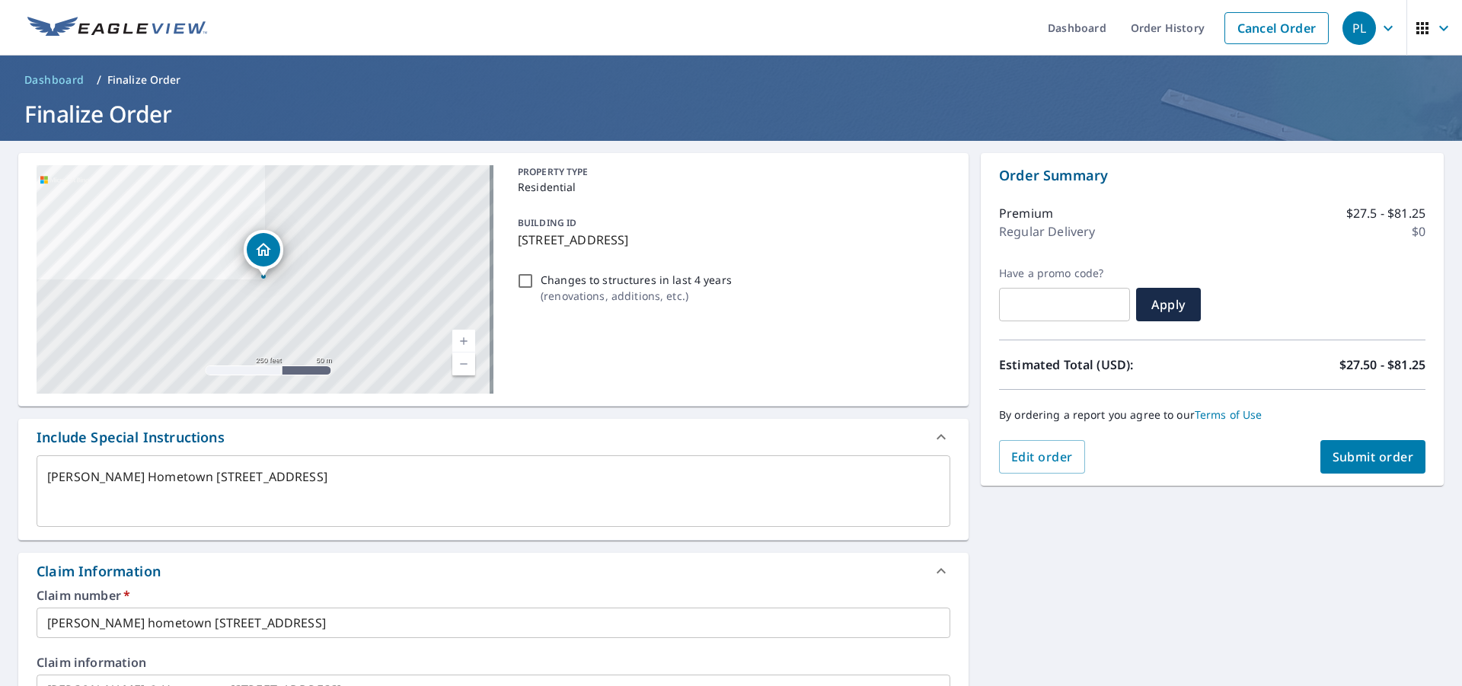
click at [1346, 455] on span "Submit order" at bounding box center [1373, 457] width 81 height 17
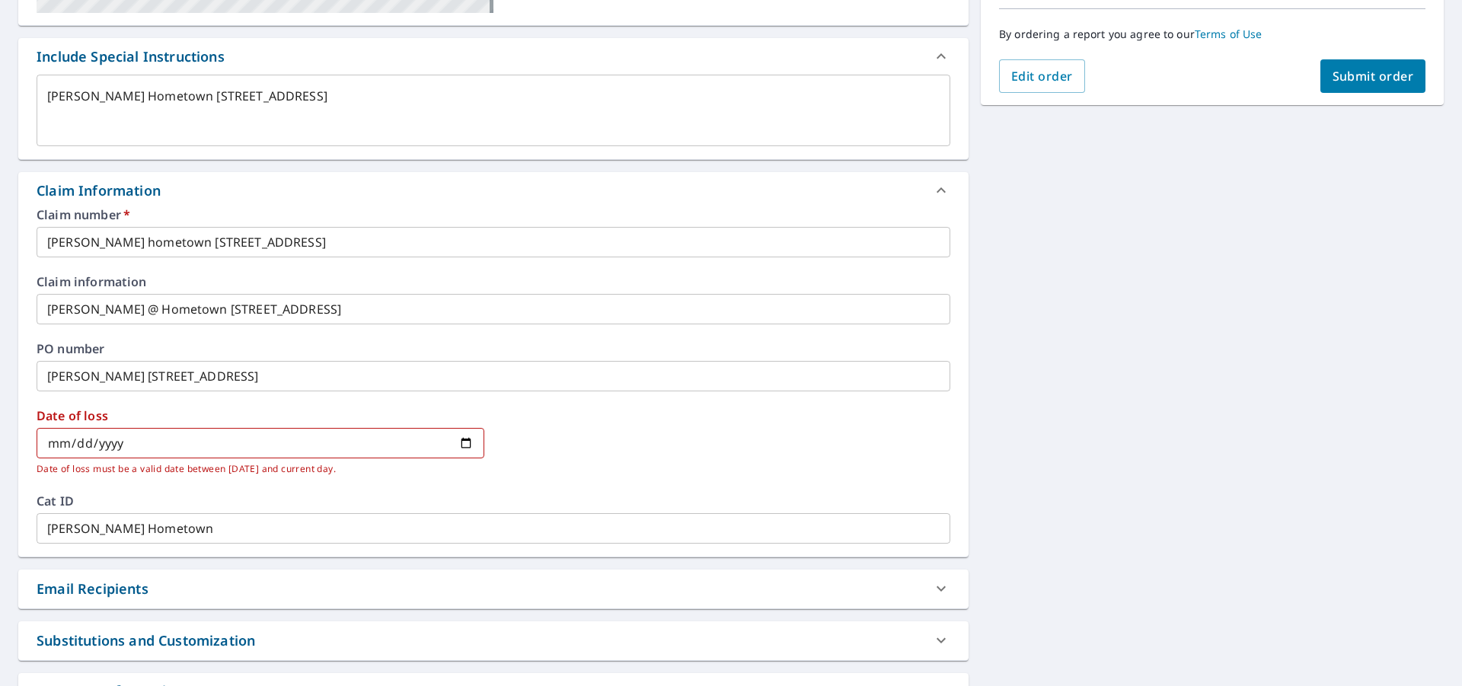
scroll to position [516, 0]
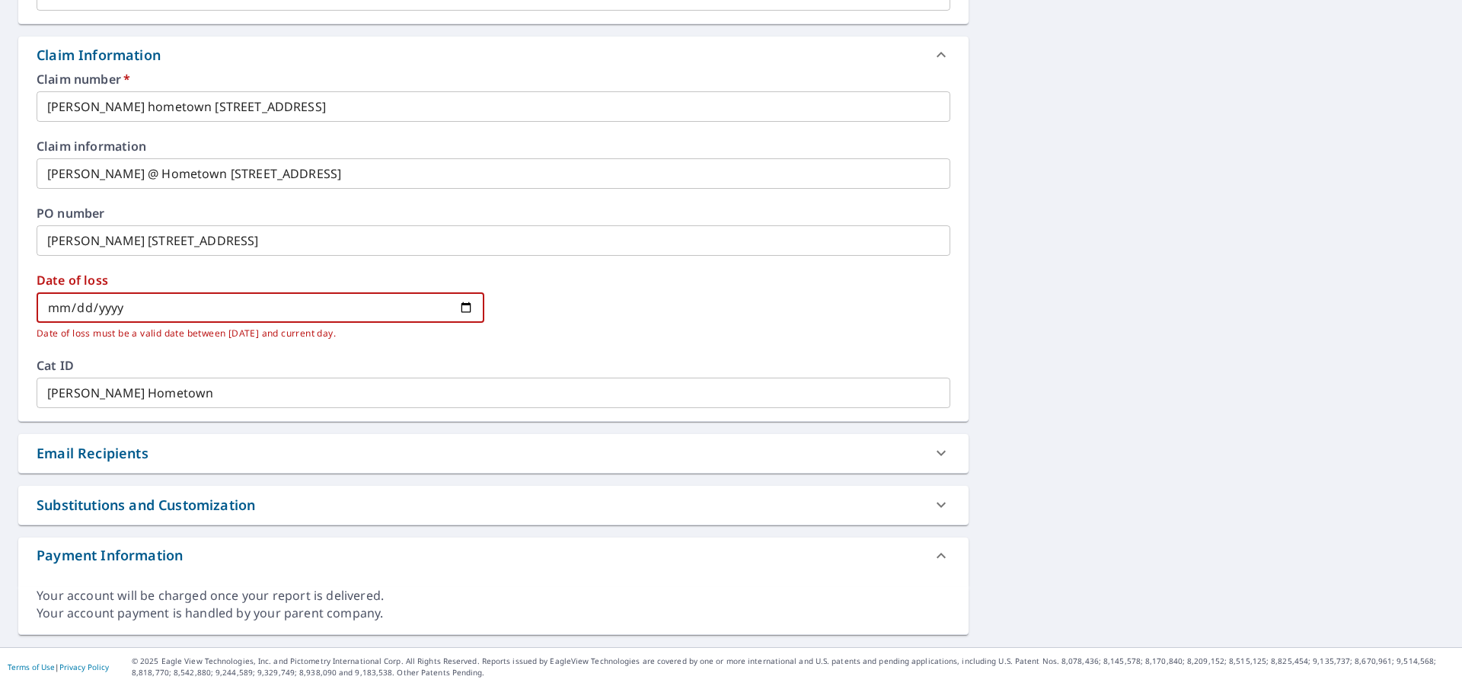
click at [136, 302] on input "2925-09-09" at bounding box center [261, 307] width 448 height 30
click at [136, 314] on input "2925-09-09" at bounding box center [261, 307] width 448 height 30
drag, startPoint x: 921, startPoint y: 296, endPoint x: 874, endPoint y: 288, distance: 47.8
click at [911, 296] on div at bounding box center [727, 316] width 448 height 85
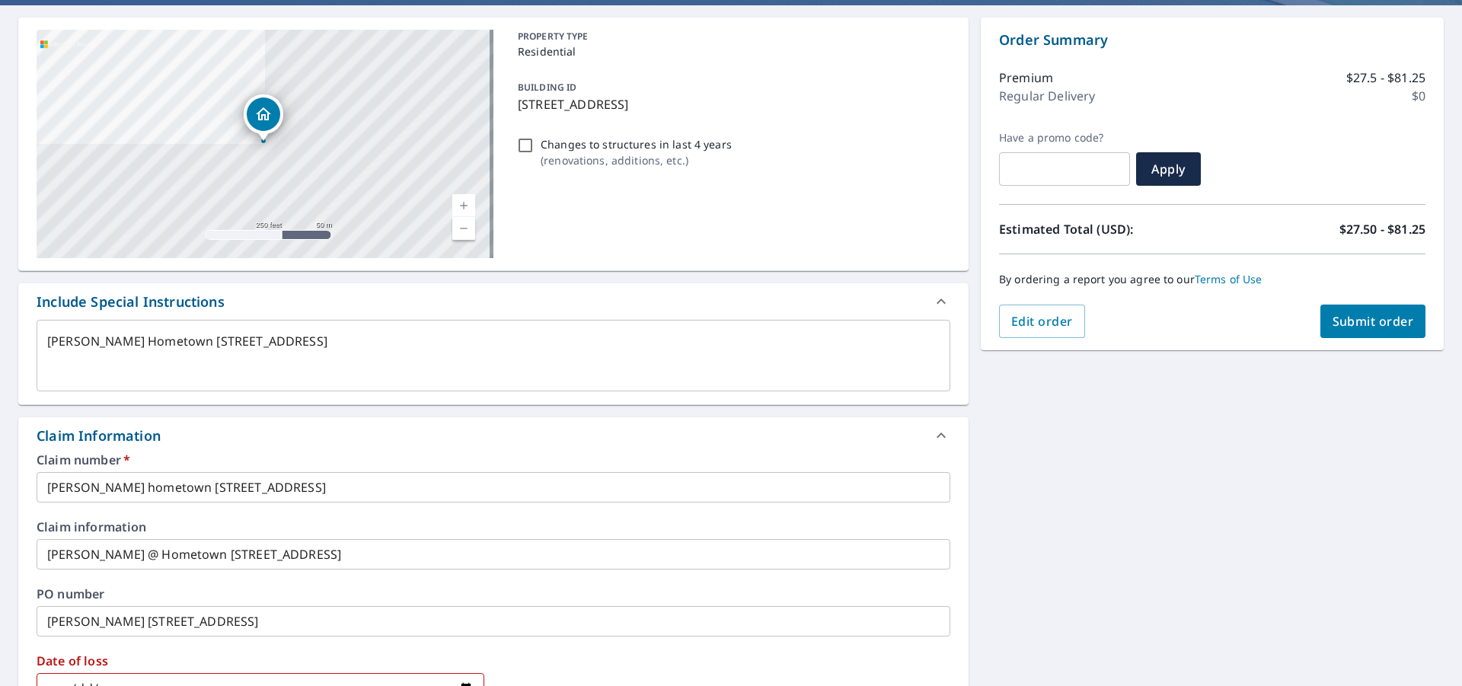
scroll to position [59, 0]
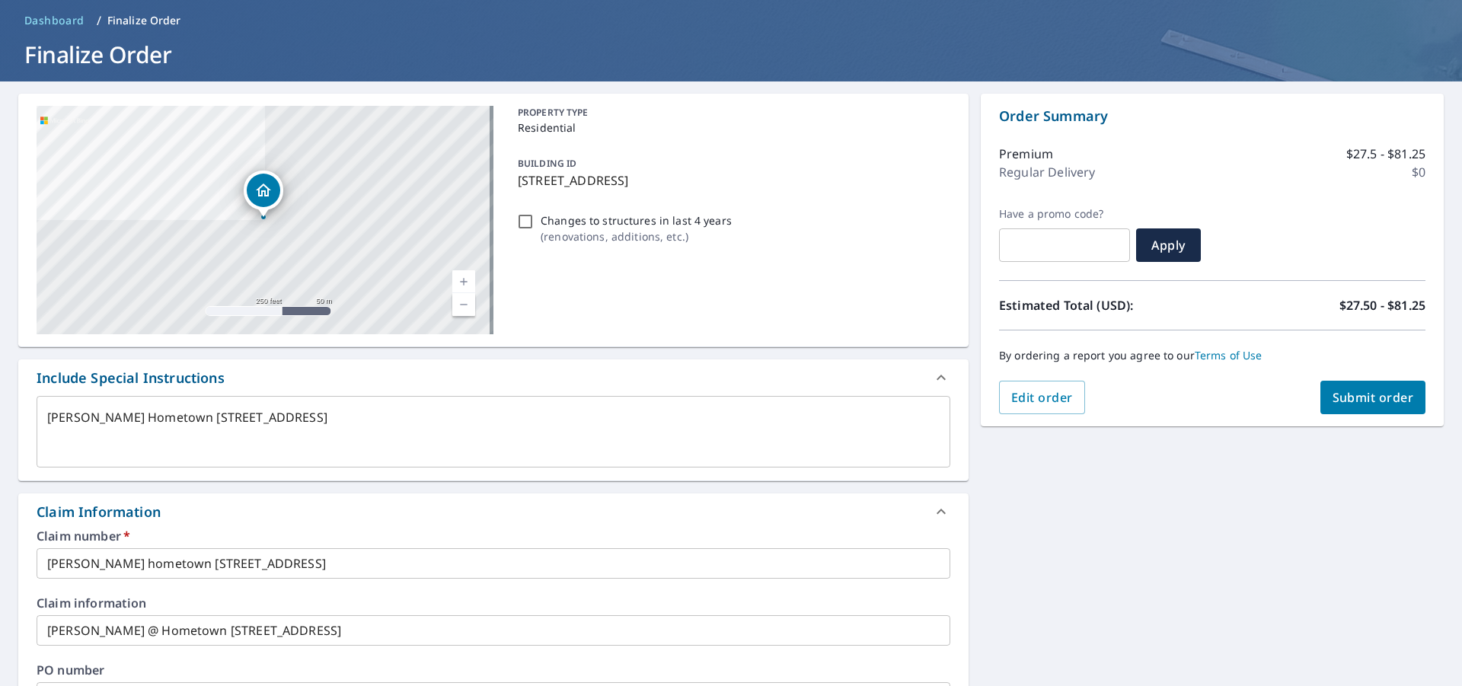
click at [1350, 396] on span "Submit order" at bounding box center [1373, 397] width 81 height 17
